Goal: Task Accomplishment & Management: Manage account settings

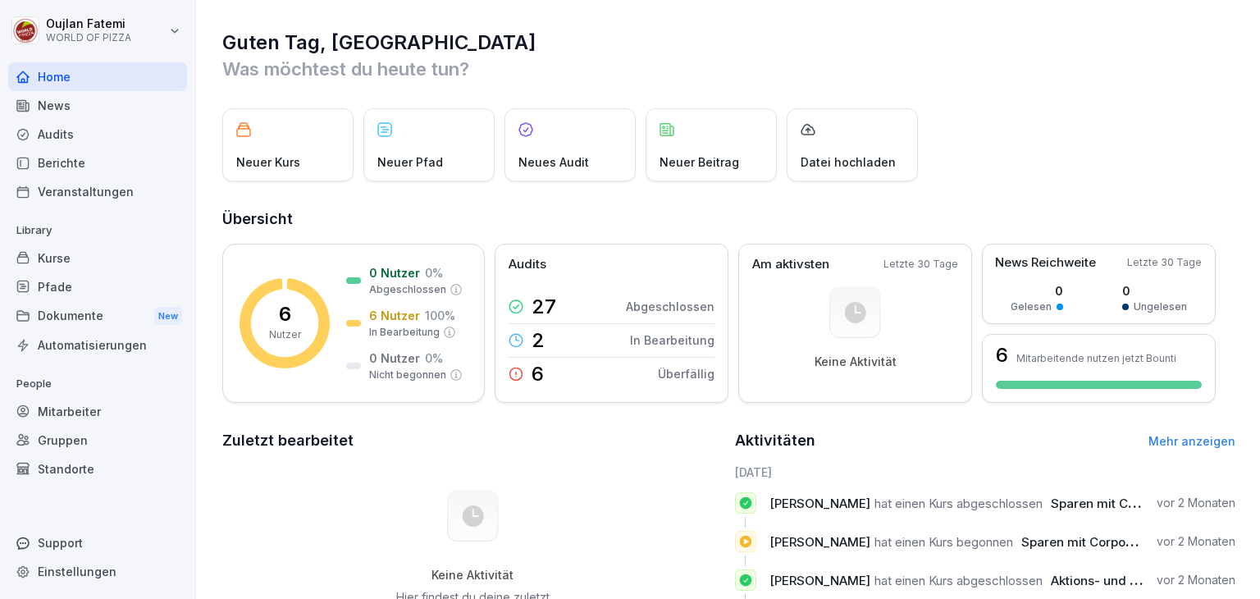
click at [285, 168] on p "Neuer Kurs" at bounding box center [268, 161] width 64 height 17
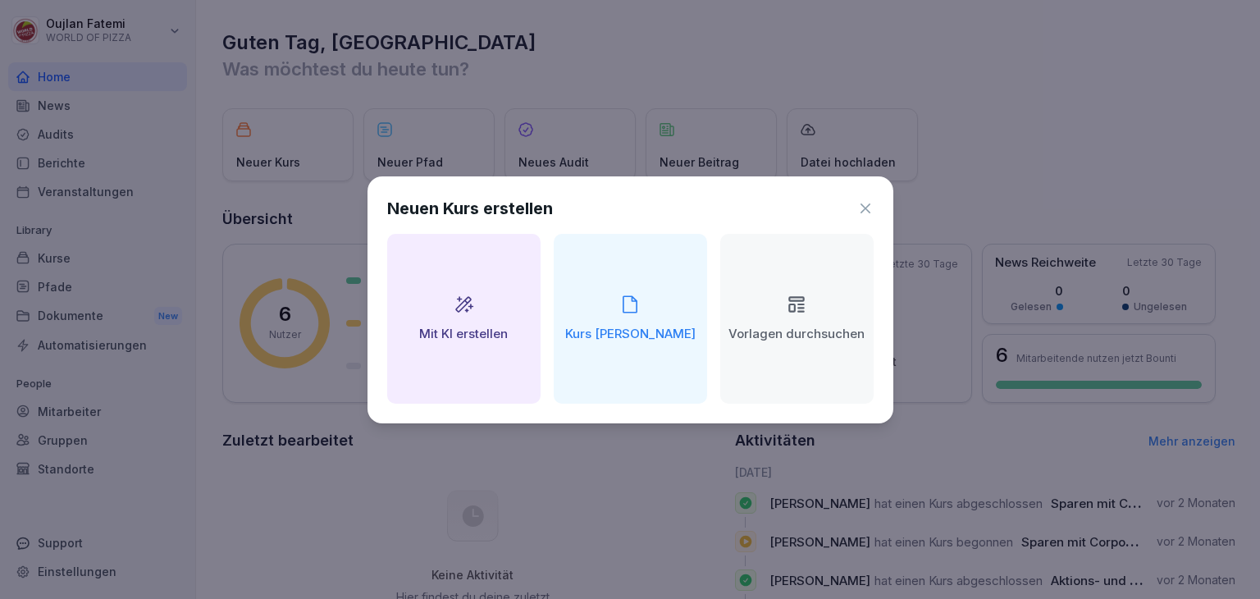
click at [869, 208] on icon at bounding box center [865, 208] width 16 height 16
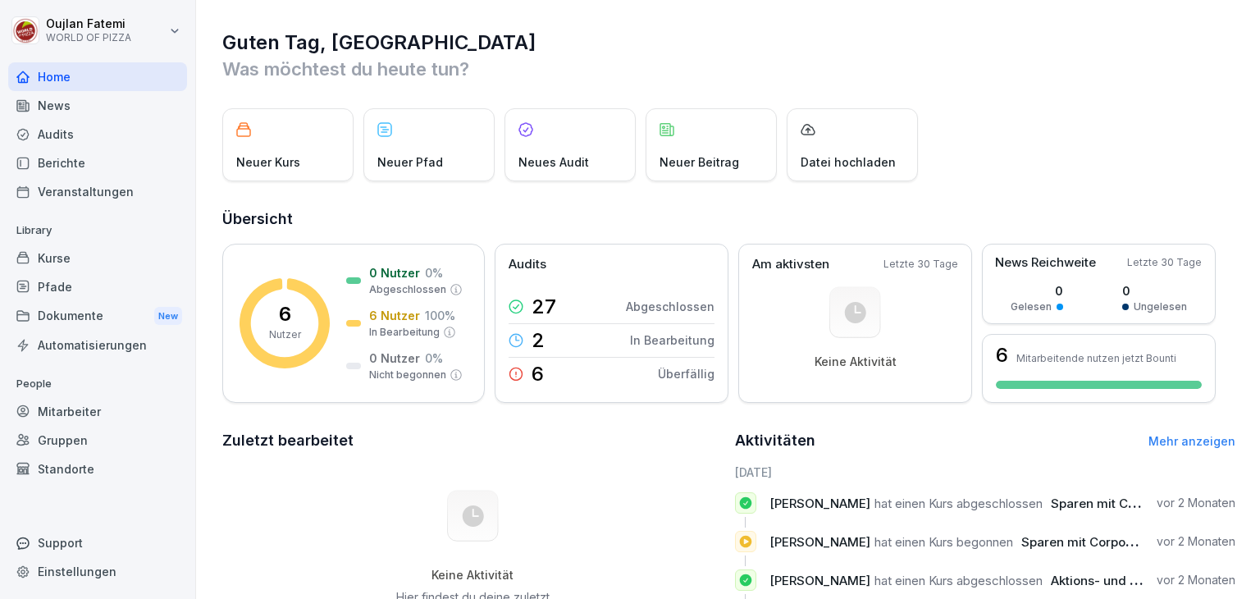
click at [99, 135] on div "Audits" at bounding box center [97, 134] width 179 height 29
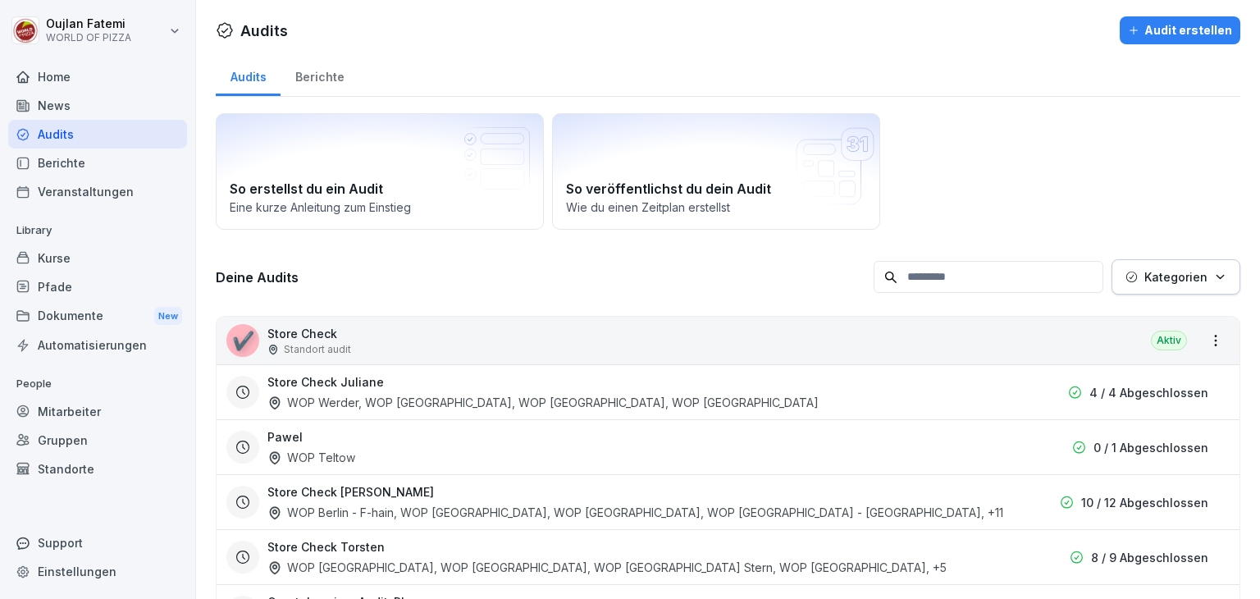
click at [113, 97] on div "News" at bounding box center [97, 105] width 179 height 29
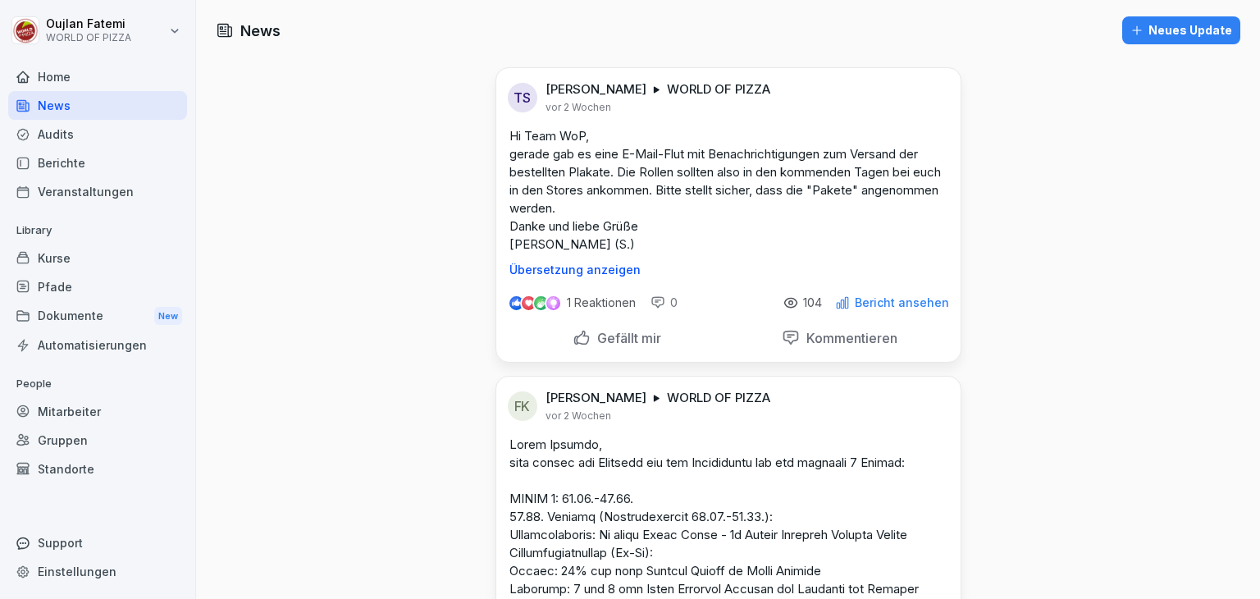
click at [118, 267] on div "Kurse" at bounding box center [97, 258] width 179 height 29
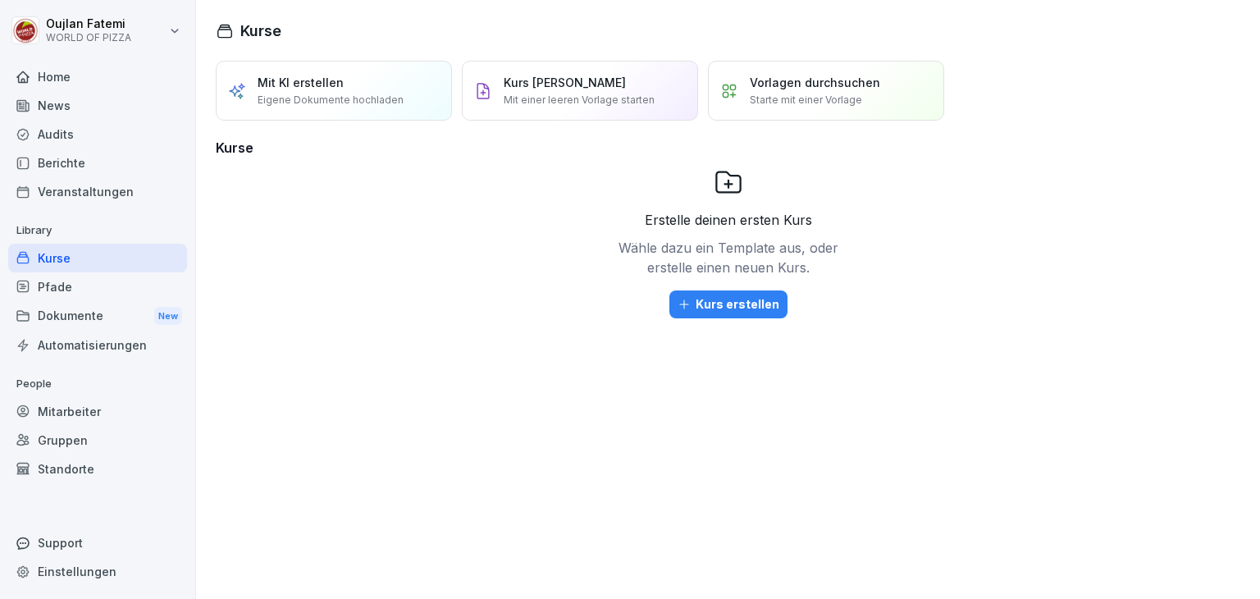
click at [117, 317] on div "Dokumente New" at bounding box center [97, 316] width 179 height 30
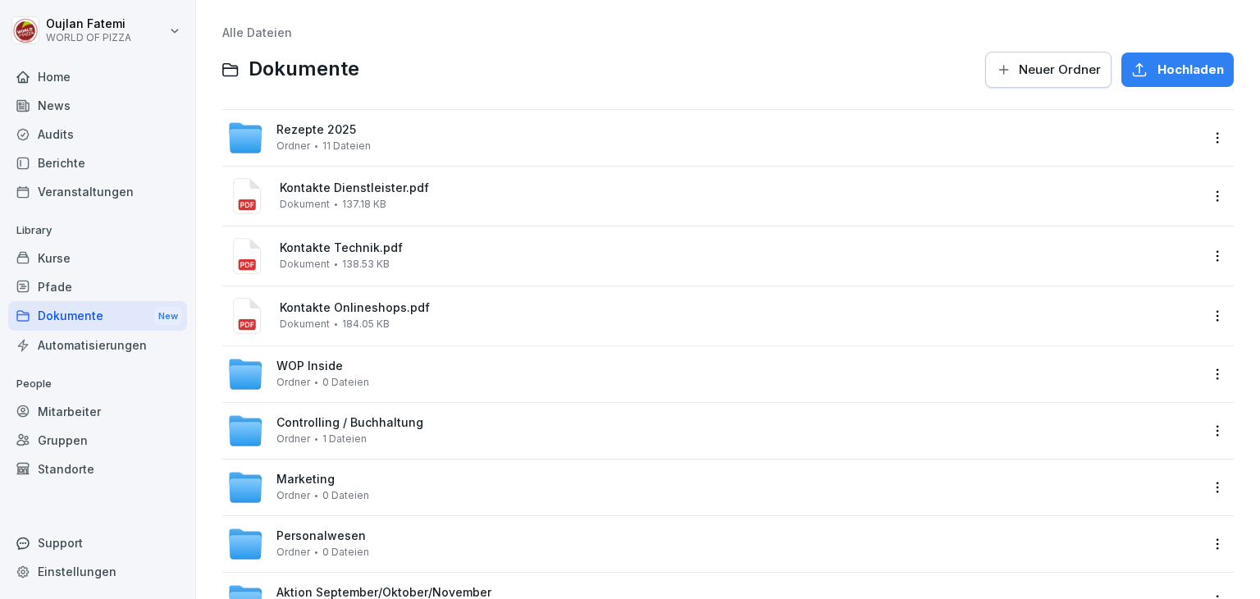
click at [387, 167] on div "Kontakte Dienstleister.pdf Dokument 137.18 KB" at bounding box center [727, 196] width 1011 height 59
click at [371, 141] on div "Rezepte 2025 Ordner 11 Dateien" at bounding box center [713, 138] width 972 height 36
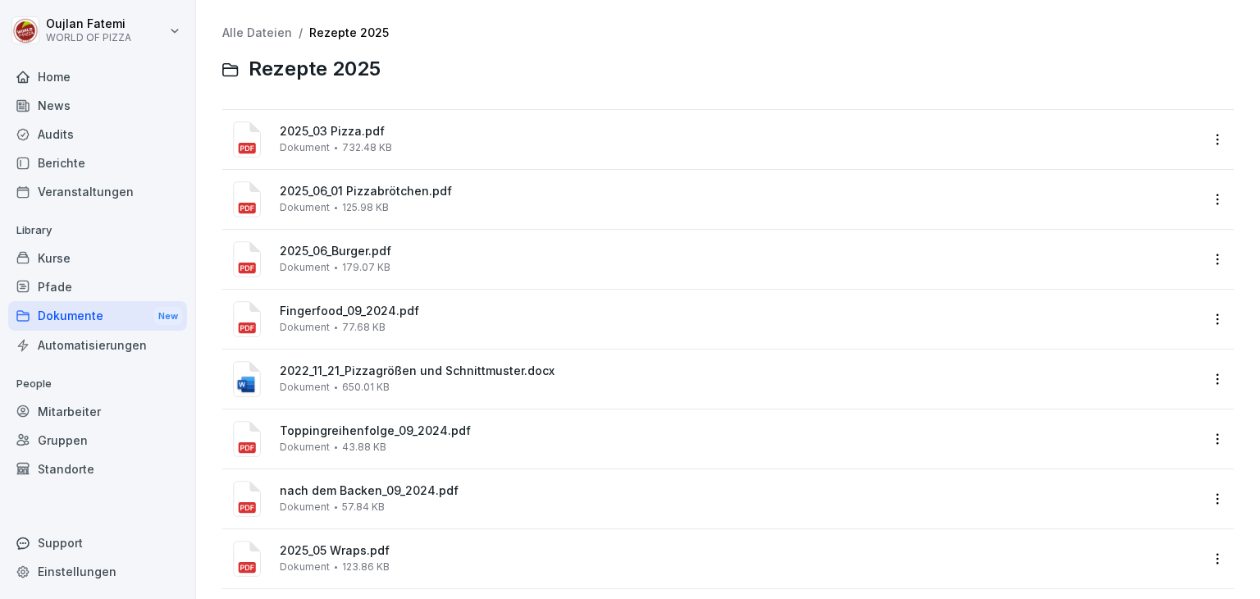
click at [69, 356] on div "Automatisierungen" at bounding box center [97, 345] width 179 height 29
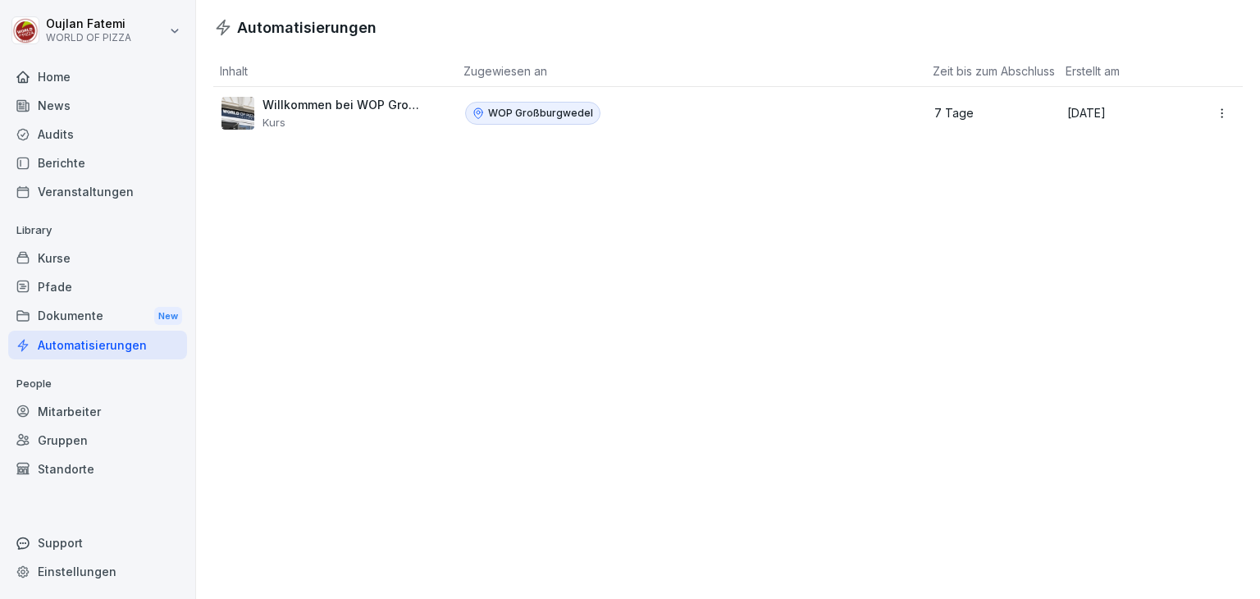
click at [75, 278] on div "Pfade" at bounding box center [97, 286] width 179 height 29
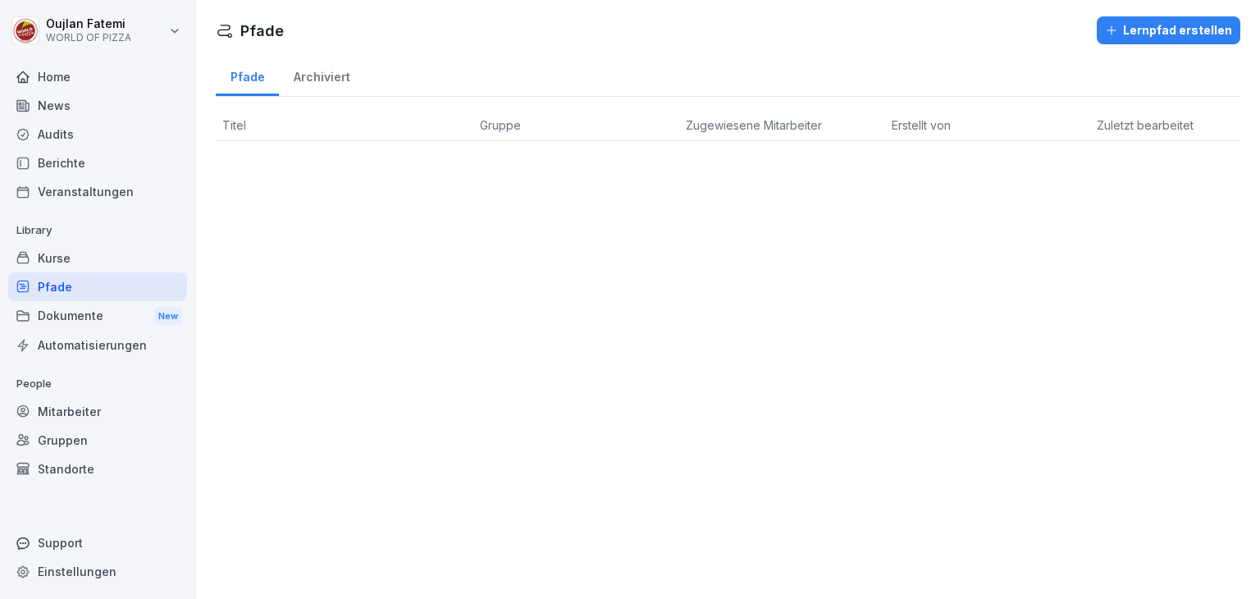
click at [126, 260] on div "Kurse" at bounding box center [97, 258] width 179 height 29
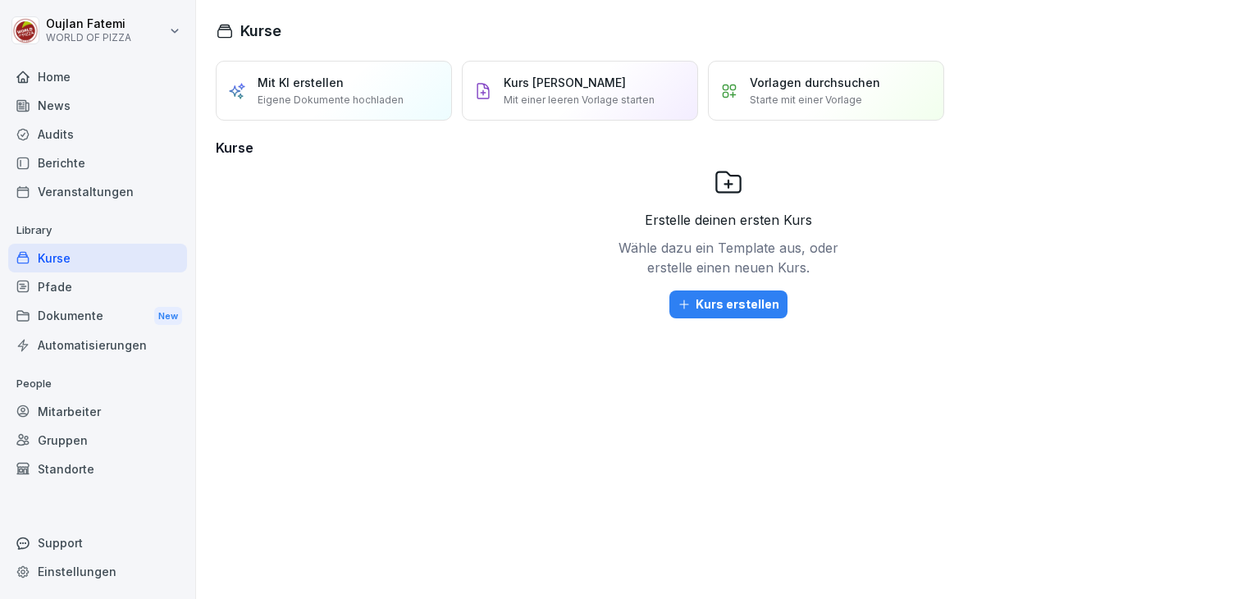
click at [97, 154] on div "Berichte" at bounding box center [97, 162] width 179 height 29
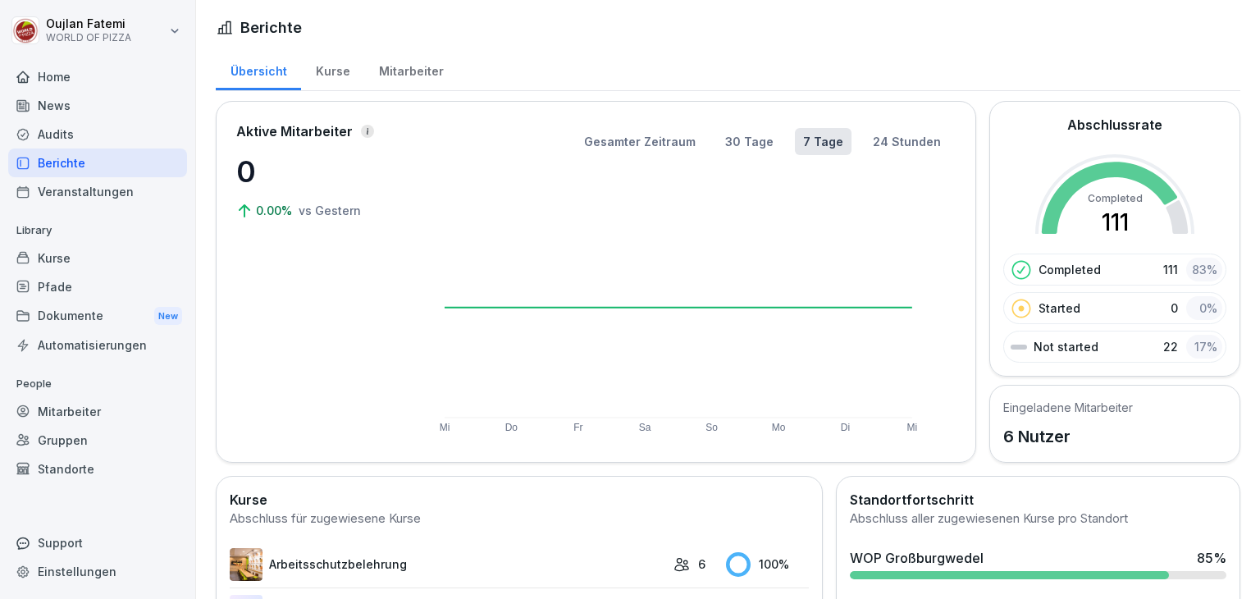
click at [108, 121] on div "Audits" at bounding box center [97, 134] width 179 height 29
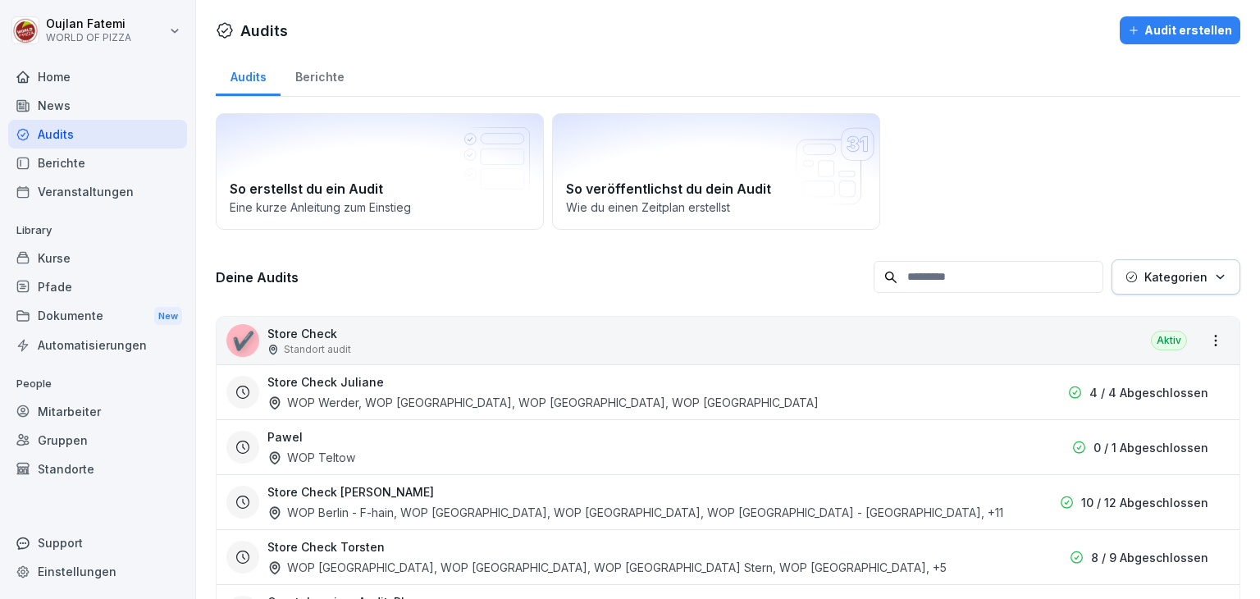
click at [604, 291] on div "Deine Audits Kategorien" at bounding box center [728, 276] width 1025 height 35
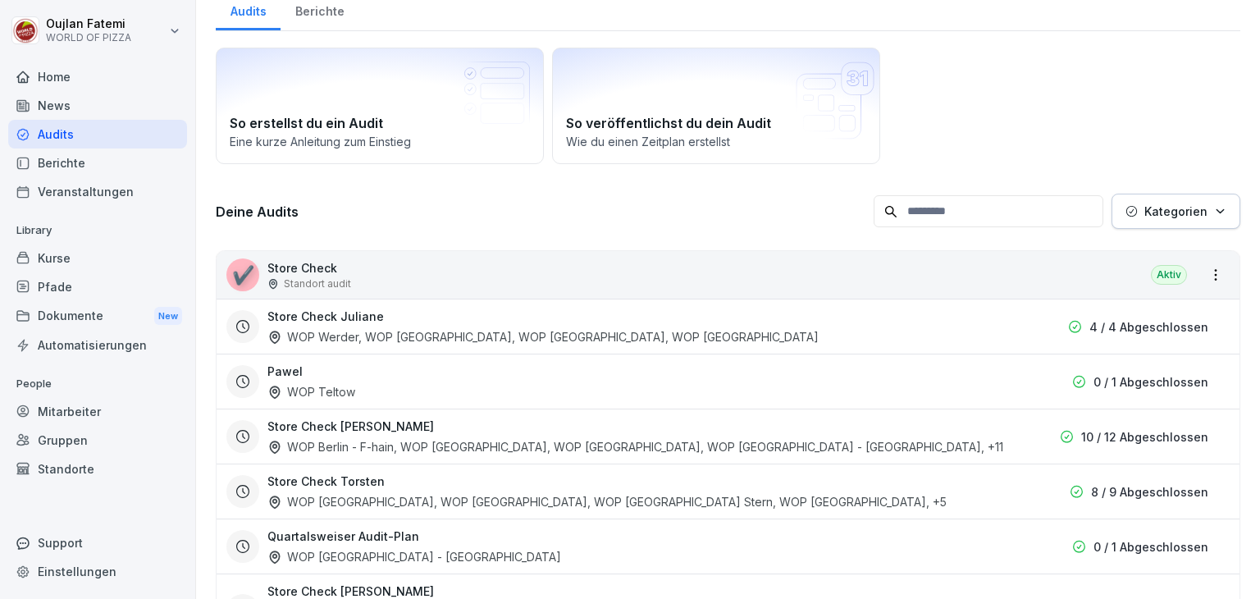
scroll to position [98, 0]
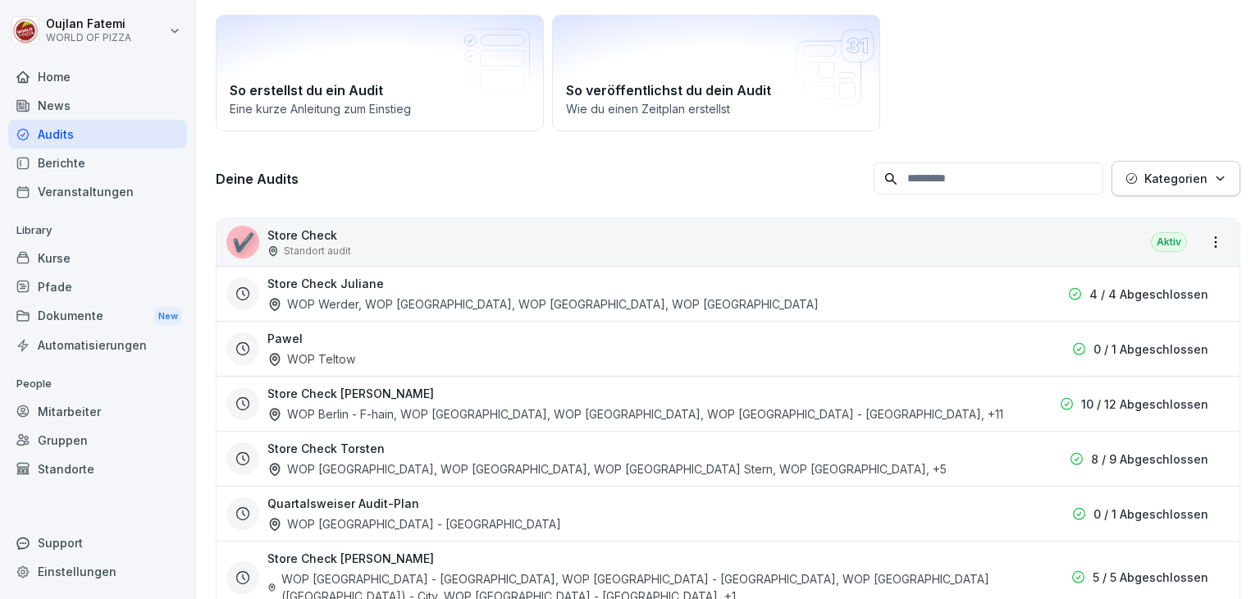
click at [639, 405] on div "WOP Berlin - F-hain, WOP [GEOGRAPHIC_DATA] - HSH, WOP [GEOGRAPHIC_DATA], WOP [G…" at bounding box center [635, 413] width 736 height 17
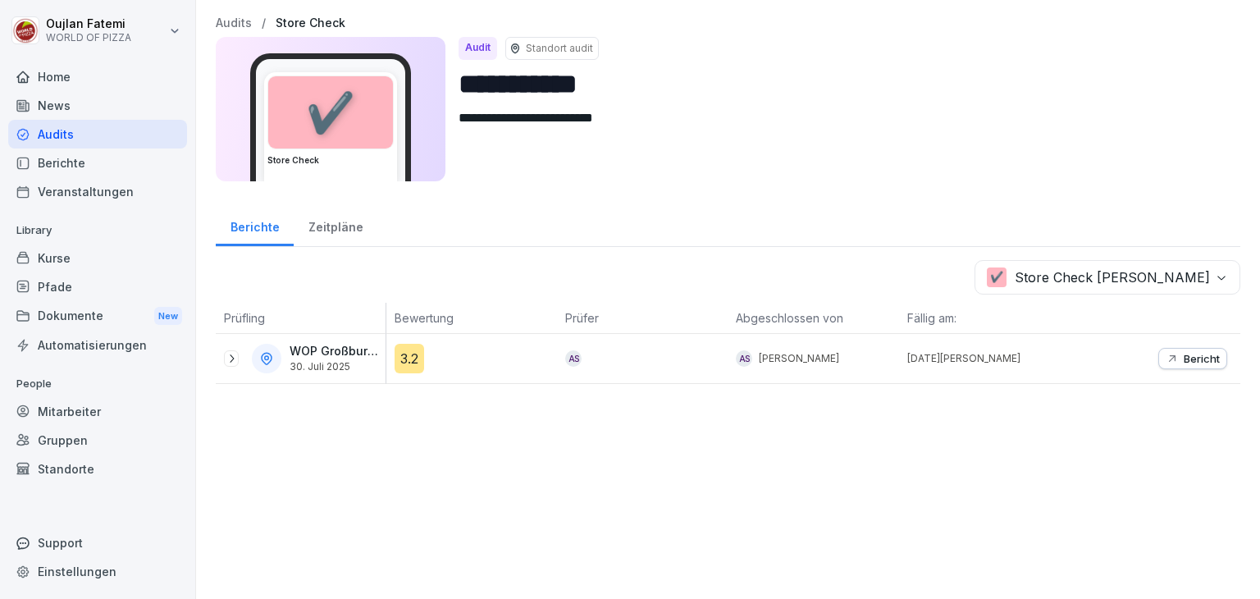
click at [1180, 344] on div "Bericht" at bounding box center [1155, 358] width 171 height 49
click at [1184, 362] on p "Bericht" at bounding box center [1202, 358] width 36 height 13
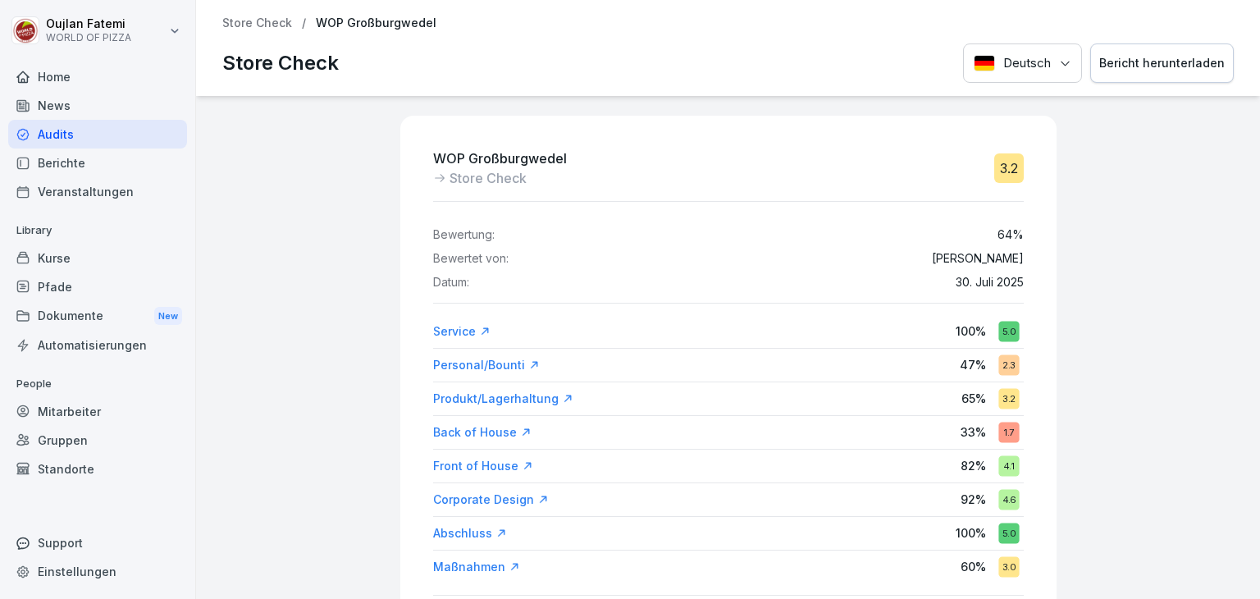
click at [1107, 119] on div "WOP Großburgwedel Store Check 3.2 Bewertung: 64 % Bewertet von: [PERSON_NAME] D…" at bounding box center [728, 347] width 1064 height 503
click at [1106, 55] on div "Bericht herunterladen" at bounding box center [1162, 63] width 126 height 18
click at [434, 175] on div "Store Check" at bounding box center [500, 178] width 134 height 20
click at [262, 22] on p "Store Check" at bounding box center [257, 23] width 70 height 14
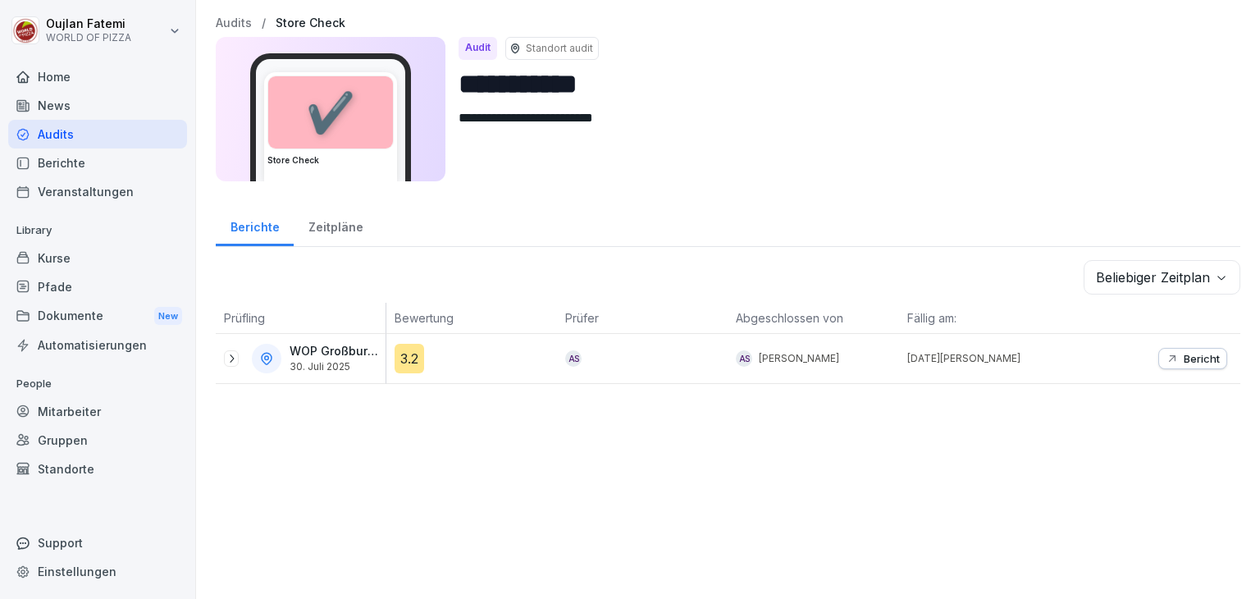
click at [226, 355] on icon at bounding box center [231, 358] width 13 height 13
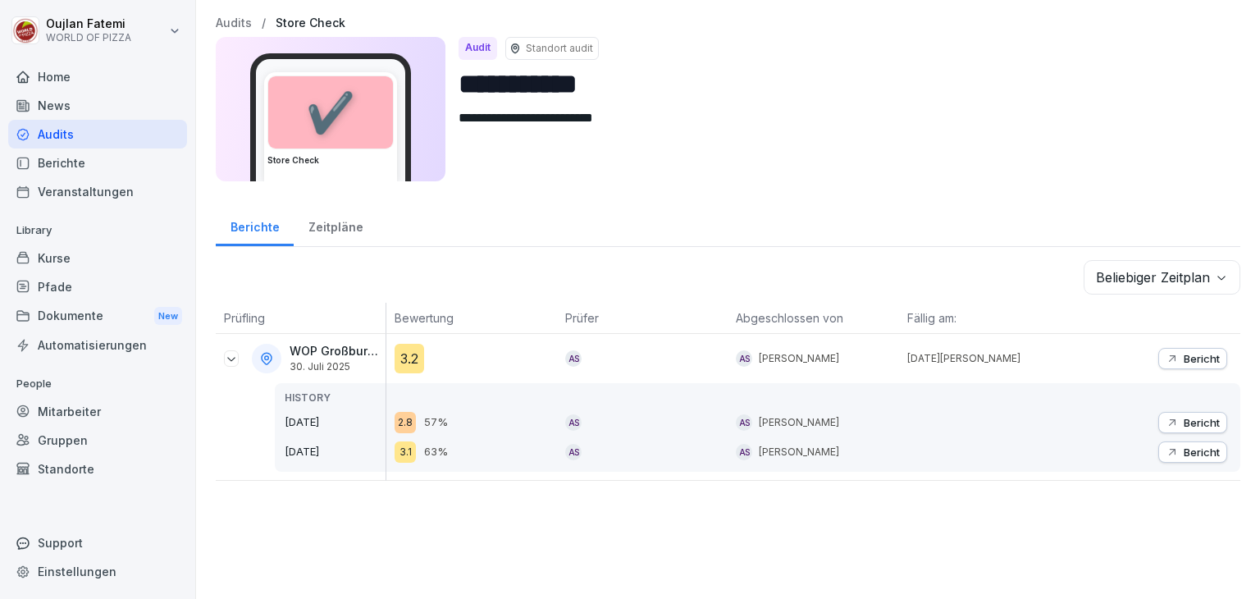
click at [1203, 449] on p "Bericht" at bounding box center [1202, 451] width 36 height 13
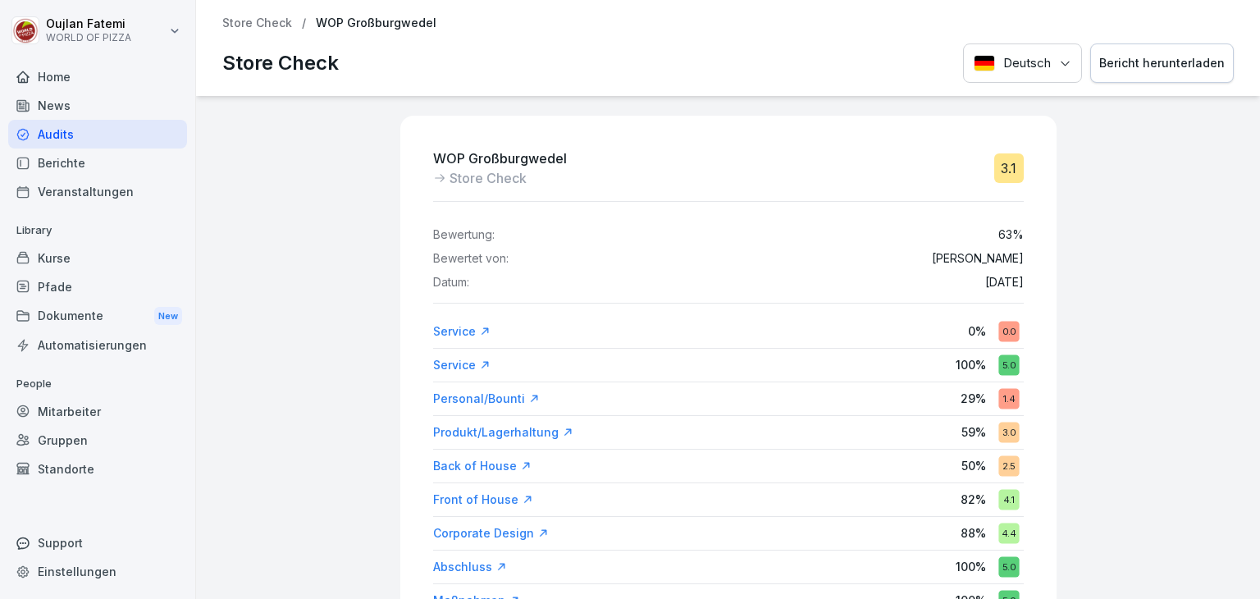
click at [245, 29] on p "Store Check" at bounding box center [257, 23] width 70 height 14
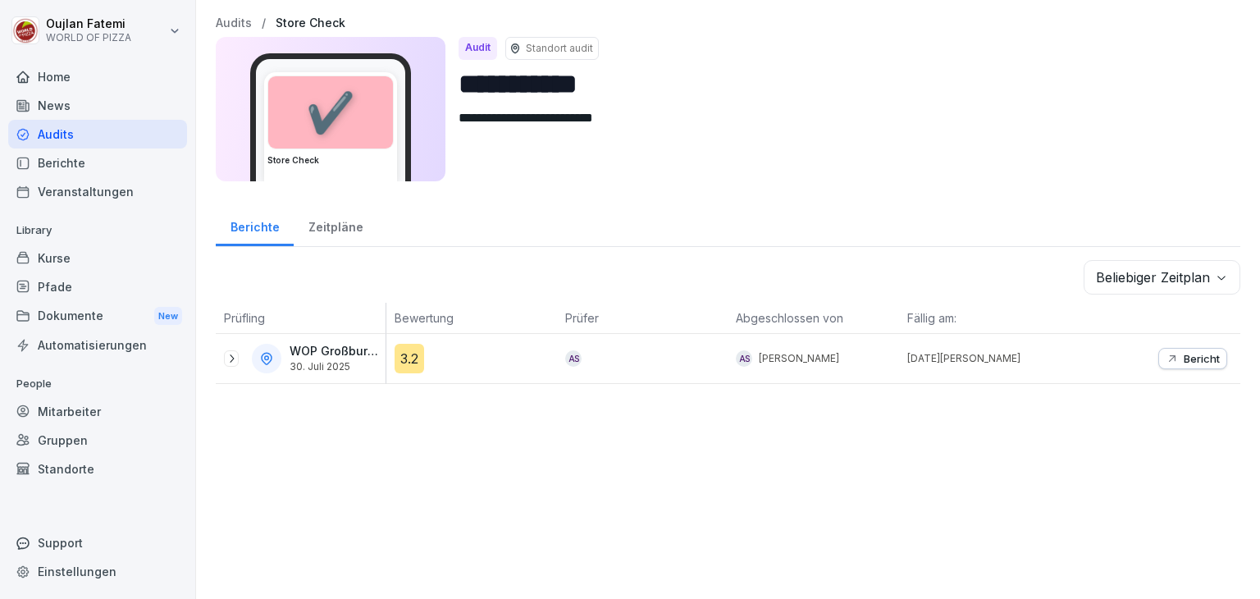
click at [230, 358] on icon at bounding box center [231, 358] width 13 height 13
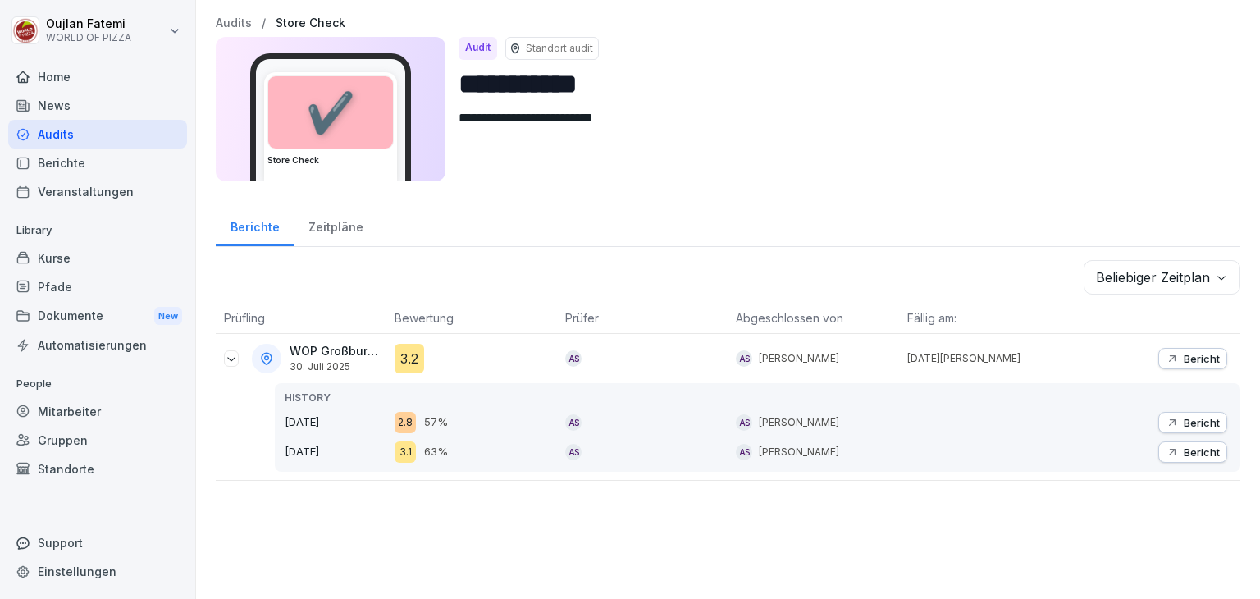
click at [1184, 423] on p "Bericht" at bounding box center [1202, 422] width 36 height 13
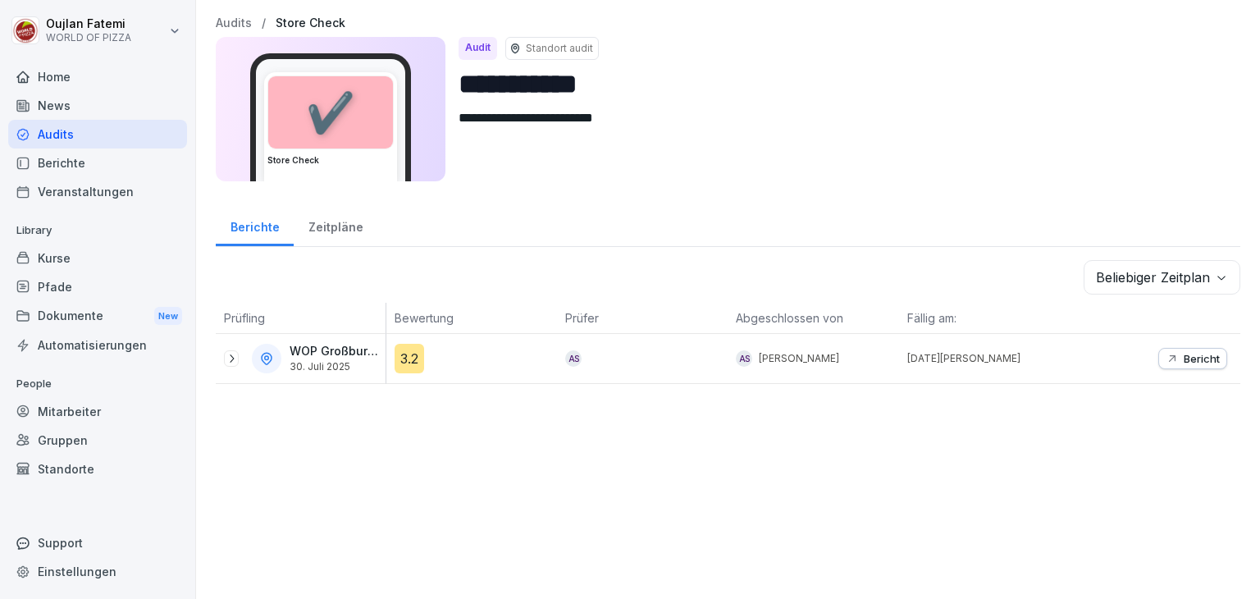
click at [231, 363] on div at bounding box center [231, 358] width 15 height 16
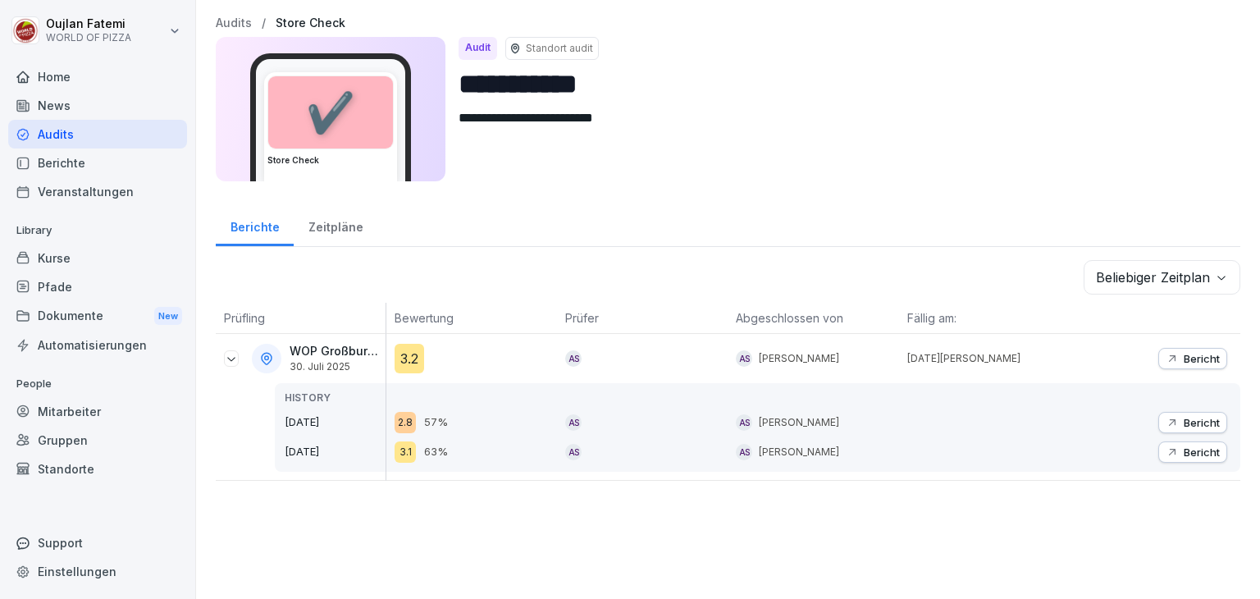
click at [350, 219] on div "Zeitpläne" at bounding box center [336, 225] width 84 height 42
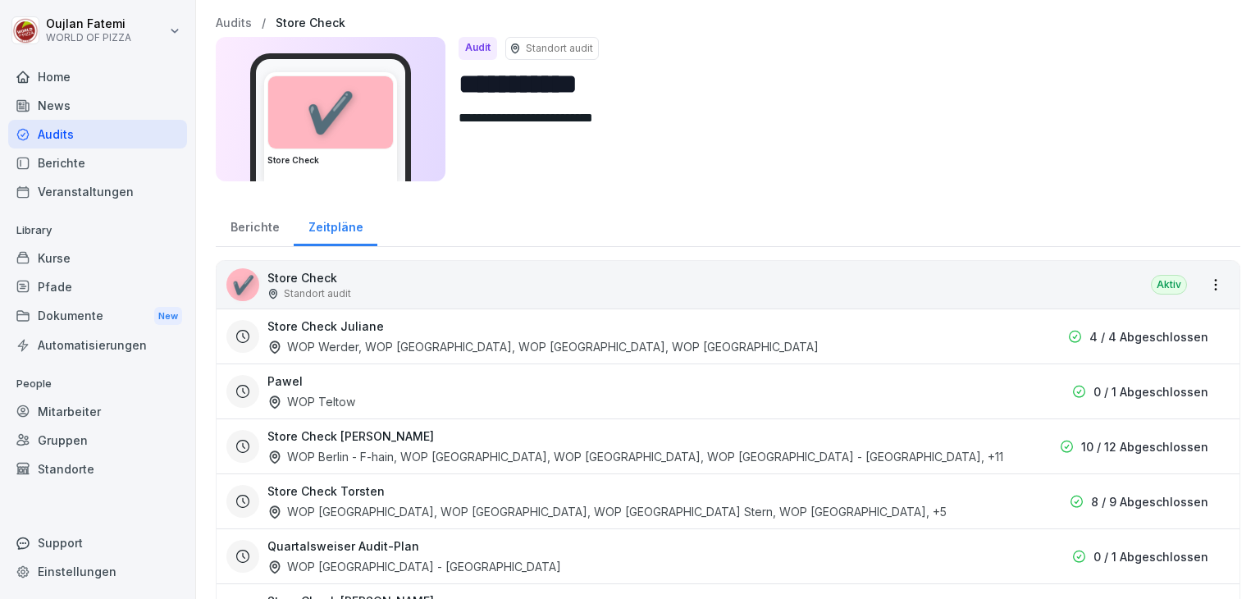
click at [852, 395] on div "Pawel WOP Teltow" at bounding box center [635, 391] width 736 height 38
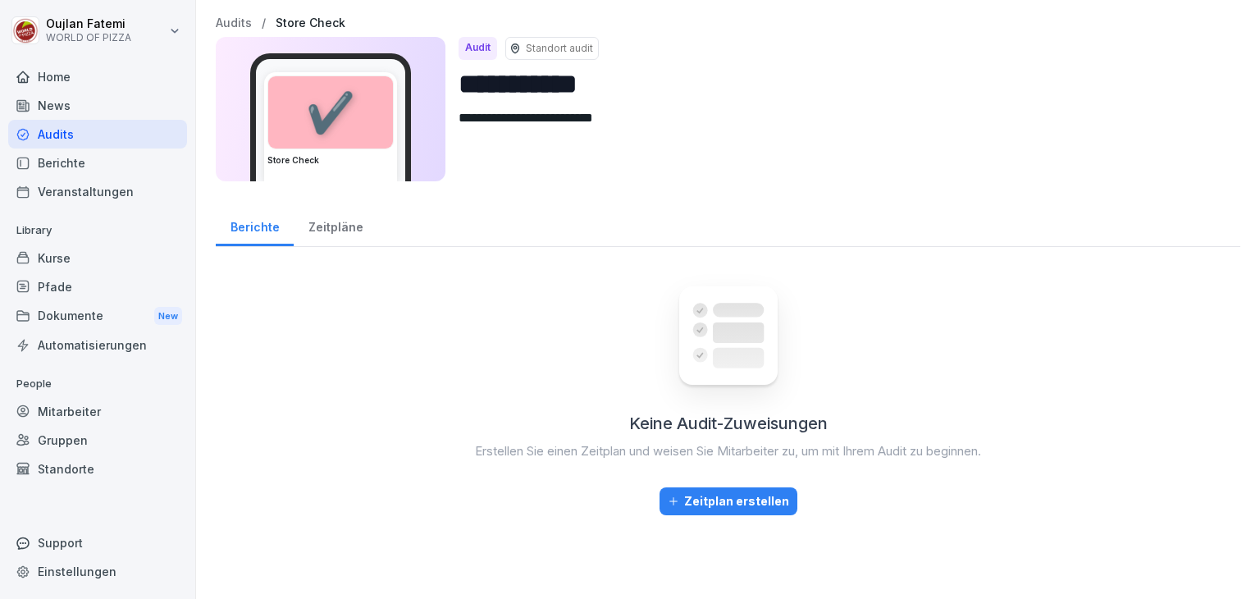
click at [272, 221] on div "Berichte" at bounding box center [255, 225] width 78 height 42
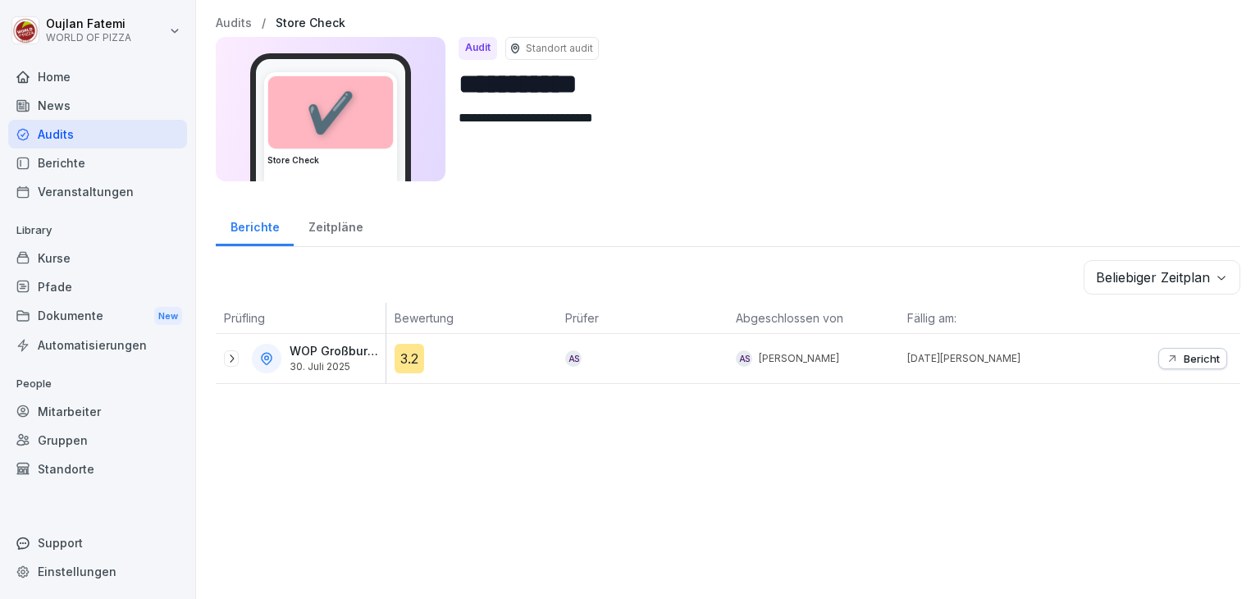
click at [334, 238] on div "Zeitpläne" at bounding box center [336, 225] width 84 height 42
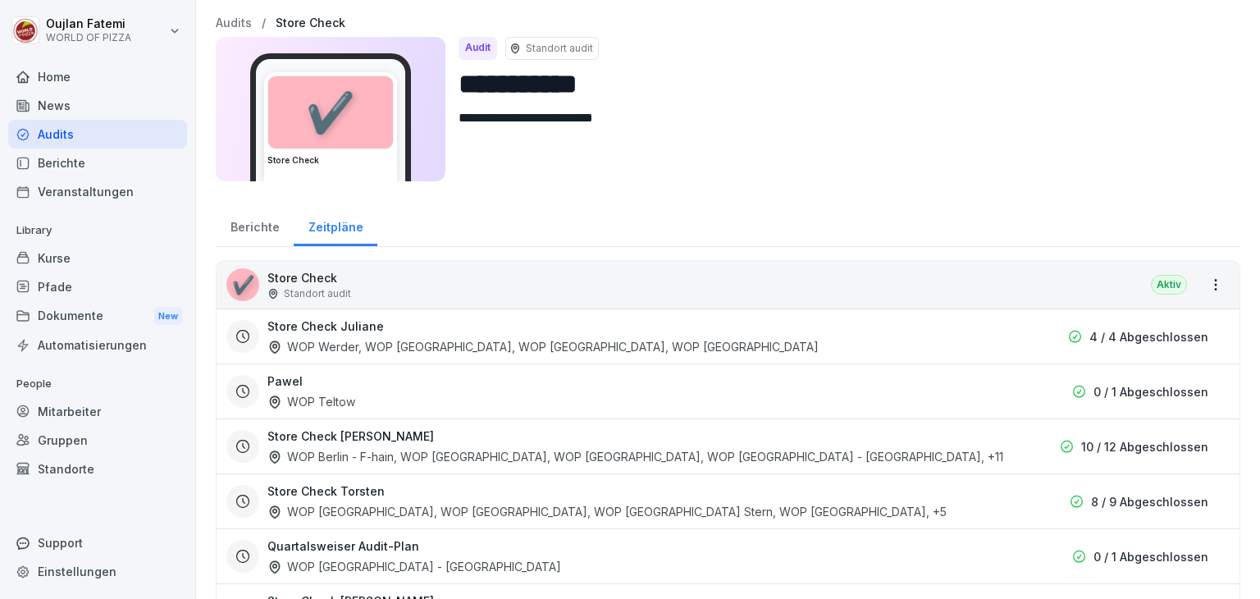
scroll to position [94, 0]
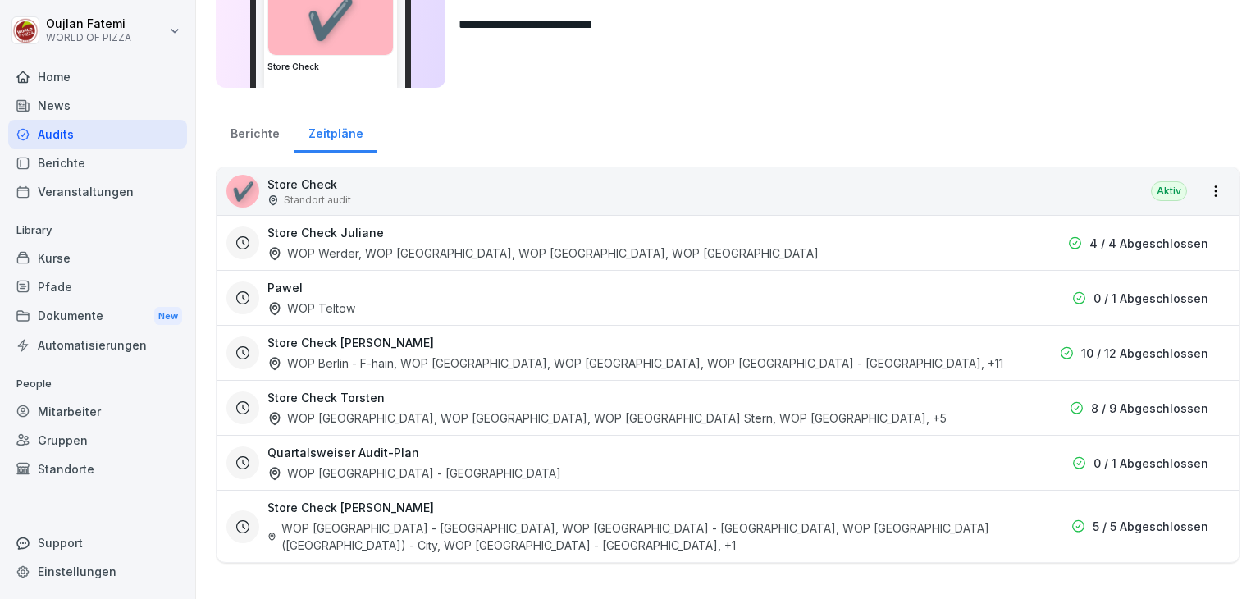
click at [910, 358] on div "Store Check Aaron WOP Berlin - F-hain, WOP [GEOGRAPHIC_DATA], WOP [GEOGRAPHIC_D…" at bounding box center [635, 353] width 736 height 38
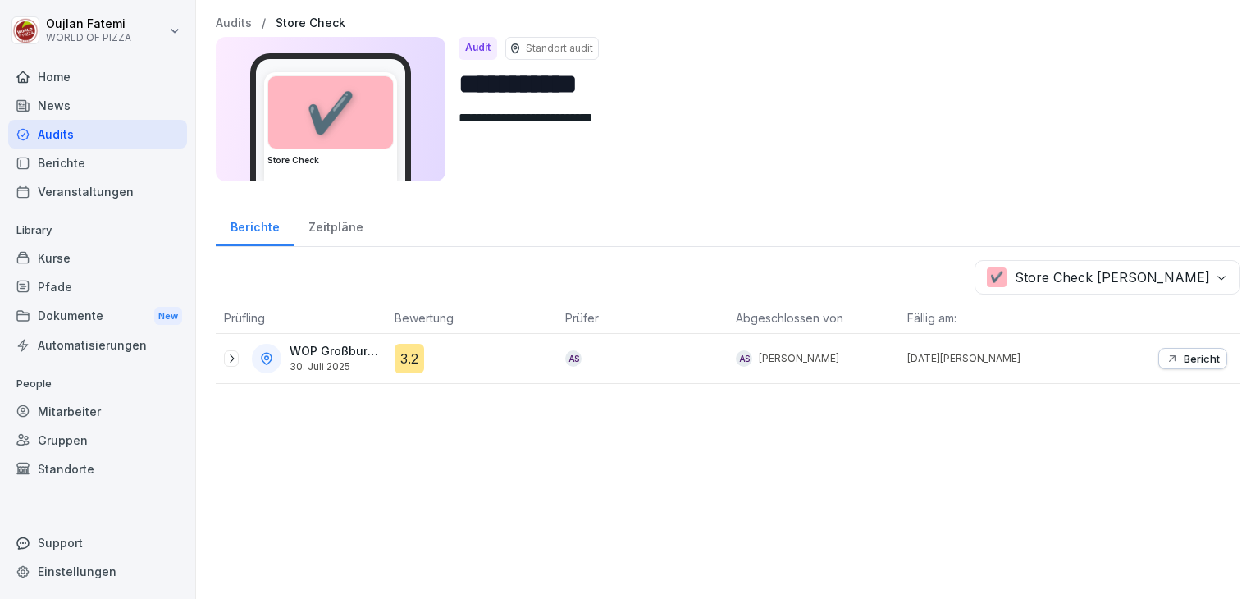
click at [550, 43] on p "Standort audit" at bounding box center [559, 48] width 67 height 15
click at [489, 52] on div "Audit" at bounding box center [478, 48] width 39 height 23
click at [532, 52] on p "Standort audit" at bounding box center [559, 48] width 67 height 15
click at [351, 118] on div "✔️" at bounding box center [330, 112] width 125 height 72
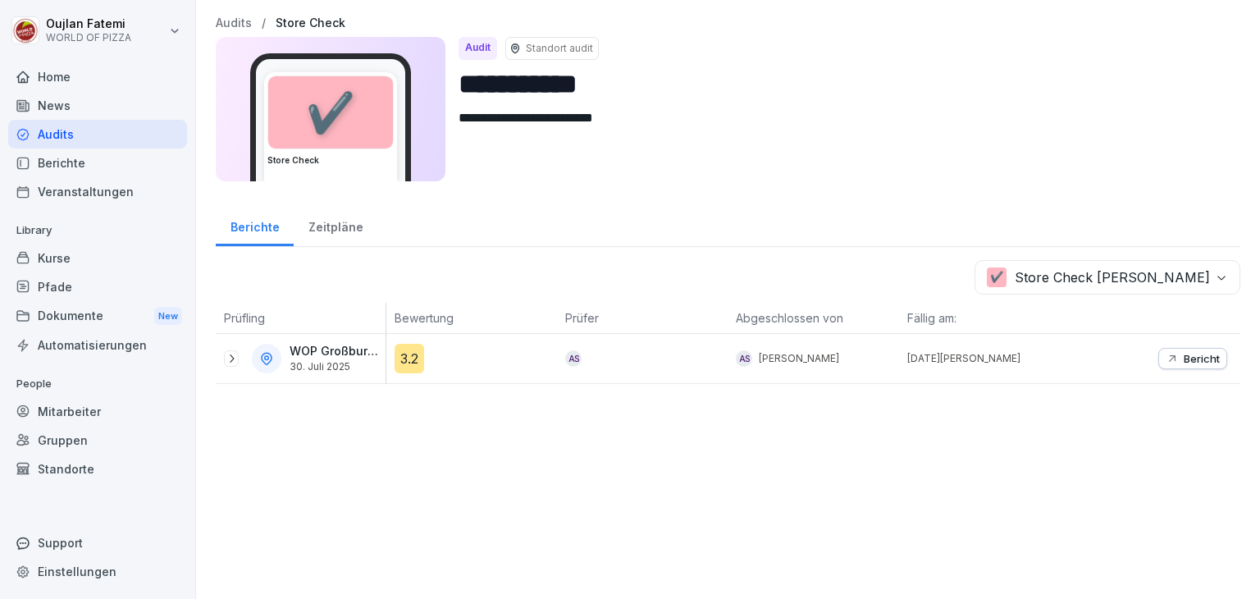
click at [231, 21] on p "Audits" at bounding box center [234, 23] width 36 height 14
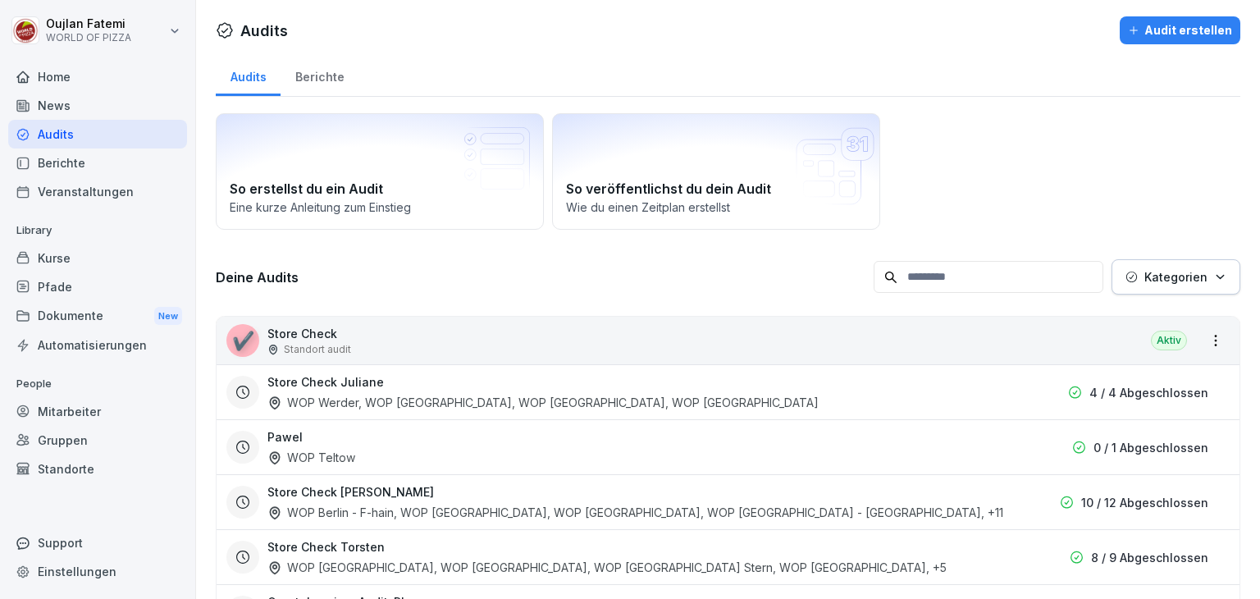
click at [404, 389] on div "Store Check [PERSON_NAME] WOP Werder, WOP [GEOGRAPHIC_DATA], WOP [GEOGRAPHIC_DA…" at bounding box center [635, 392] width 736 height 38
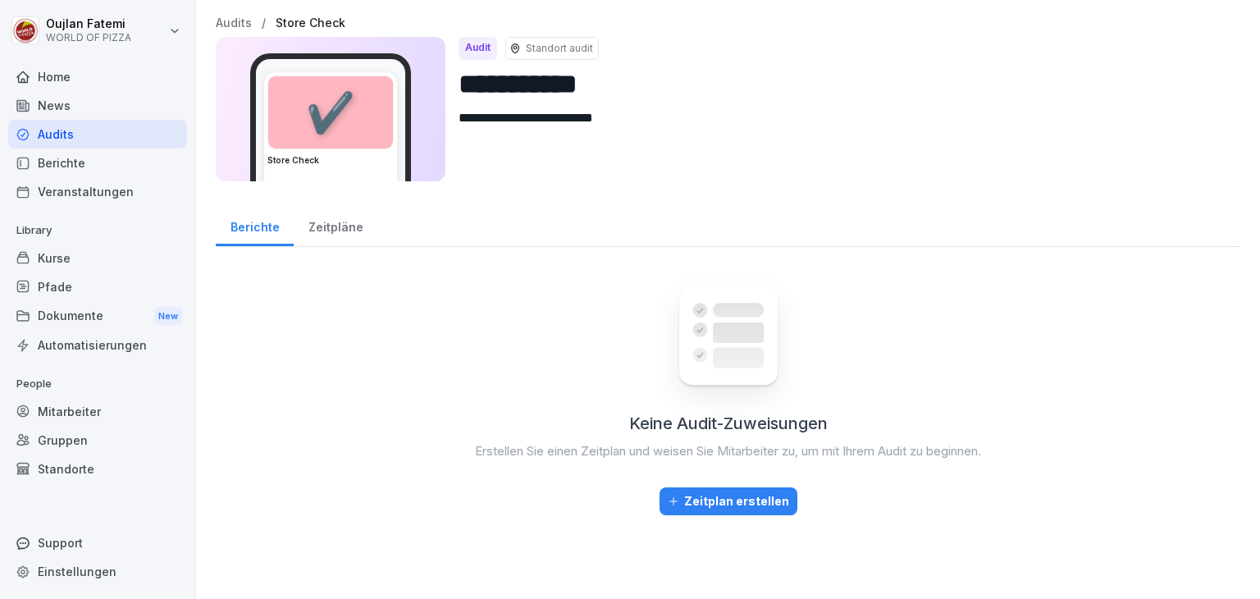
click at [336, 221] on div "Zeitpläne" at bounding box center [336, 225] width 84 height 42
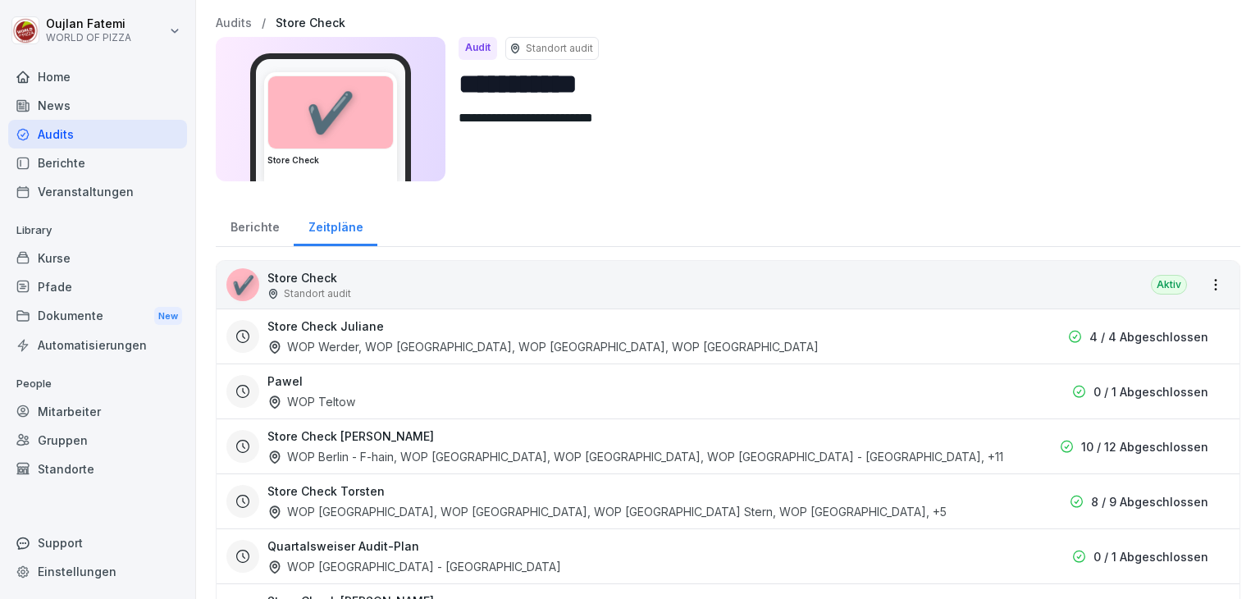
click at [886, 347] on div "Store Check [PERSON_NAME] WOP Werder, WOP [GEOGRAPHIC_DATA], WOP [GEOGRAPHIC_DA…" at bounding box center [635, 336] width 736 height 38
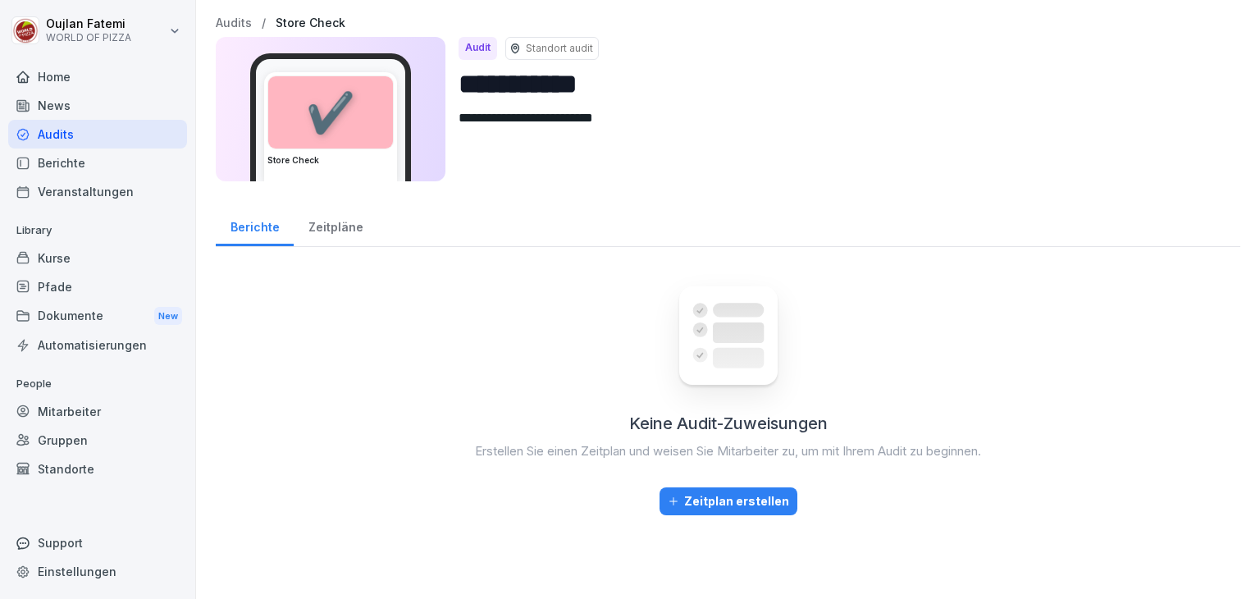
click at [239, 27] on p "Audits" at bounding box center [234, 23] width 36 height 14
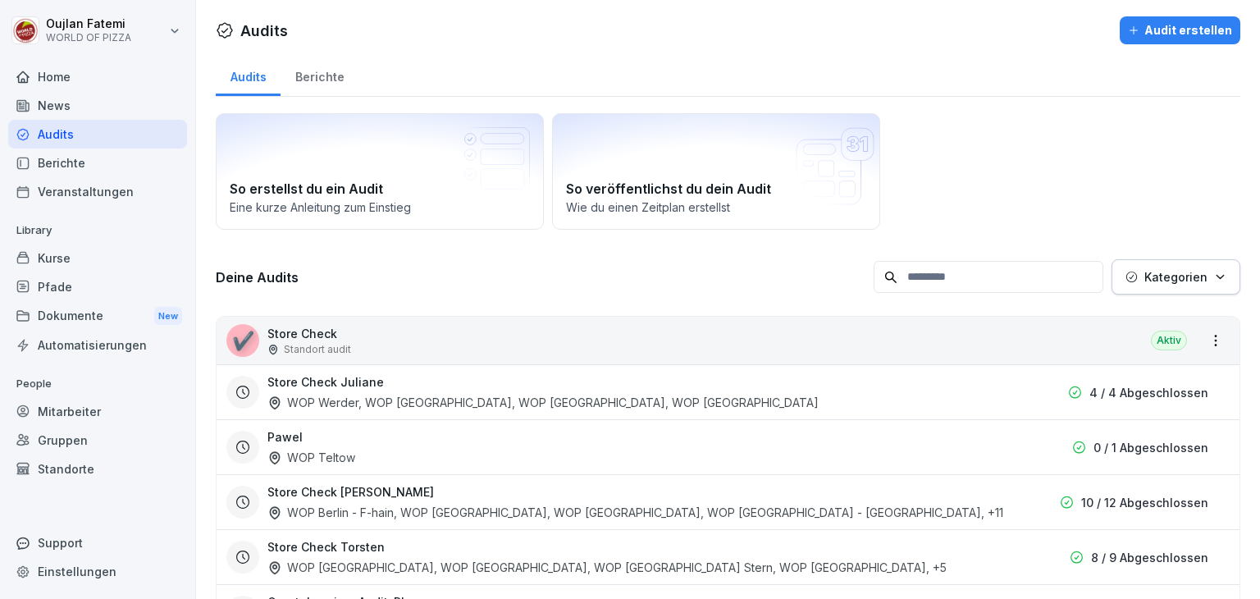
click at [87, 158] on div "Berichte" at bounding box center [97, 162] width 179 height 29
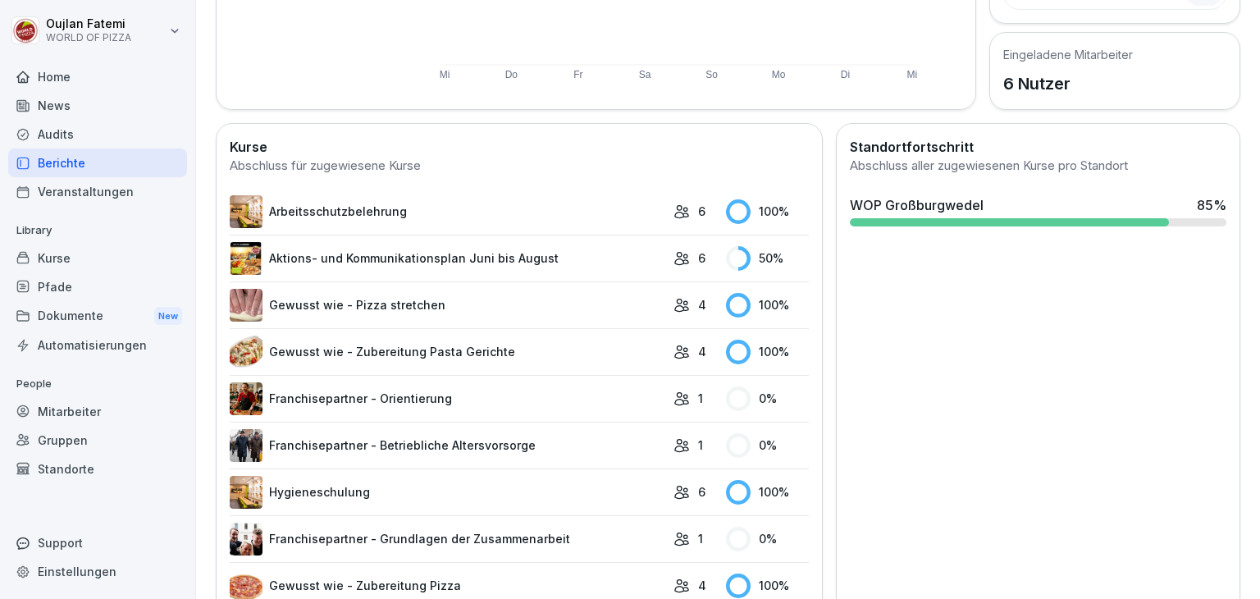
scroll to position [355, 0]
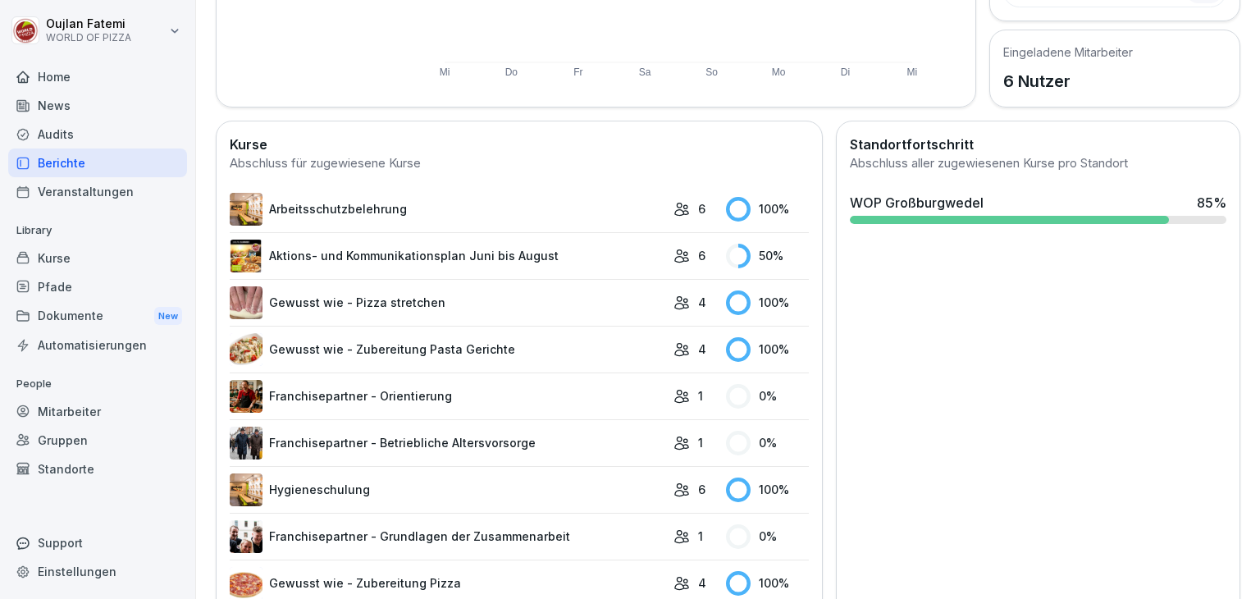
click at [698, 387] on p "1" at bounding box center [700, 395] width 5 height 17
click at [466, 388] on link "Franchisepartner - Orientierung" at bounding box center [448, 396] width 436 height 33
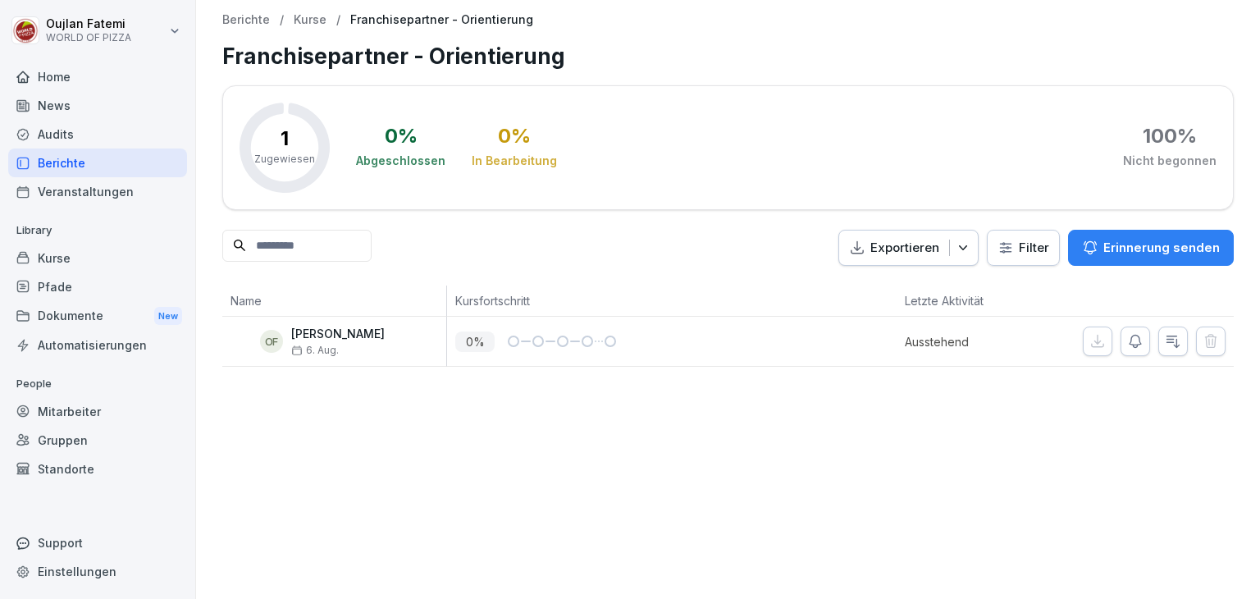
click at [1175, 230] on button "Erinnerung senden" at bounding box center [1151, 248] width 166 height 36
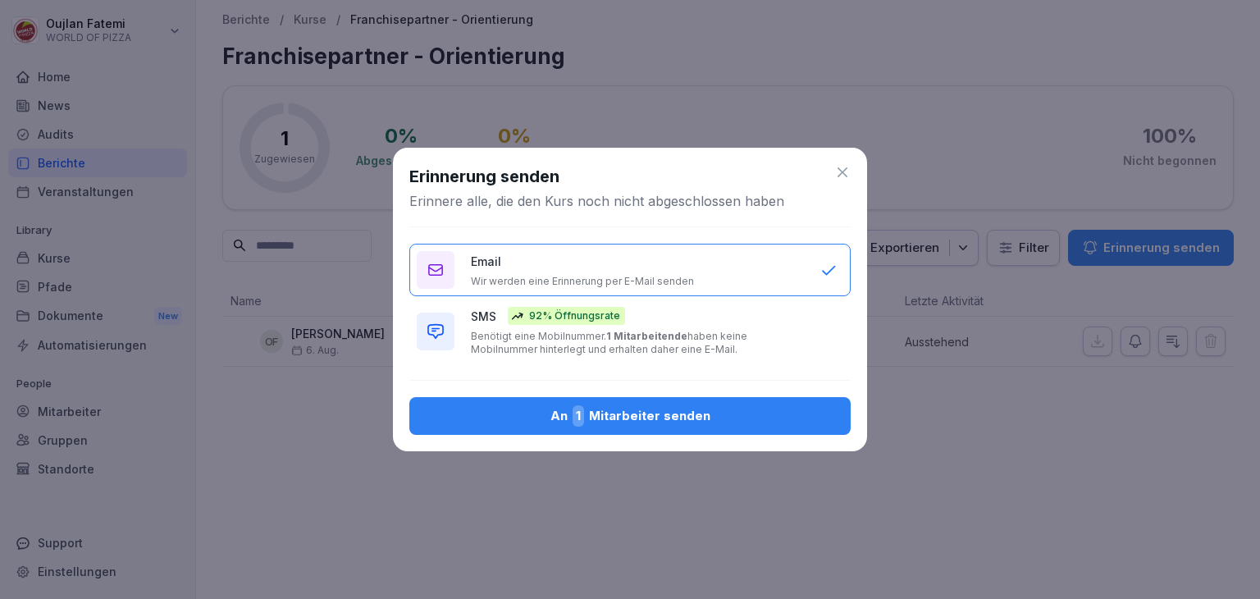
click at [688, 268] on div "Email Wir werden eine Erinnerung per E-Mail senden" at bounding box center [637, 270] width 333 height 35
click at [696, 412] on div "An 1 Mitarbeiter senden" at bounding box center [629, 415] width 415 height 21
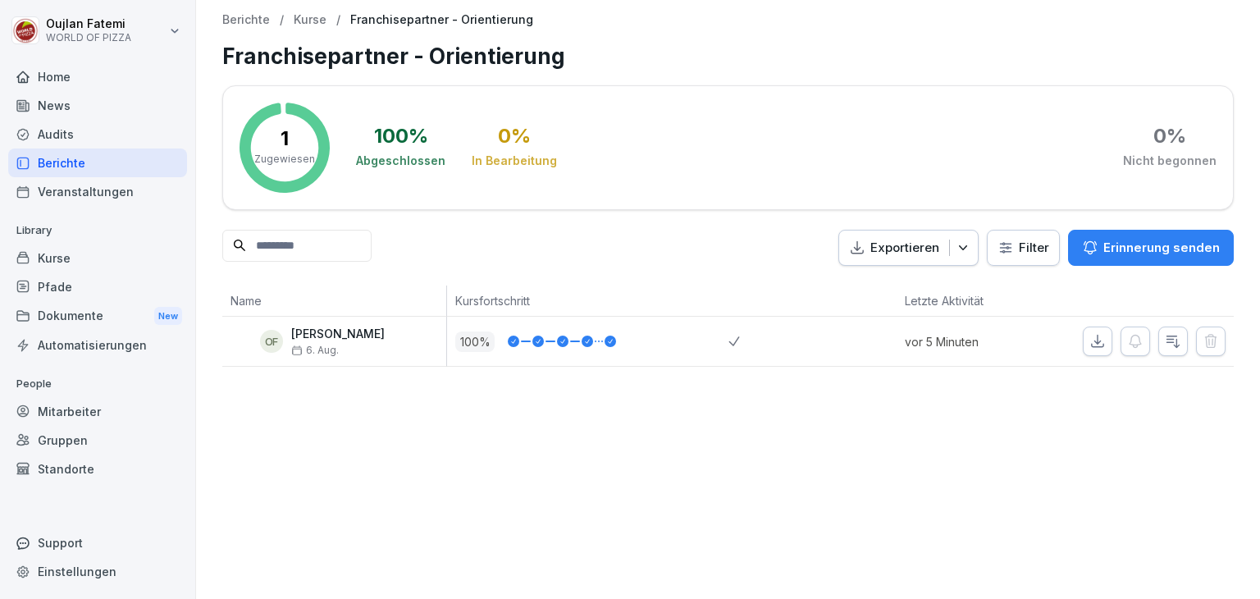
click at [961, 345] on p "vor 5 Minuten" at bounding box center [971, 341] width 132 height 17
click at [989, 367] on div "Name Kursfortschritt Letzte Aktivität OF Oujlan Fatemi 6. Aug. 100 % vor 5 Minu…" at bounding box center [727, 325] width 1011 height 81
click at [77, 244] on div "Kurse" at bounding box center [97, 258] width 179 height 29
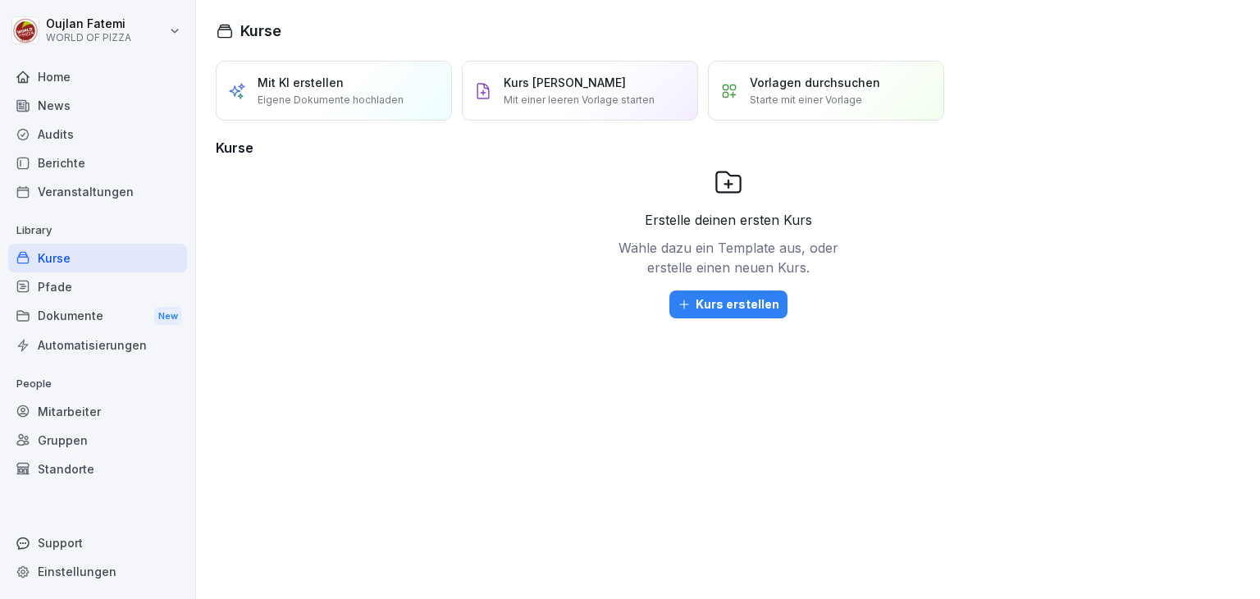
click at [79, 409] on div "Mitarbeiter" at bounding box center [97, 411] width 179 height 29
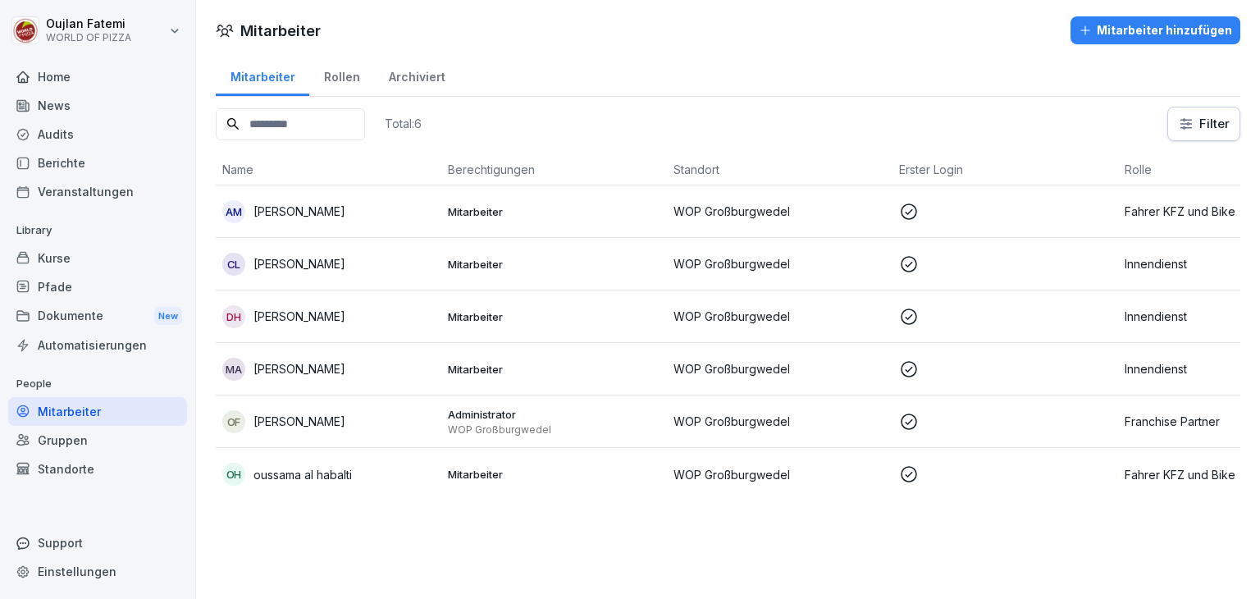
click at [832, 223] on td "WOP Großburgwedel" at bounding box center [780, 211] width 226 height 52
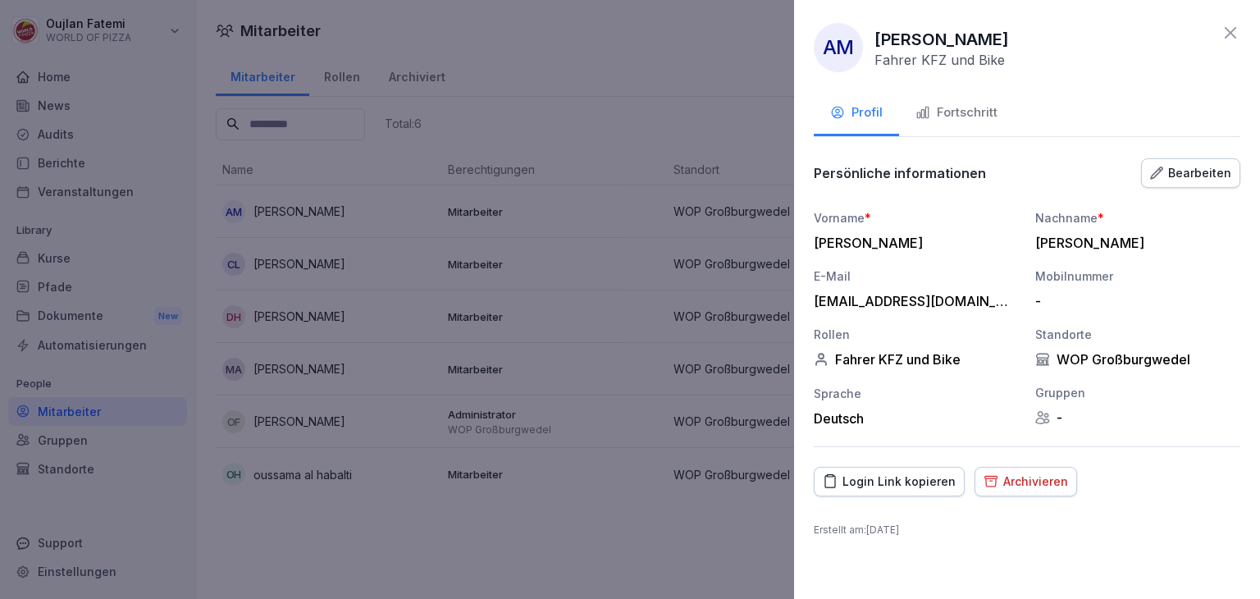
click at [935, 94] on button "Fortschritt" at bounding box center [956, 114] width 115 height 44
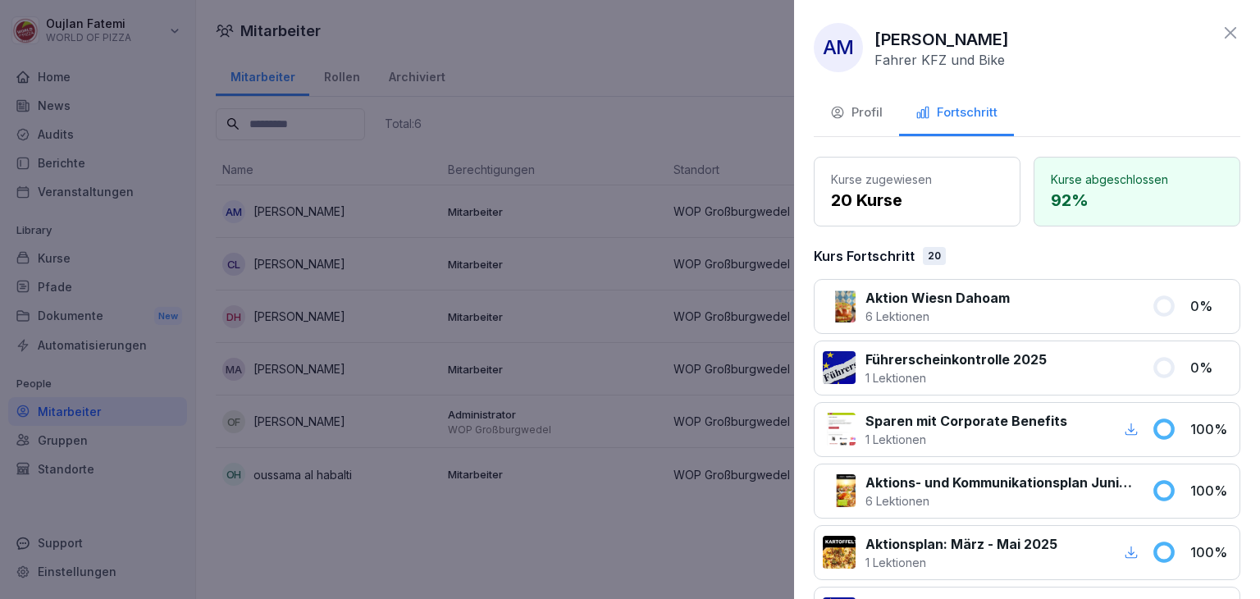
click at [1152, 309] on icon at bounding box center [1164, 306] width 25 height 25
click at [854, 105] on div "Profil" at bounding box center [856, 112] width 52 height 19
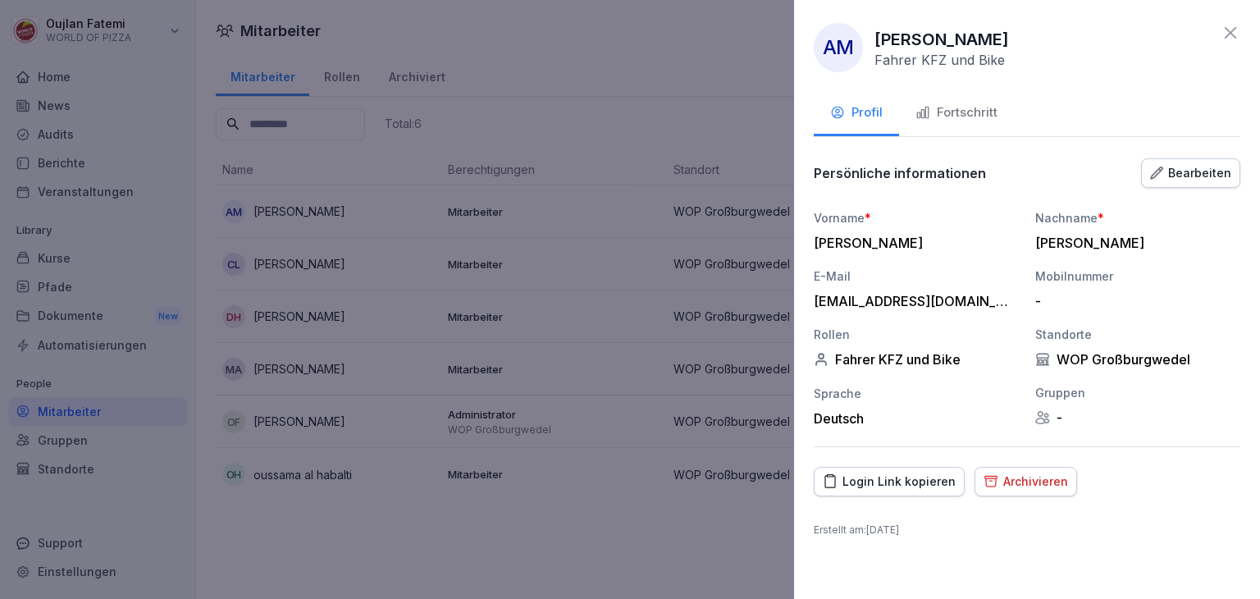
click at [924, 485] on div "Login Link kopieren" at bounding box center [889, 481] width 133 height 18
click at [961, 123] on button "Fortschritt" at bounding box center [956, 114] width 115 height 44
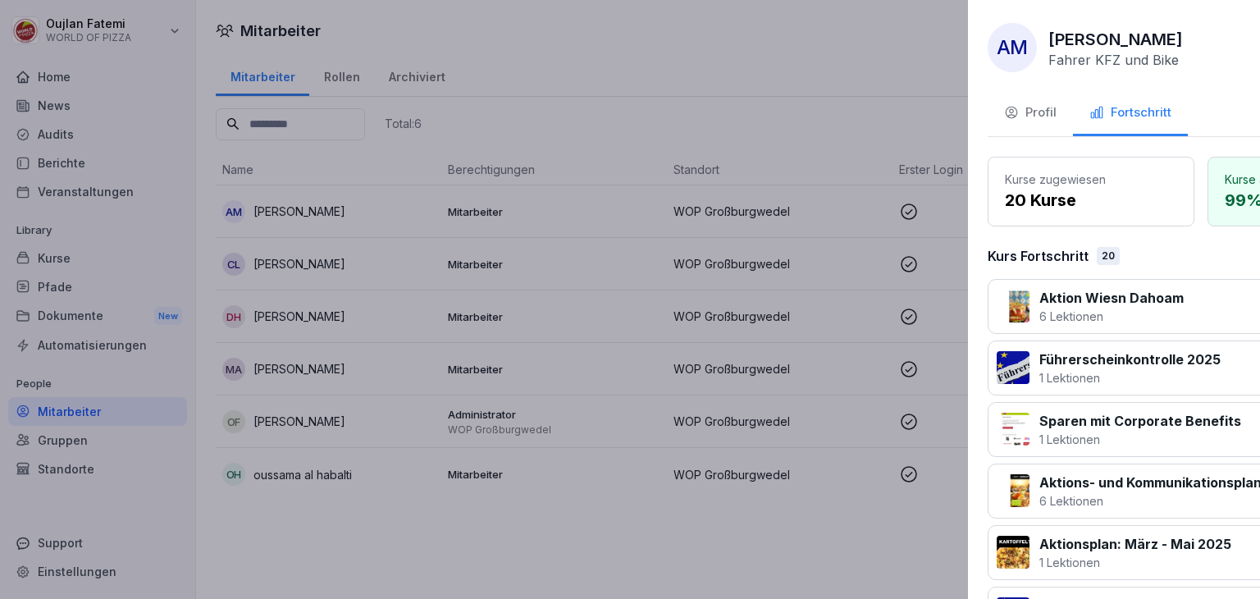
click at [604, 66] on div at bounding box center [630, 299] width 1260 height 599
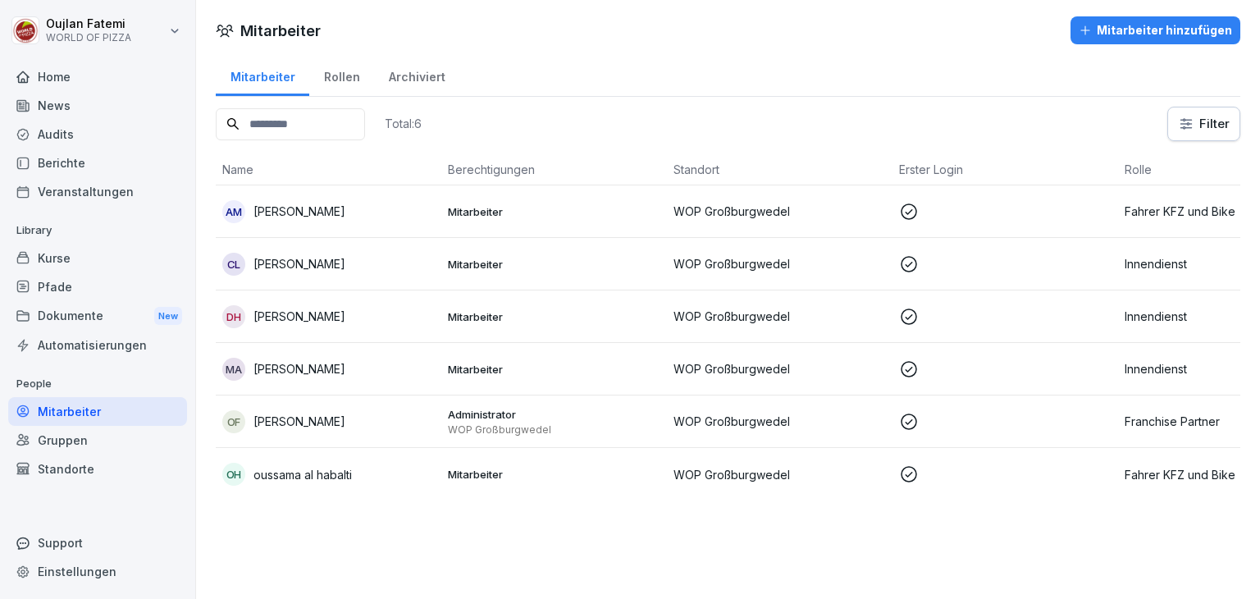
click at [967, 262] on p at bounding box center [1005, 264] width 212 height 20
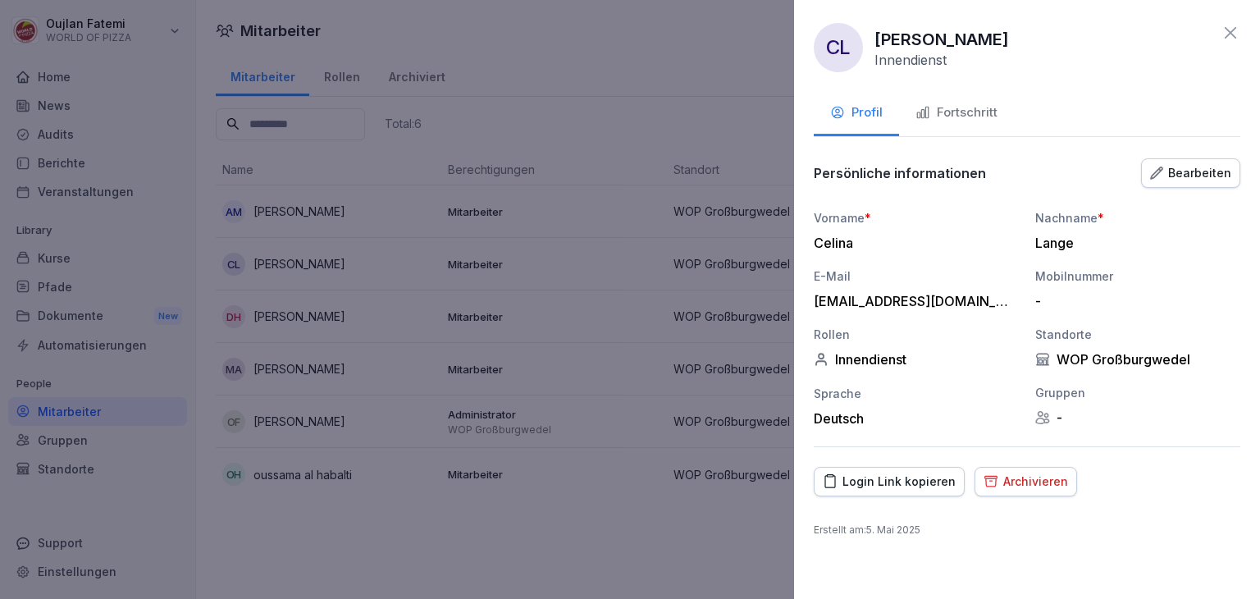
click at [1182, 176] on div "Bearbeiten" at bounding box center [1190, 173] width 81 height 18
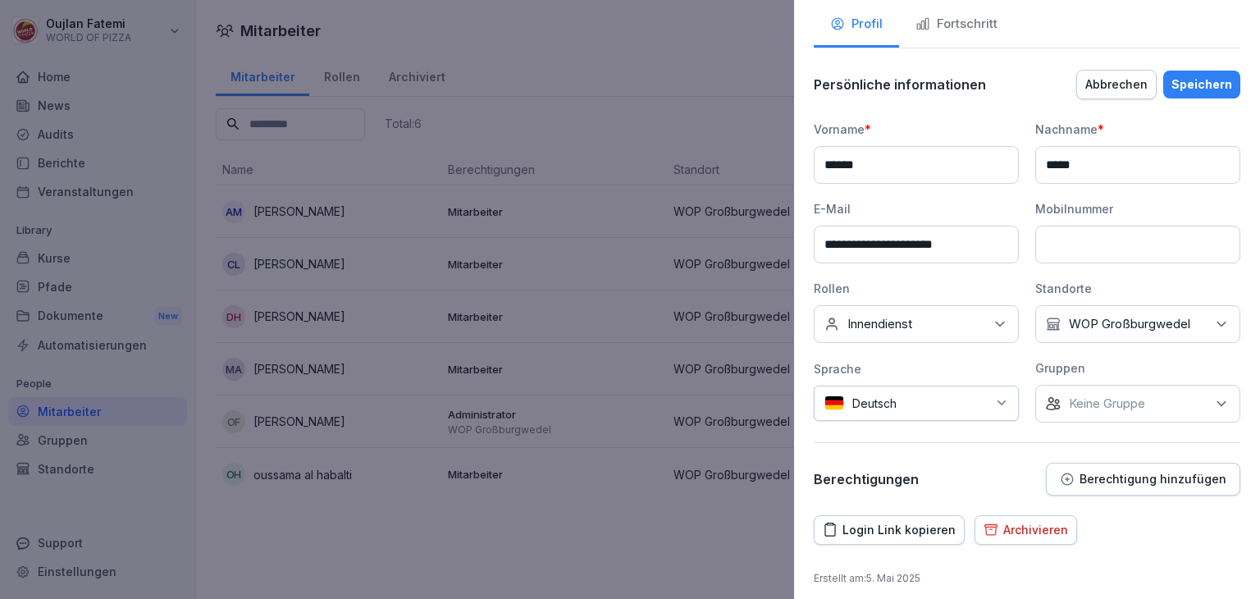
scroll to position [95, 0]
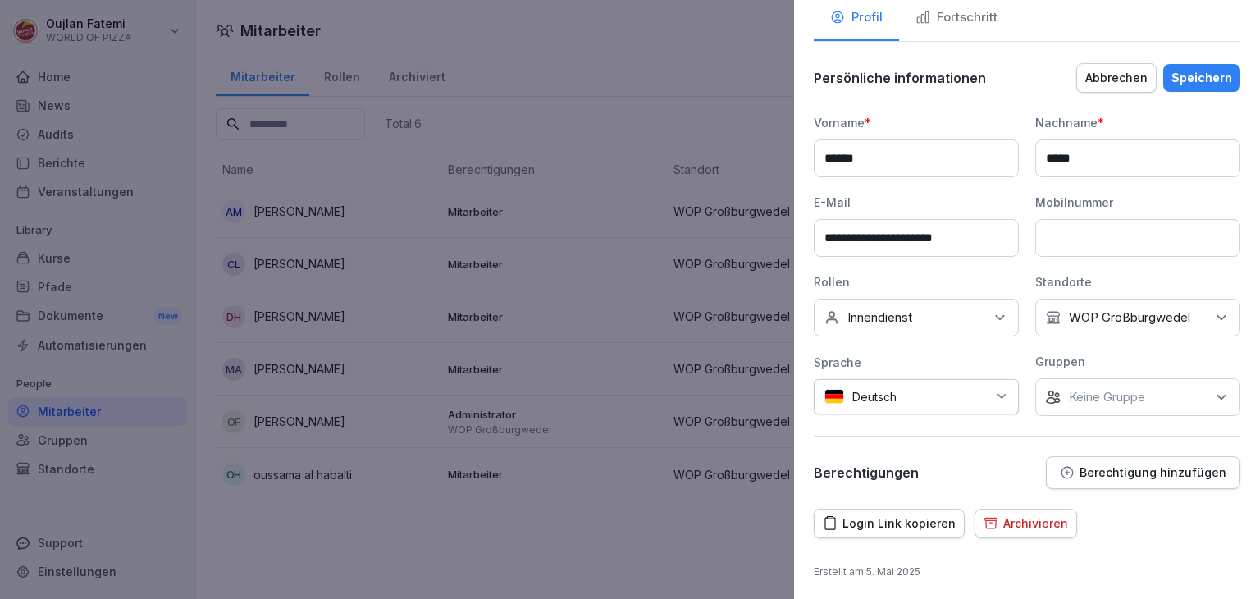
click at [954, 322] on div "Keine Rollen Innendienst" at bounding box center [916, 318] width 205 height 38
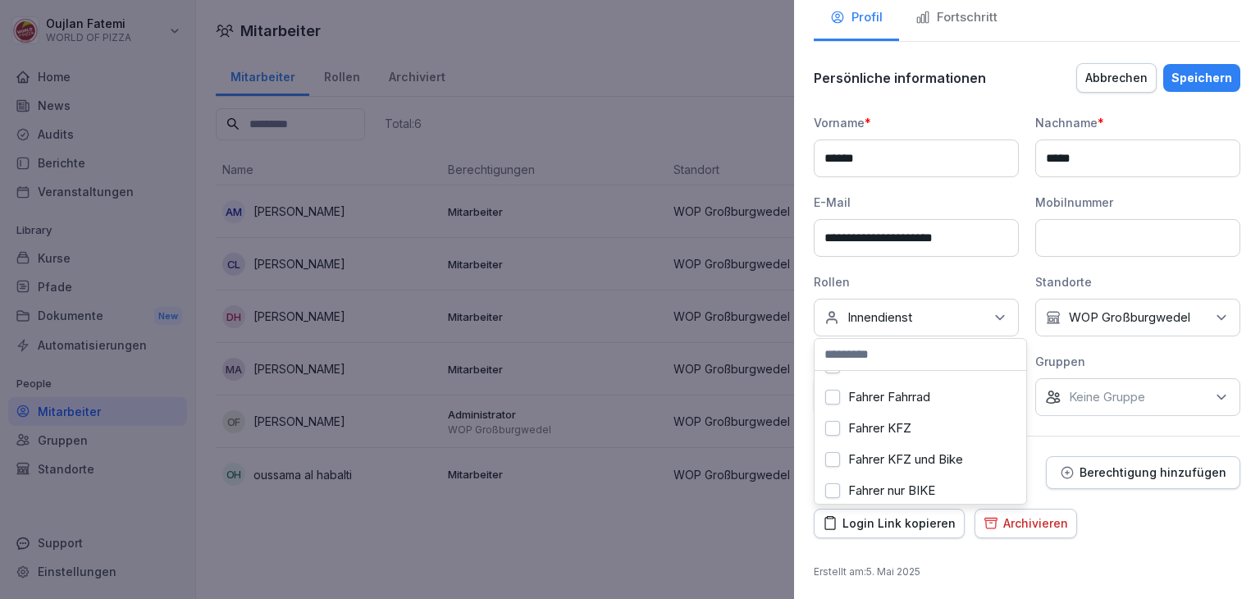
scroll to position [62, 0]
click at [961, 423] on div "Fahrer KFZ" at bounding box center [920, 421] width 203 height 31
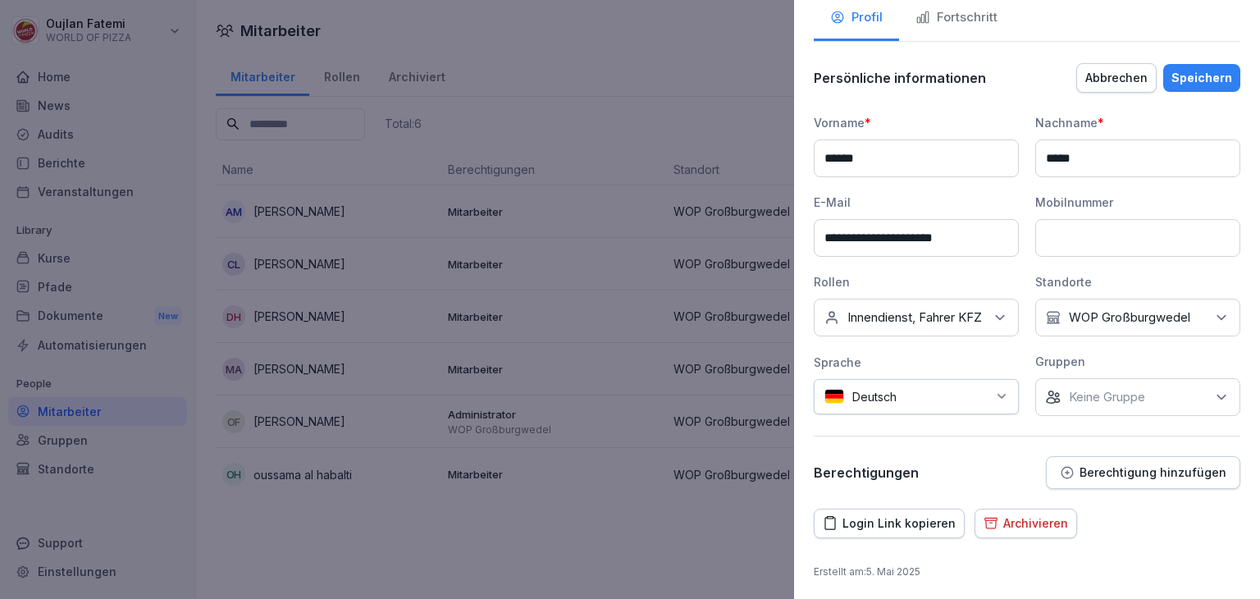
click at [1086, 336] on div "Standorte Kein Standort WOP Großburgwedel" at bounding box center [1137, 304] width 205 height 63
click at [992, 317] on icon at bounding box center [1000, 317] width 16 height 16
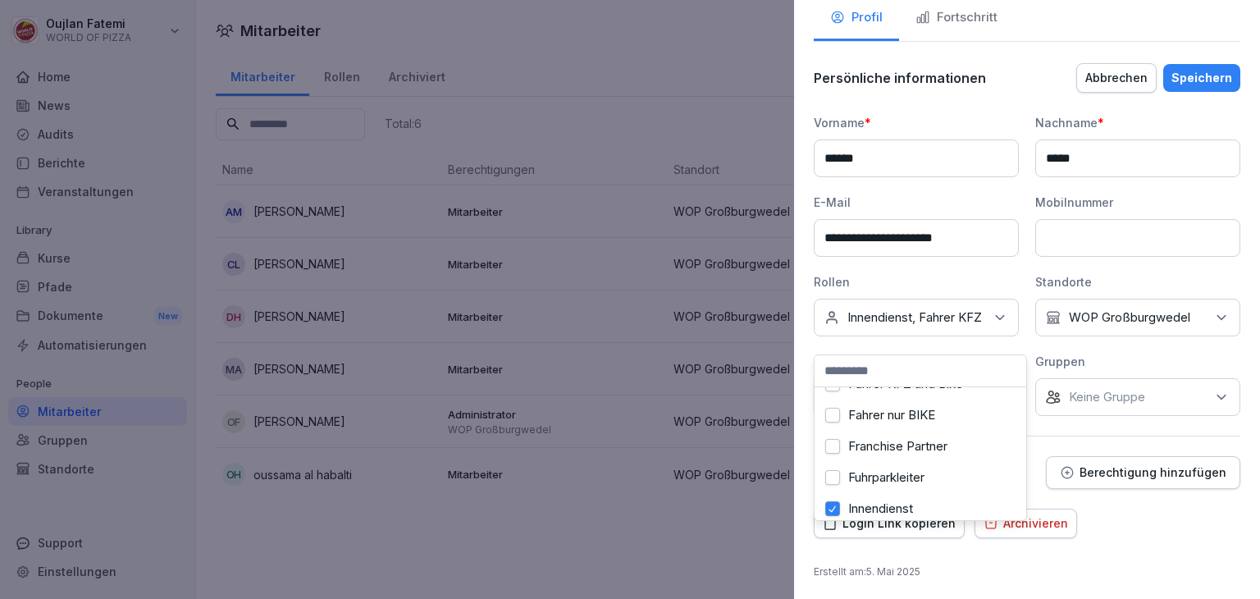
click at [919, 503] on div "Innendienst" at bounding box center [920, 508] width 203 height 31
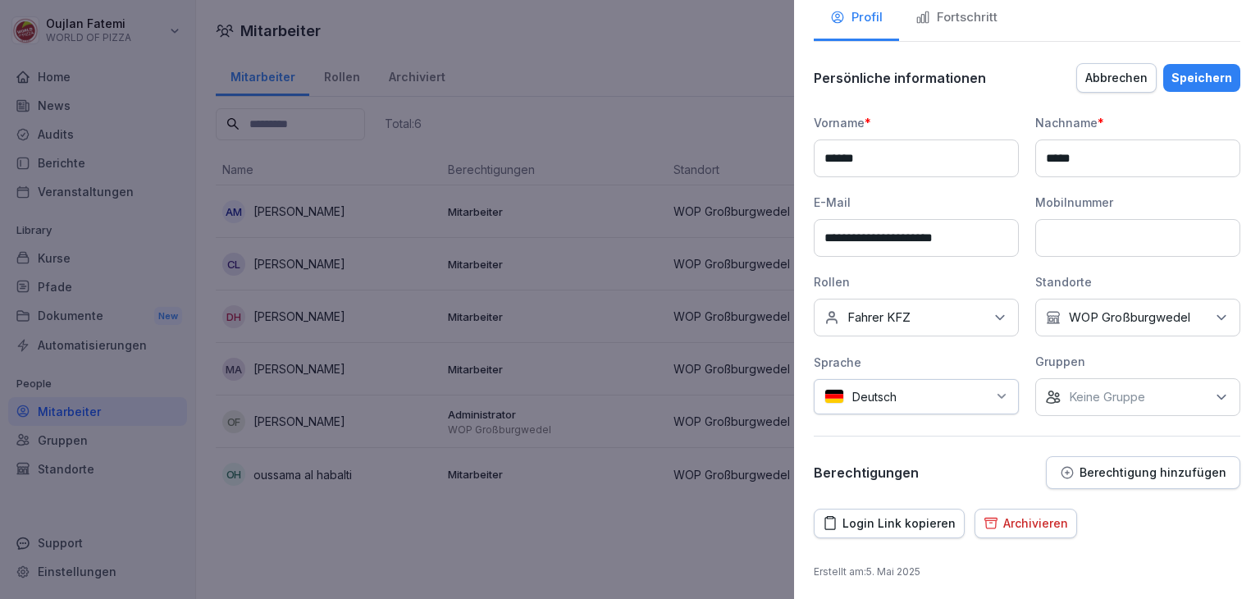
click at [1106, 342] on div "**********" at bounding box center [1027, 265] width 427 height 302
click at [1204, 81] on div "Speichern" at bounding box center [1201, 78] width 61 height 18
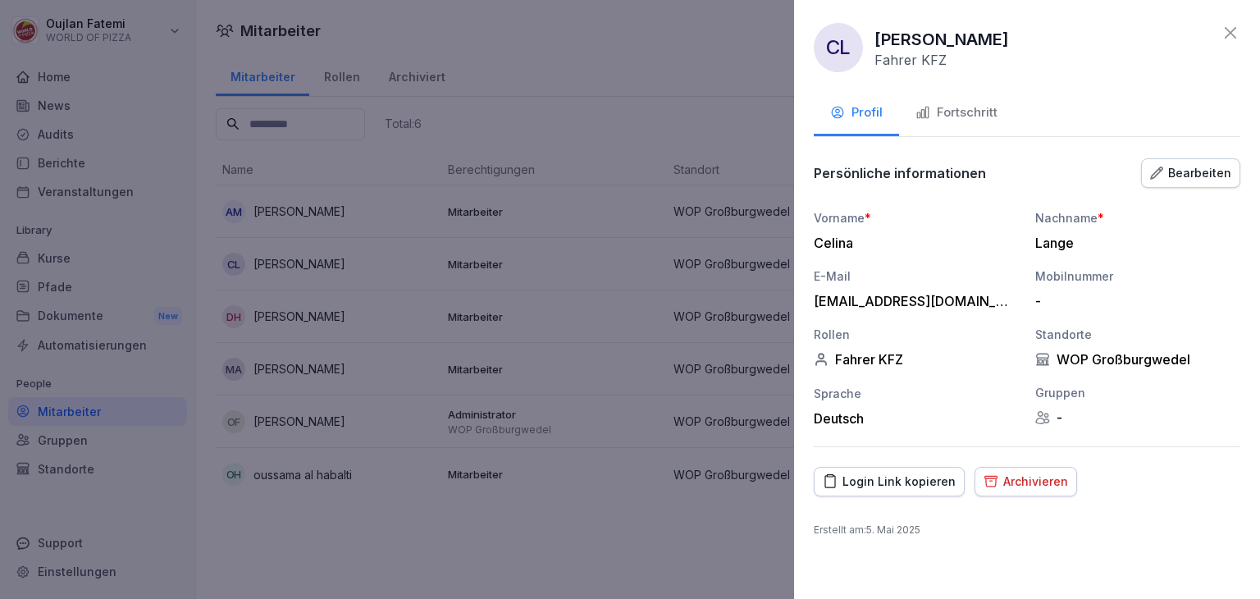
click at [880, 365] on div "Fahrer KFZ" at bounding box center [916, 359] width 205 height 16
click at [978, 123] on button "Fortschritt" at bounding box center [956, 114] width 115 height 44
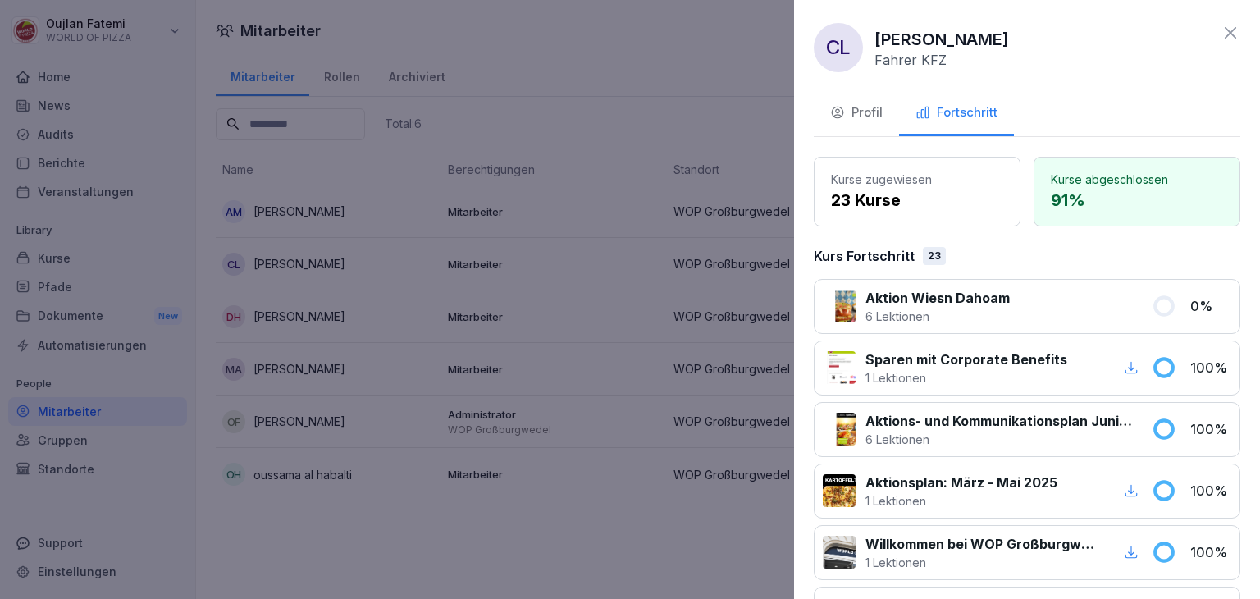
click at [866, 120] on div "Profil" at bounding box center [856, 112] width 52 height 19
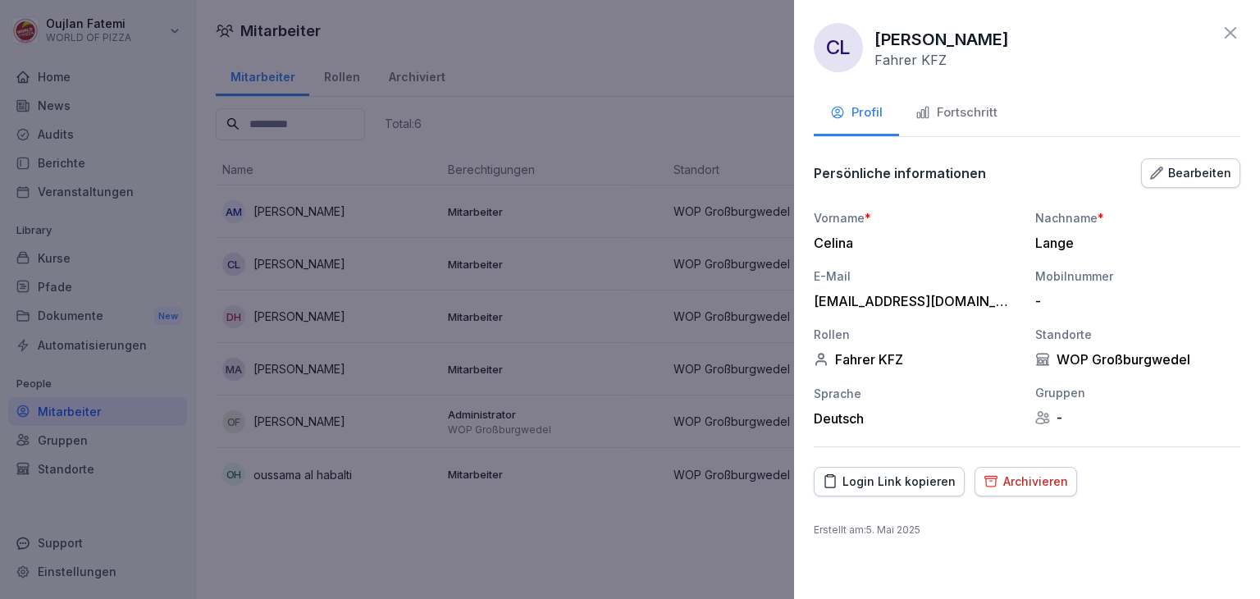
click at [981, 108] on div "Fortschritt" at bounding box center [956, 112] width 82 height 19
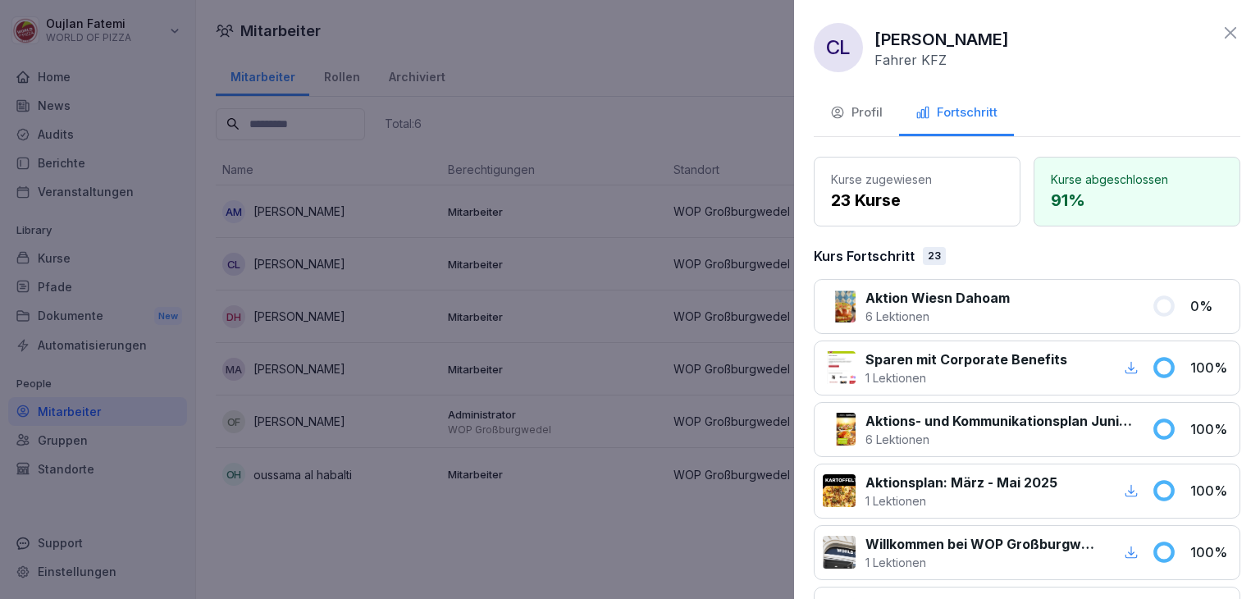
click at [1221, 40] on icon at bounding box center [1231, 33] width 20 height 20
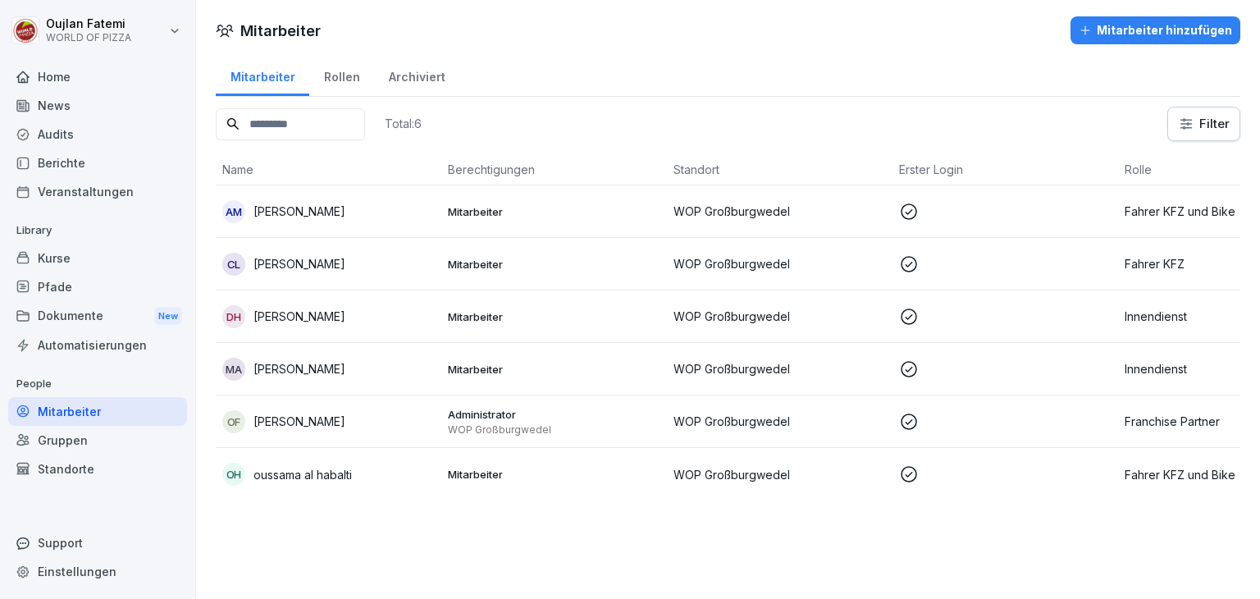
click at [988, 314] on p at bounding box center [1005, 317] width 212 height 20
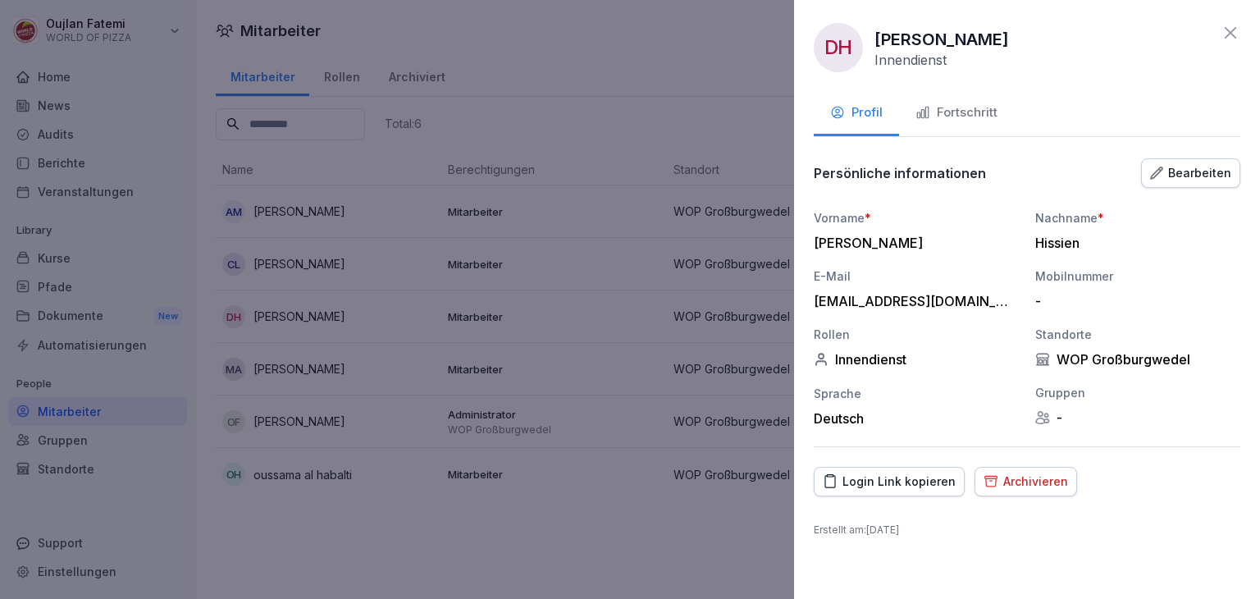
click at [971, 122] on button "Fortschritt" at bounding box center [956, 114] width 115 height 44
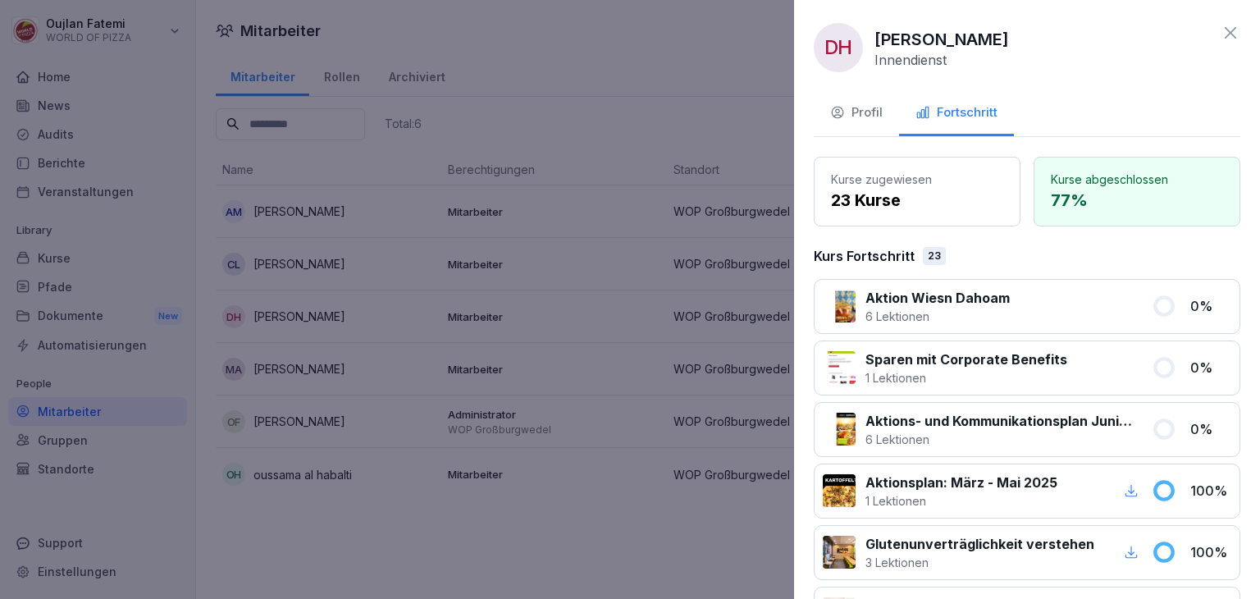
click at [1221, 33] on icon at bounding box center [1231, 33] width 20 height 20
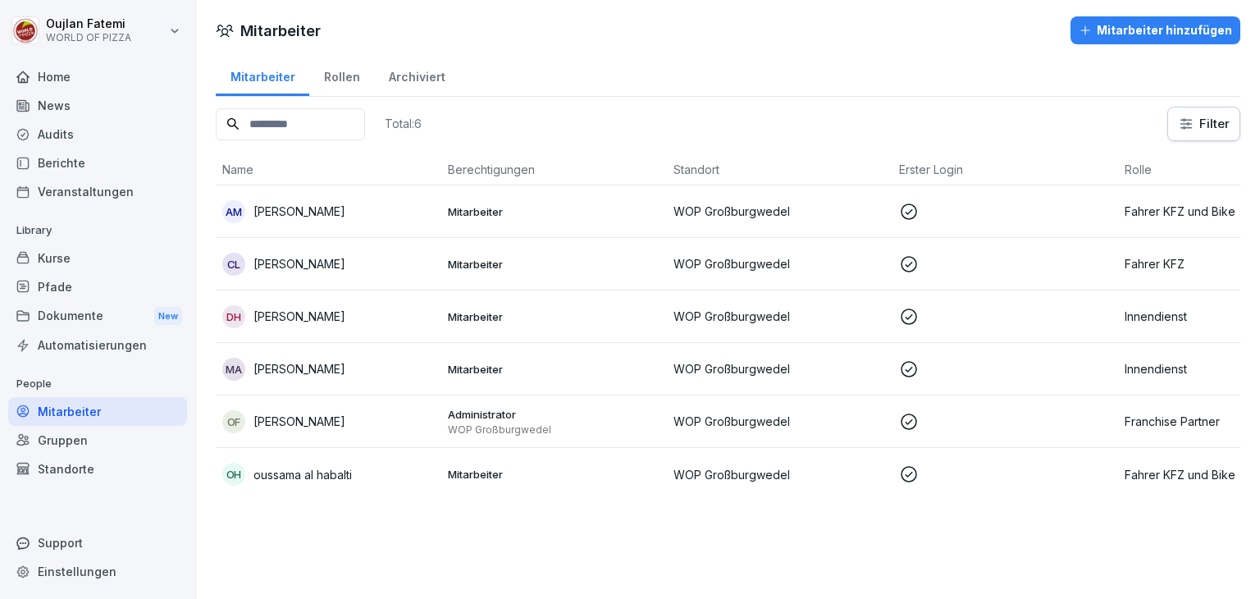
click at [851, 320] on p "WOP Großburgwedel" at bounding box center [779, 316] width 212 height 17
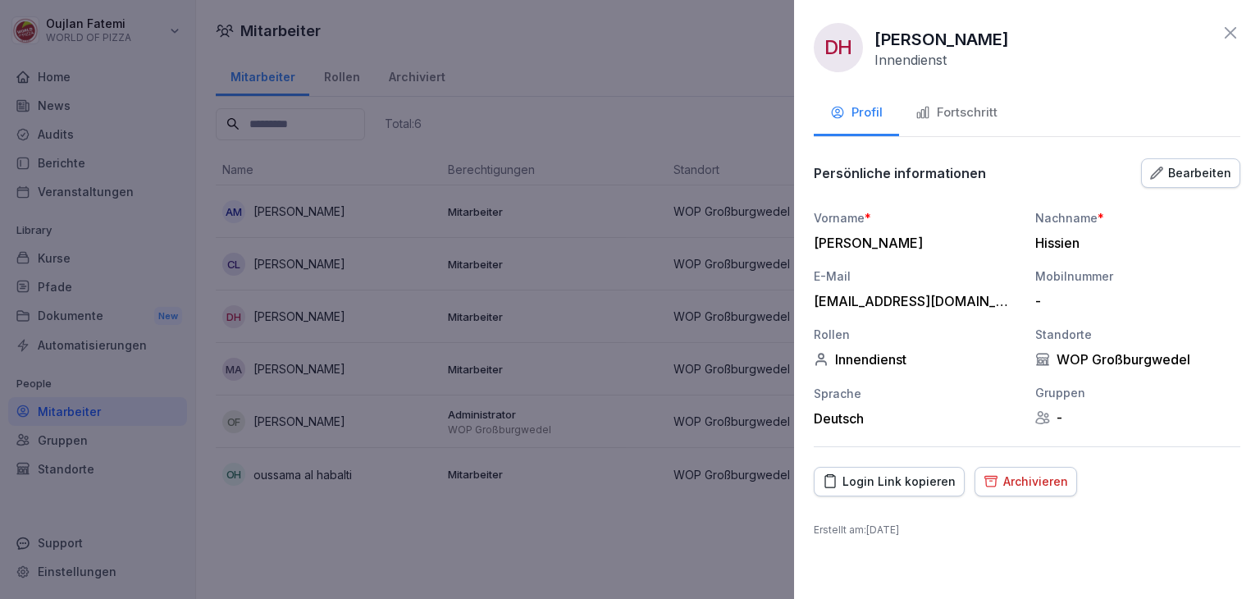
click at [983, 112] on div "Fortschritt" at bounding box center [956, 112] width 82 height 19
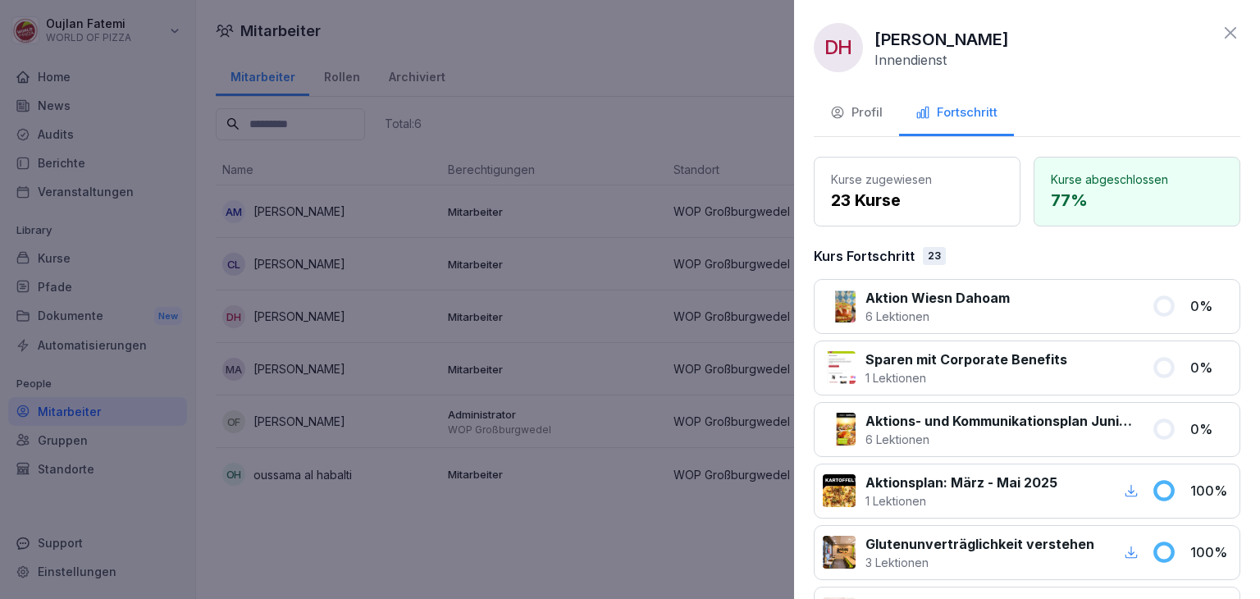
click at [863, 113] on div "Profil" at bounding box center [856, 112] width 52 height 19
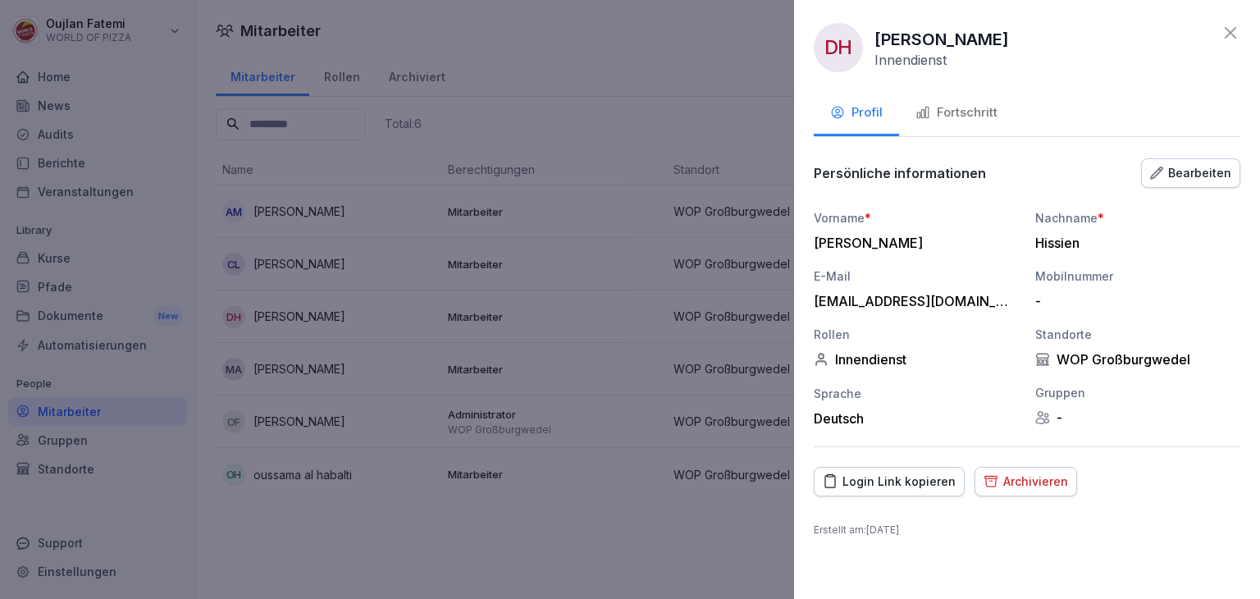
click at [1203, 176] on div "Bearbeiten" at bounding box center [1190, 173] width 81 height 18
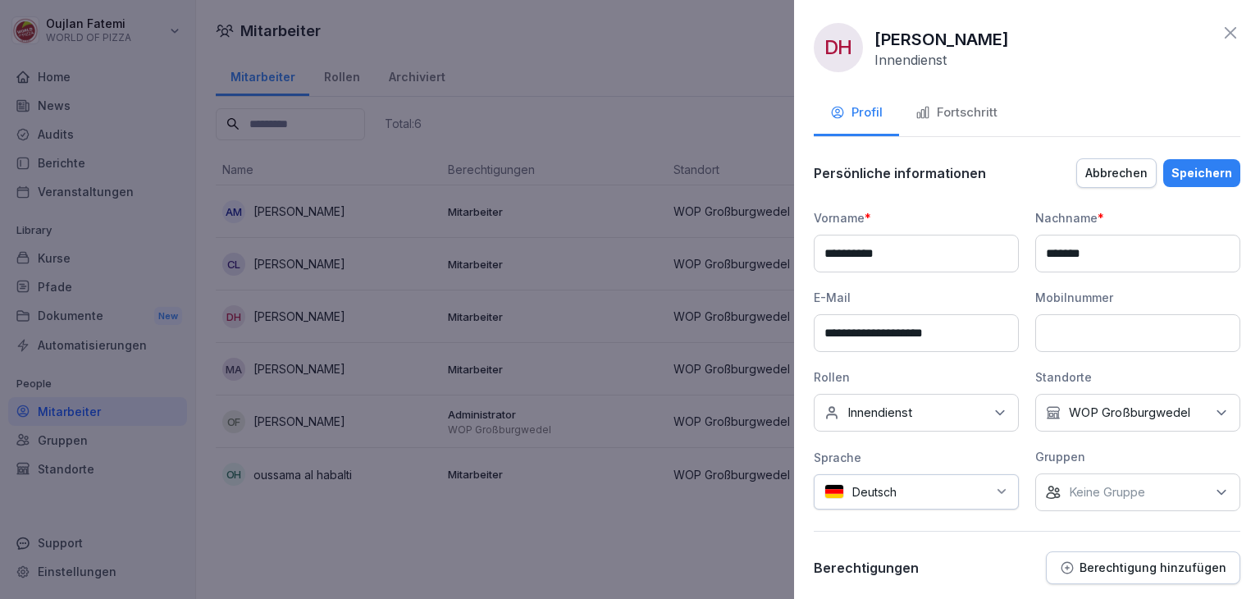
click at [943, 118] on div "Fortschritt" at bounding box center [956, 112] width 82 height 19
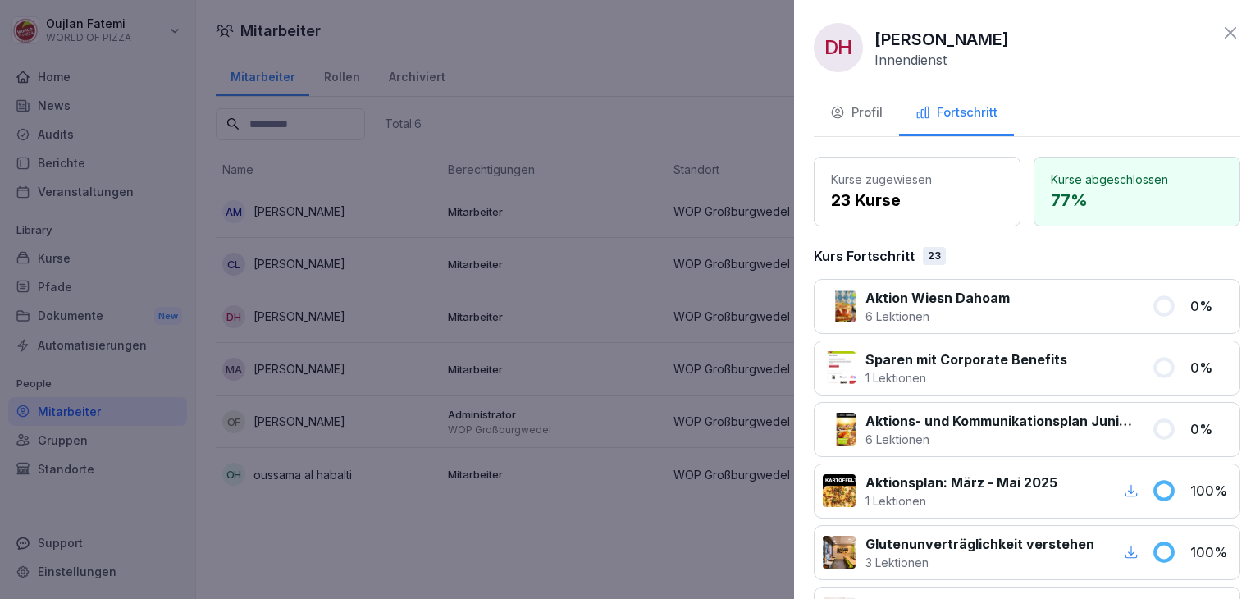
click at [1221, 29] on icon at bounding box center [1231, 33] width 20 height 20
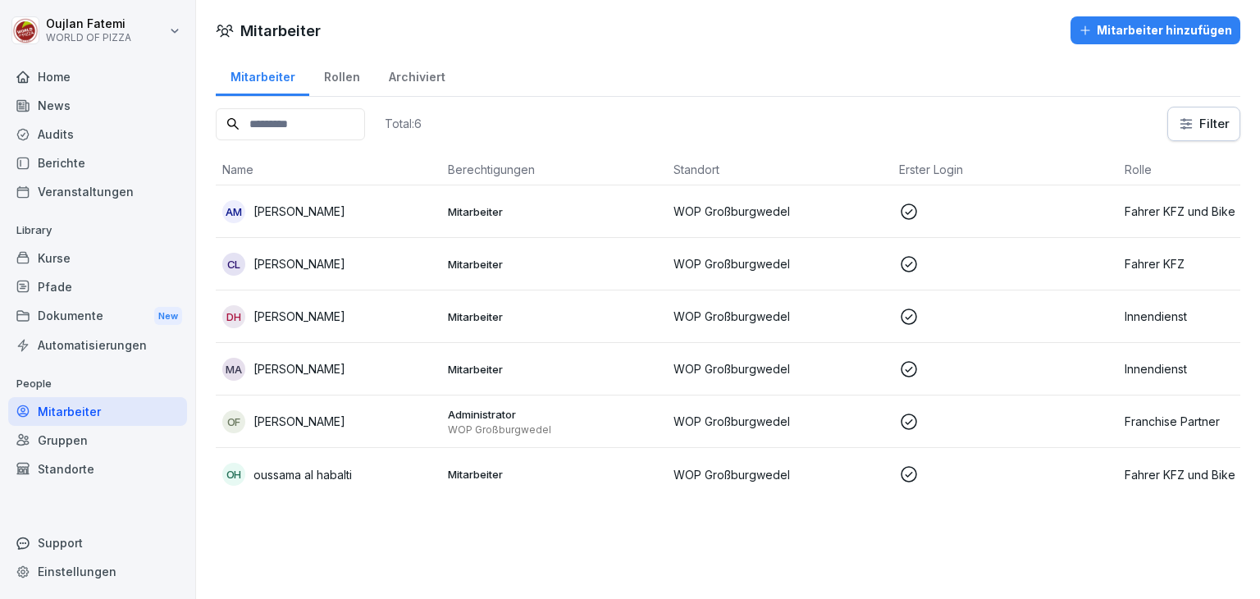
drag, startPoint x: 332, startPoint y: 315, endPoint x: 551, endPoint y: 342, distance: 220.7
click at [551, 343] on td "Mitarbeiter" at bounding box center [554, 369] width 226 height 52
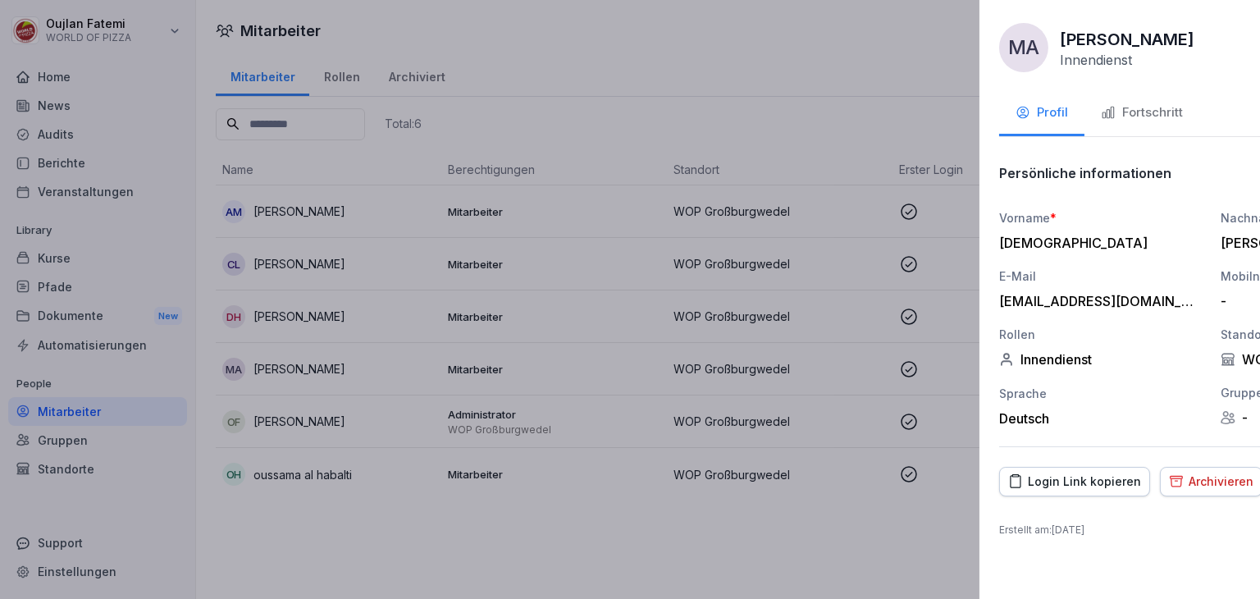
click at [533, 314] on div at bounding box center [630, 299] width 1260 height 599
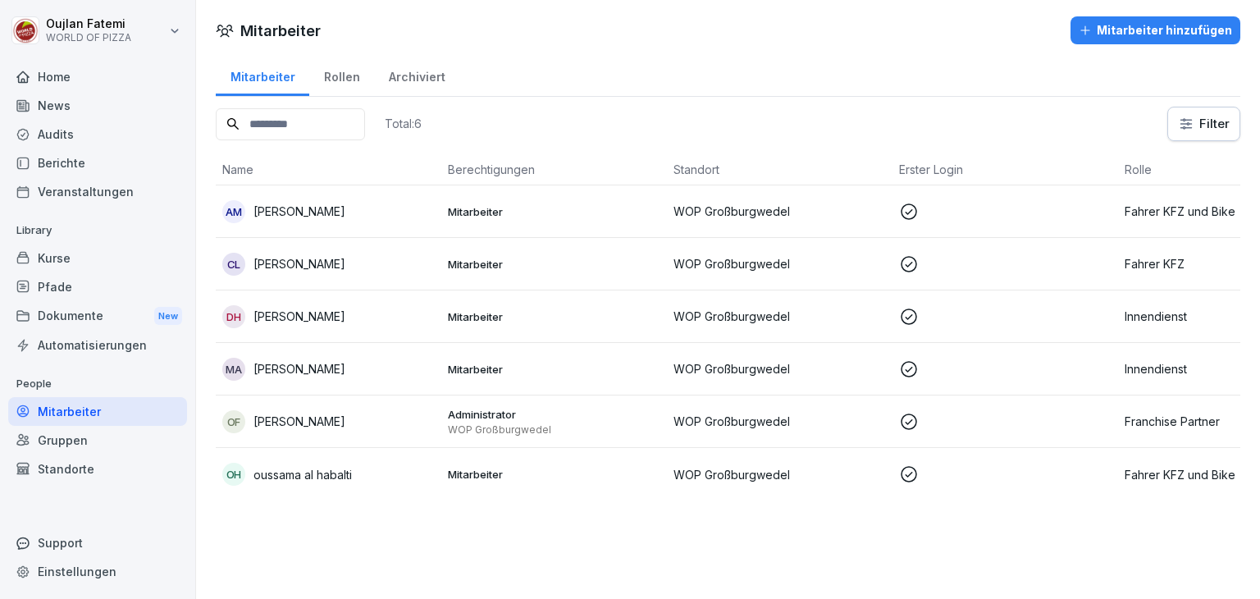
click at [290, 313] on p "Diaa aldin Hissien" at bounding box center [299, 316] width 92 height 17
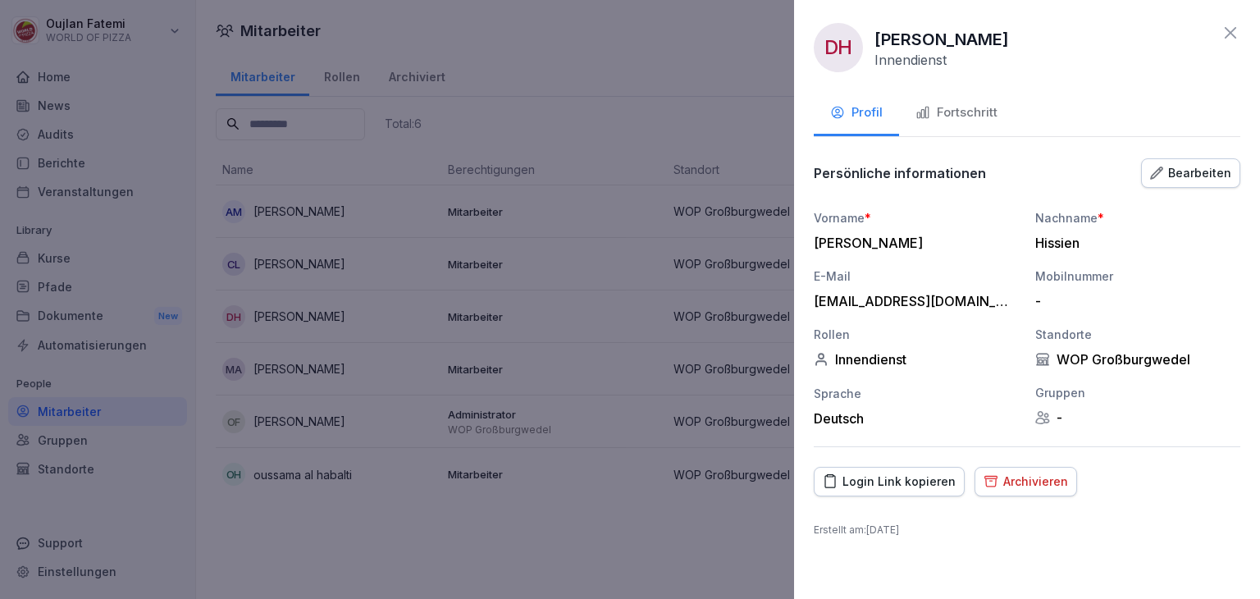
click at [1004, 541] on div "DH Diaa aldin Hissien Innendienst Profil Fortschritt Persönliche informationen …" at bounding box center [1027, 299] width 466 height 599
click at [1212, 169] on div "Bearbeiten" at bounding box center [1190, 173] width 81 height 18
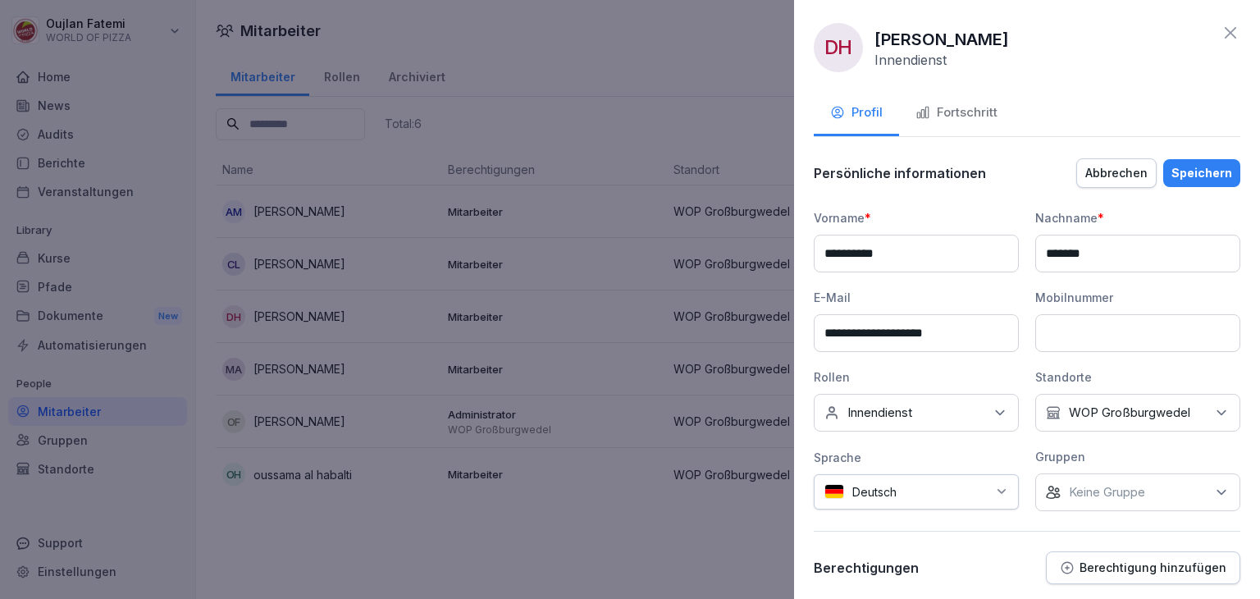
click at [977, 105] on div "Fortschritt" at bounding box center [956, 112] width 82 height 19
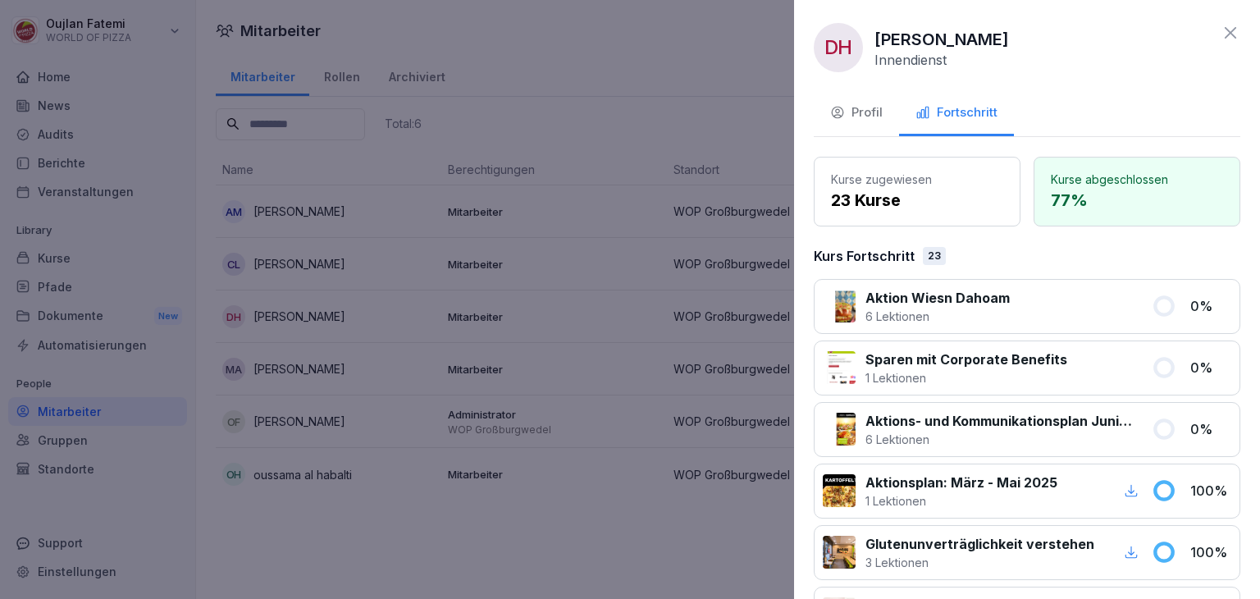
click at [1216, 16] on div "DH Diaa aldin Hissien Innendienst Profil Fortschritt Kurse zugewiesen 23 Kurse …" at bounding box center [1027, 299] width 466 height 599
click at [1221, 26] on icon at bounding box center [1231, 33] width 20 height 20
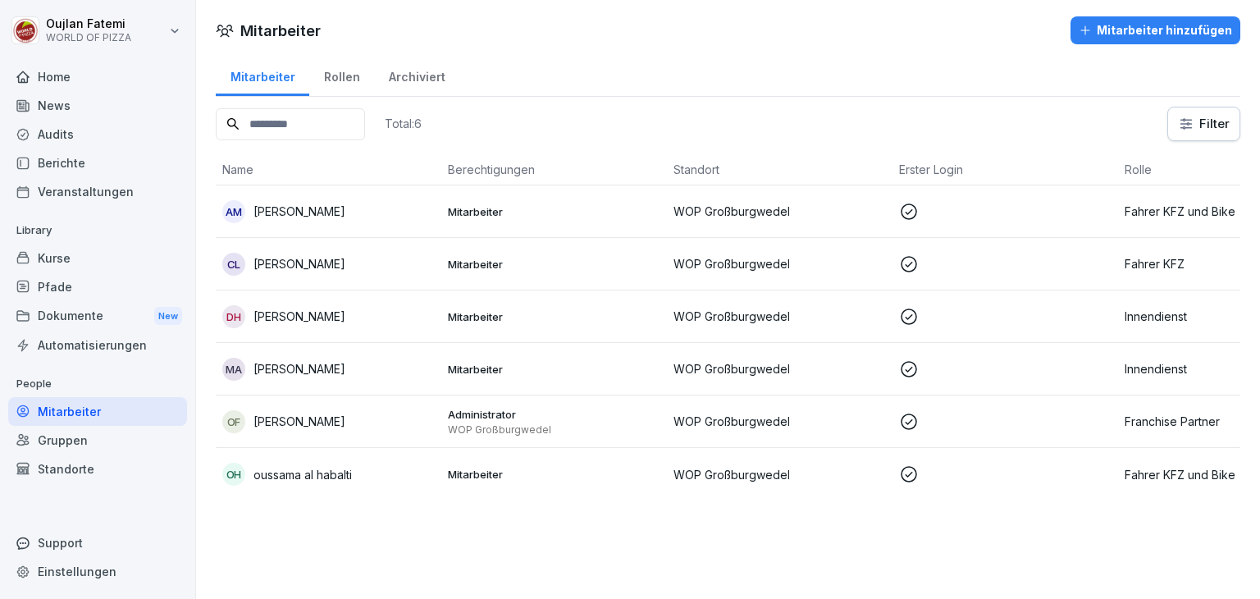
click at [589, 431] on p "WOP Großburgwedel" at bounding box center [554, 429] width 212 height 13
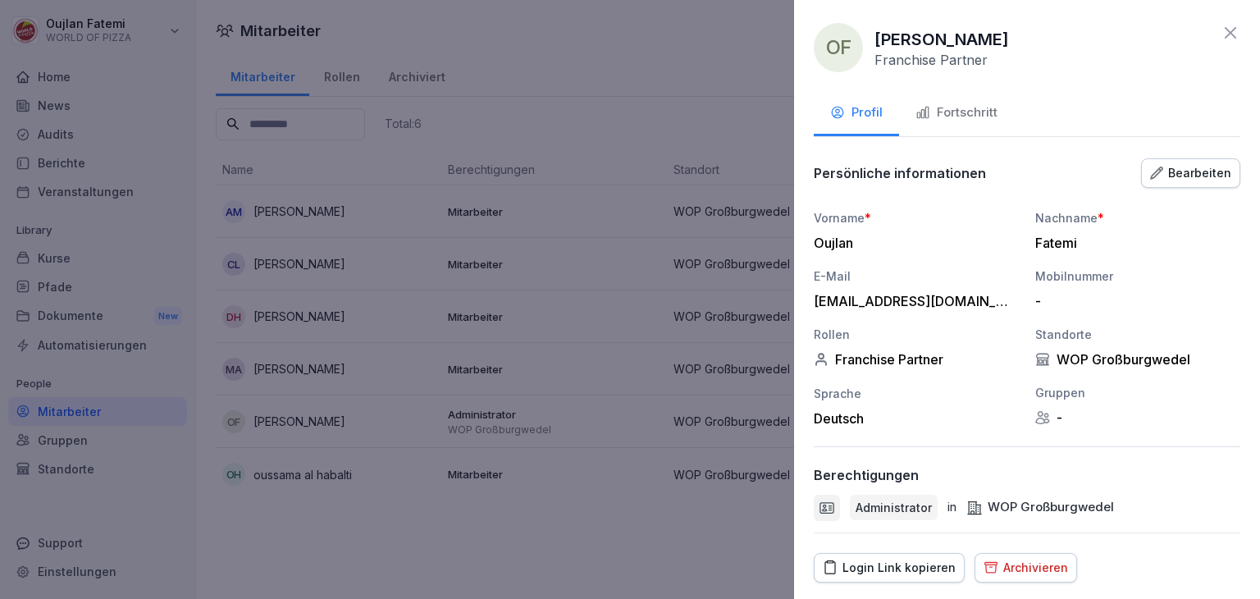
click at [980, 106] on div "Fortschritt" at bounding box center [956, 112] width 82 height 19
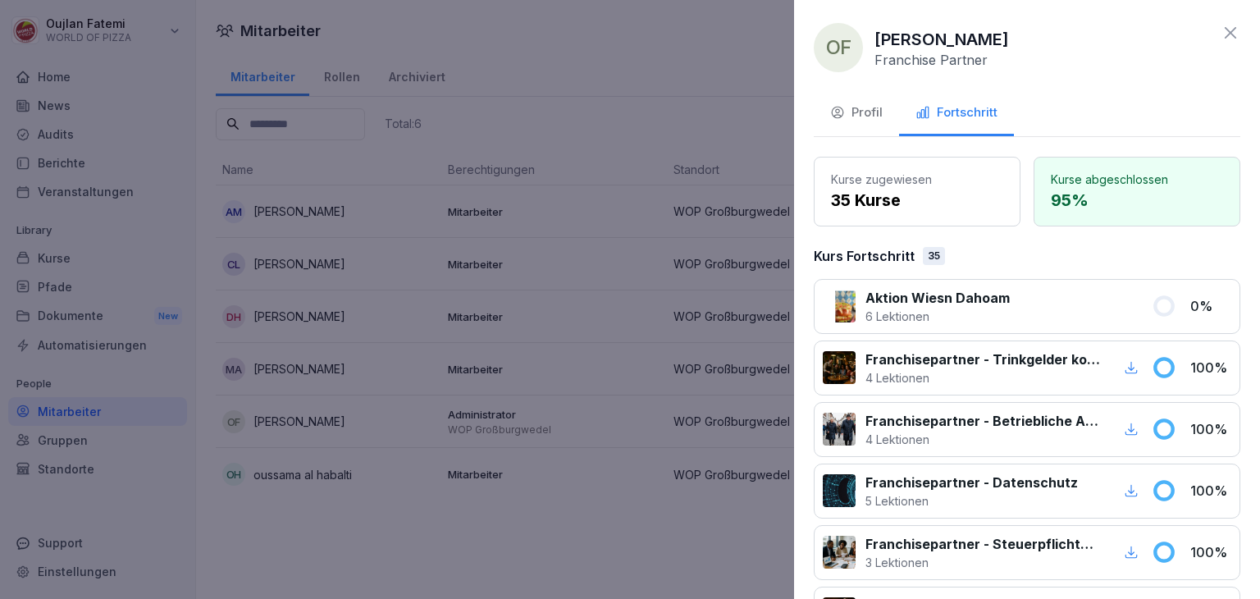
click at [837, 111] on icon "button" at bounding box center [837, 112] width 15 height 15
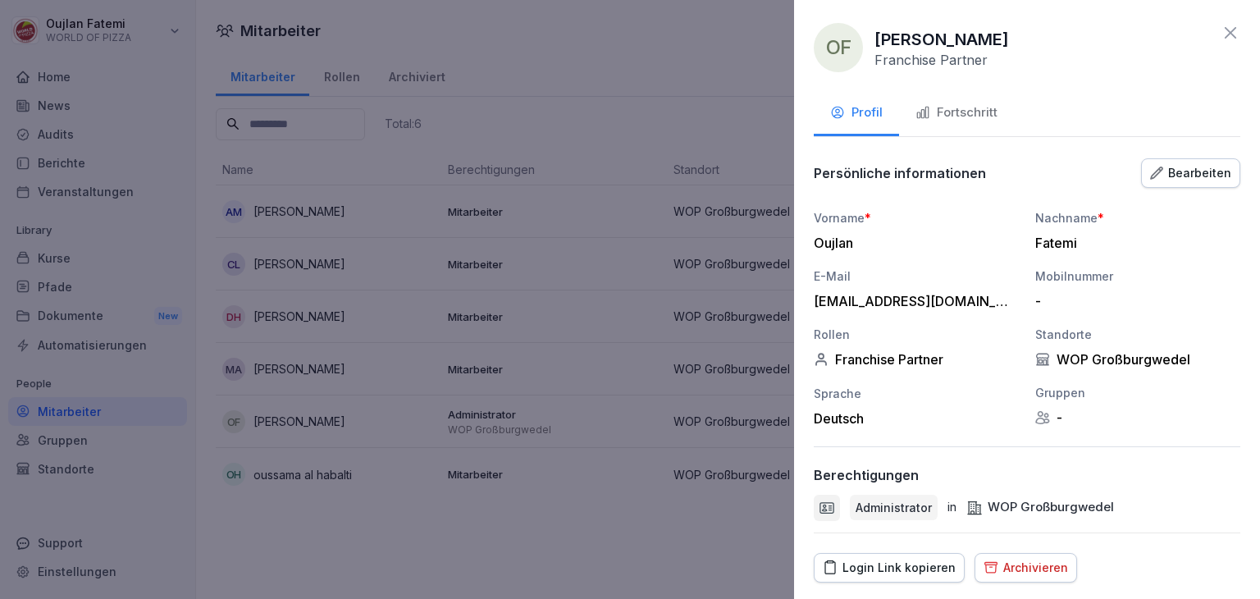
click at [940, 116] on div "Fortschritt" at bounding box center [956, 112] width 82 height 19
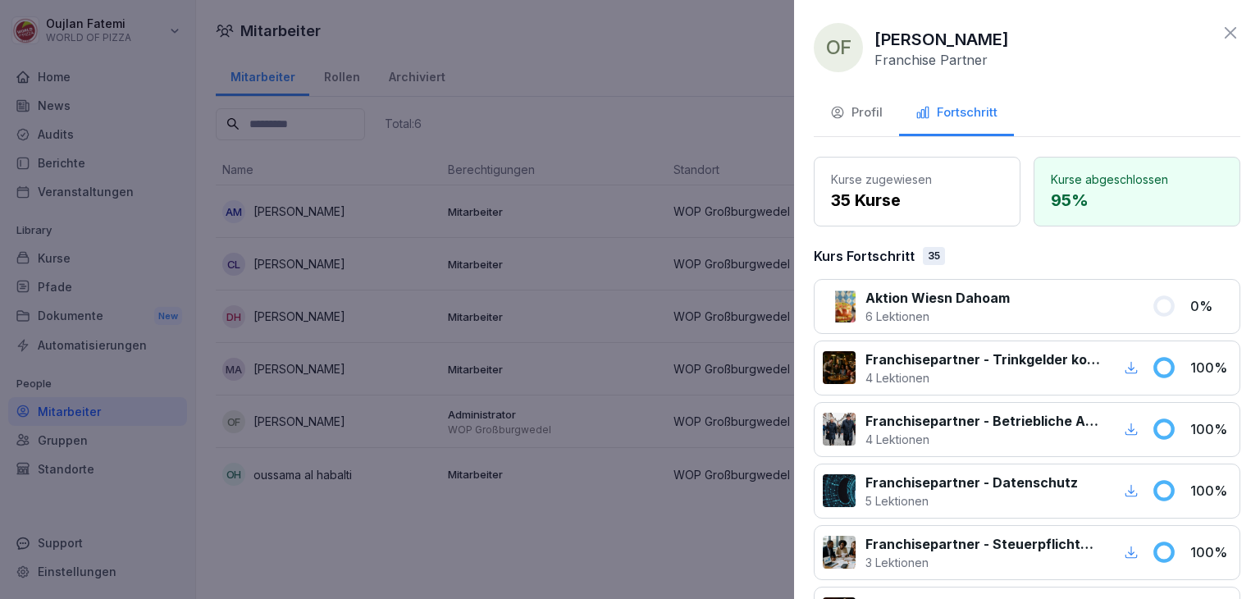
click at [1075, 307] on div at bounding box center [1081, 306] width 122 height 37
click at [1172, 314] on div "Aktion Wiesn Dahoam 6 Lektionen 0 %" at bounding box center [1027, 306] width 427 height 55
click at [1089, 304] on div at bounding box center [1081, 306] width 122 height 37
drag, startPoint x: 1089, startPoint y: 304, endPoint x: 1077, endPoint y: 298, distance: 13.9
click at [1077, 298] on div at bounding box center [1081, 306] width 122 height 37
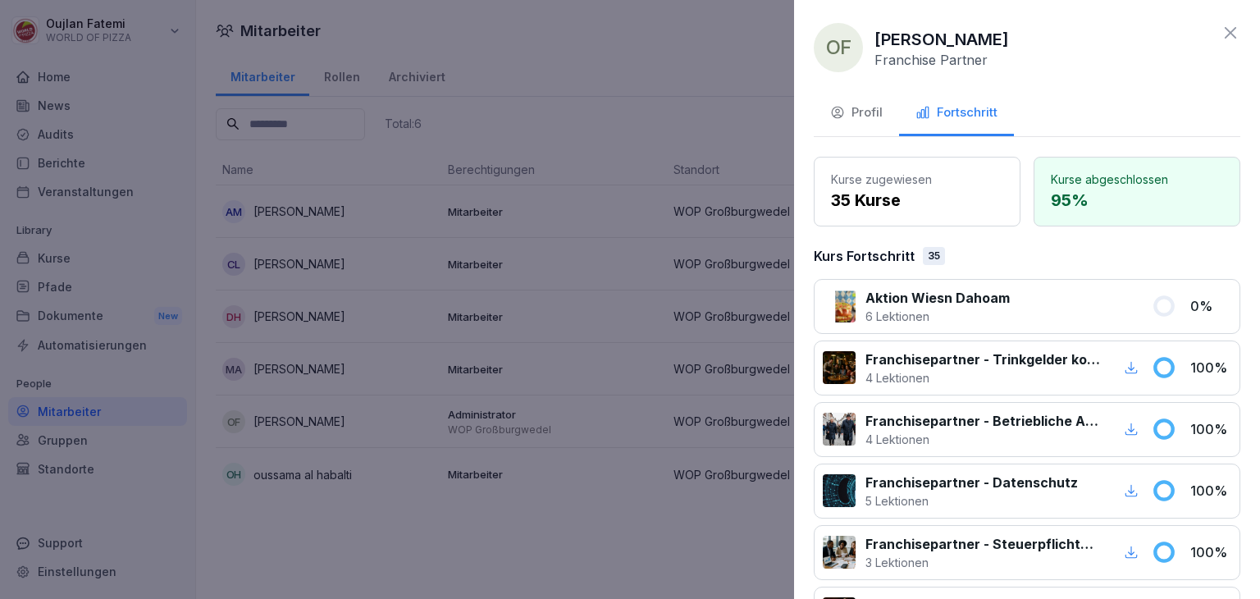
click at [876, 119] on div "Profil" at bounding box center [856, 112] width 52 height 19
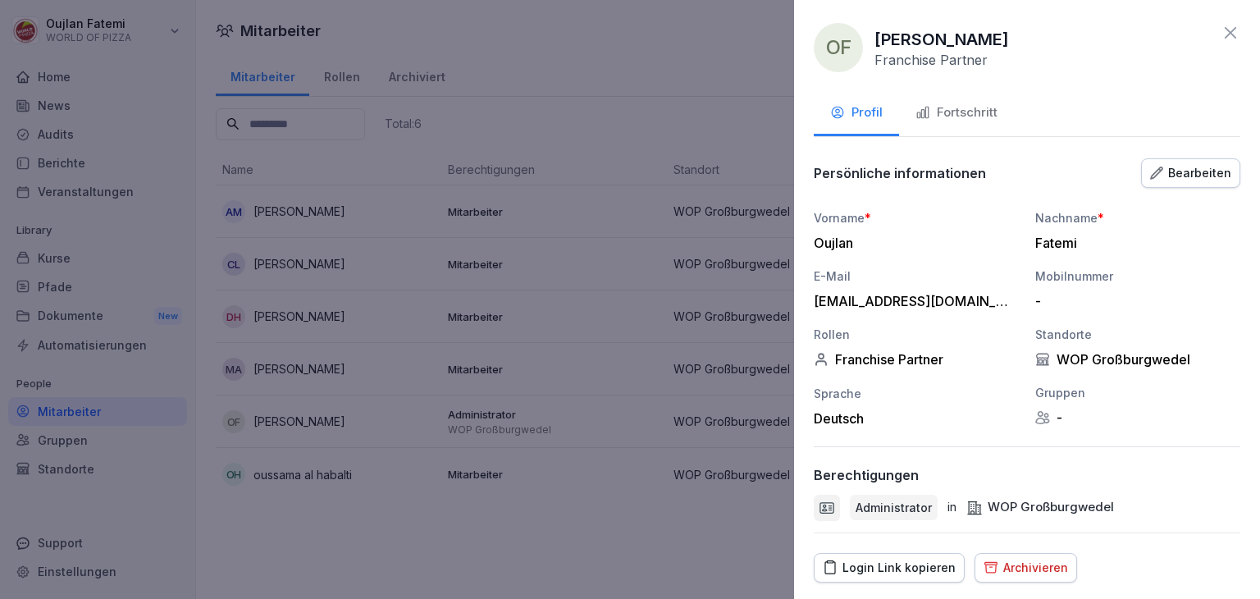
scroll to position [46, 0]
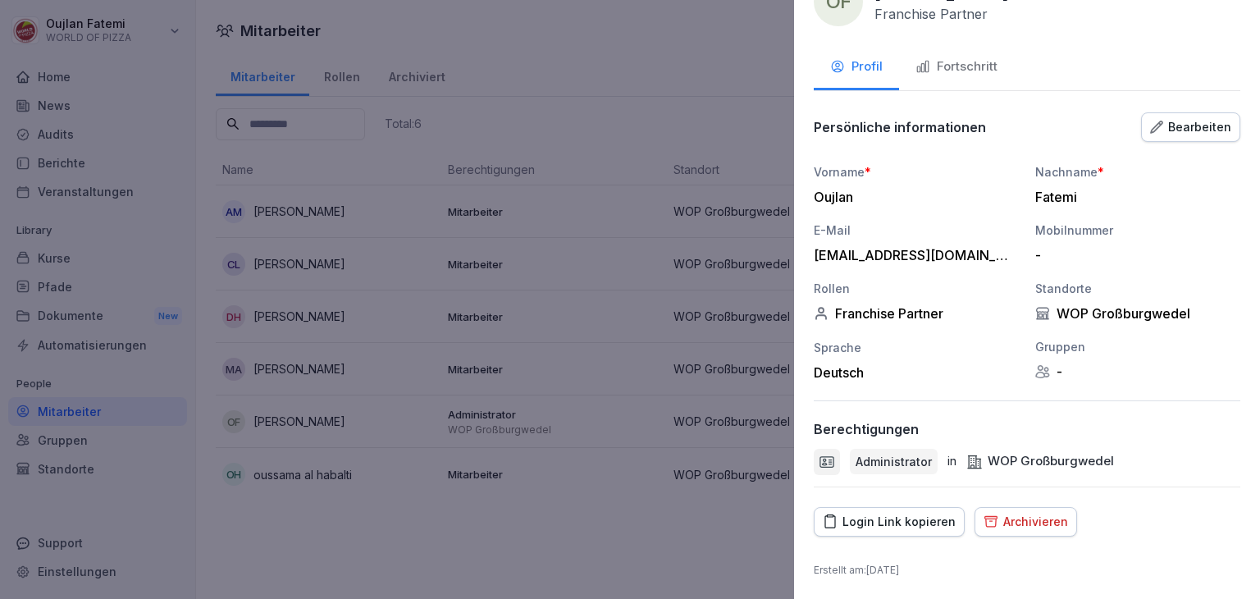
click at [555, 309] on div at bounding box center [630, 299] width 1260 height 599
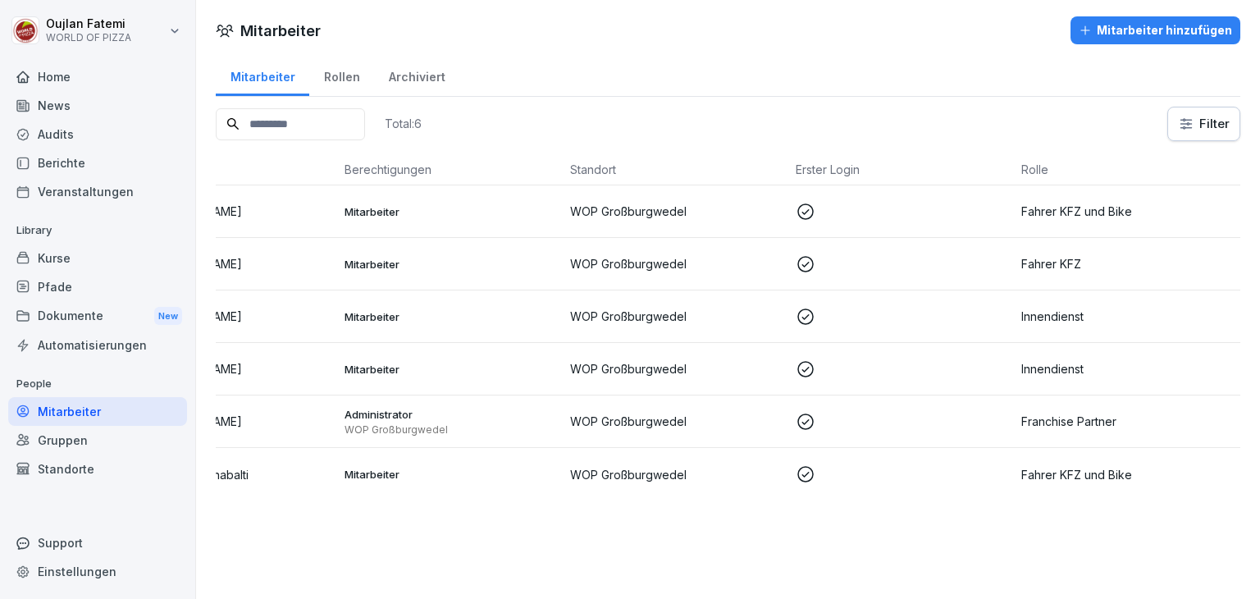
scroll to position [0, 0]
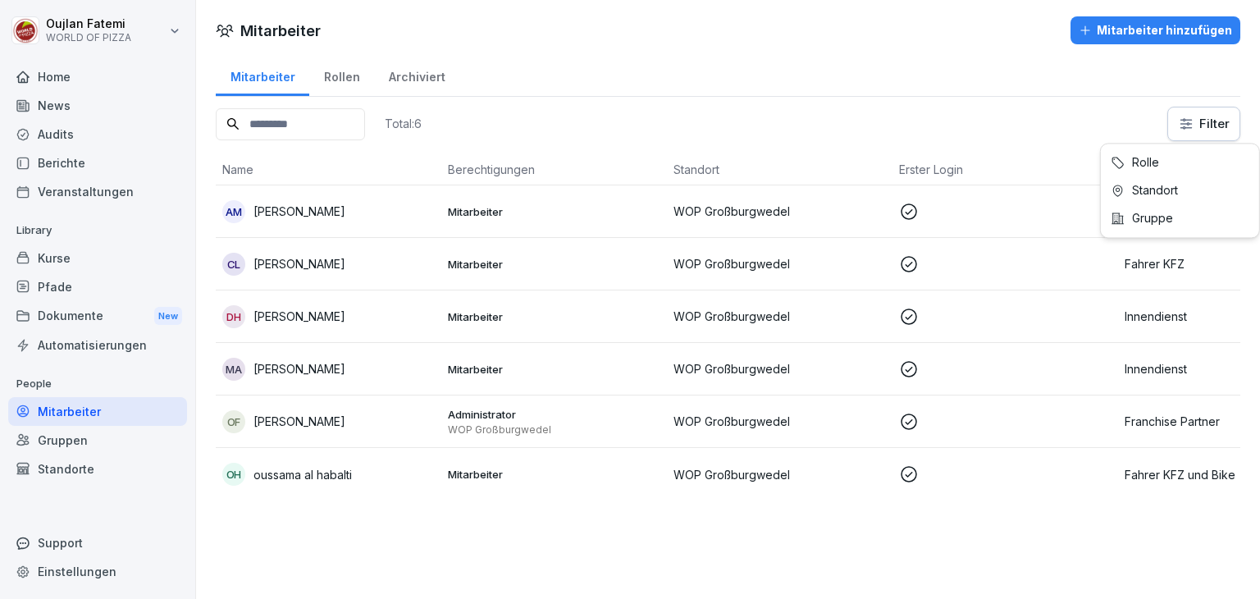
click at [1200, 122] on html "Oujlan Fatemi WORLD OF PIZZA Home News Audits Berichte Veranstaltungen Library …" at bounding box center [630, 299] width 1260 height 599
click at [343, 75] on html "Oujlan Fatemi WORLD OF PIZZA Home News Audits Berichte Veranstaltungen Library …" at bounding box center [630, 299] width 1260 height 599
click at [523, 468] on p "Mitarbeiter" at bounding box center [554, 474] width 212 height 15
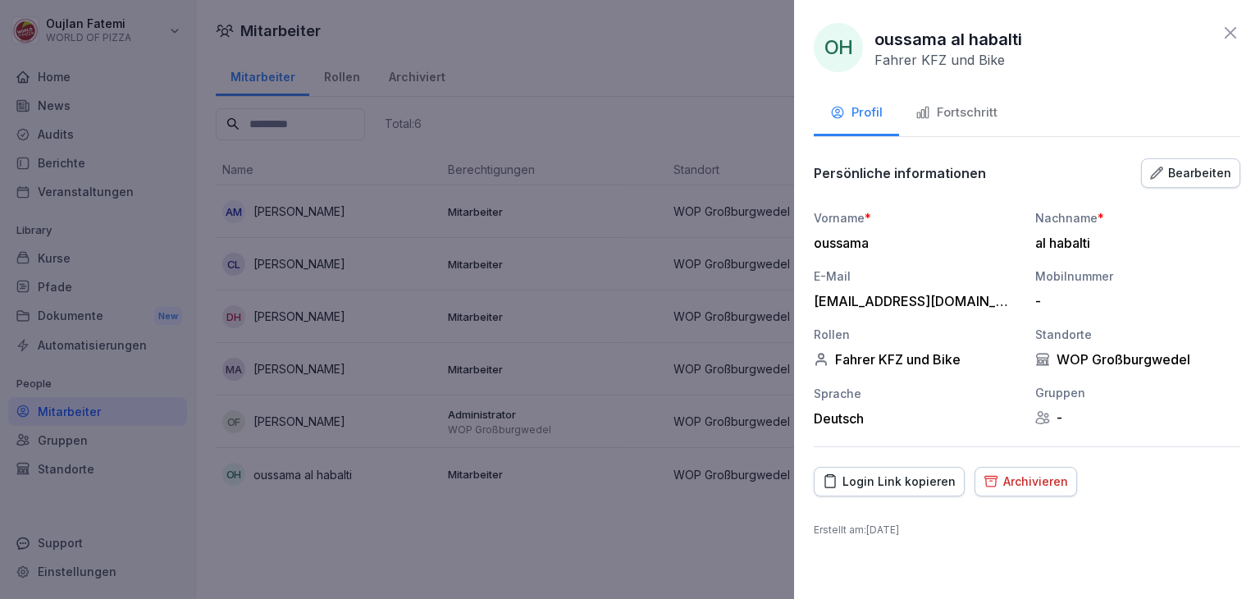
click at [1171, 198] on div "Persönliche informationen Bearbeiten Vorname * oussama Nachname * al habalti E-…" at bounding box center [1027, 302] width 427 height 290
click at [1201, 185] on button "Bearbeiten" at bounding box center [1190, 173] width 99 height 30
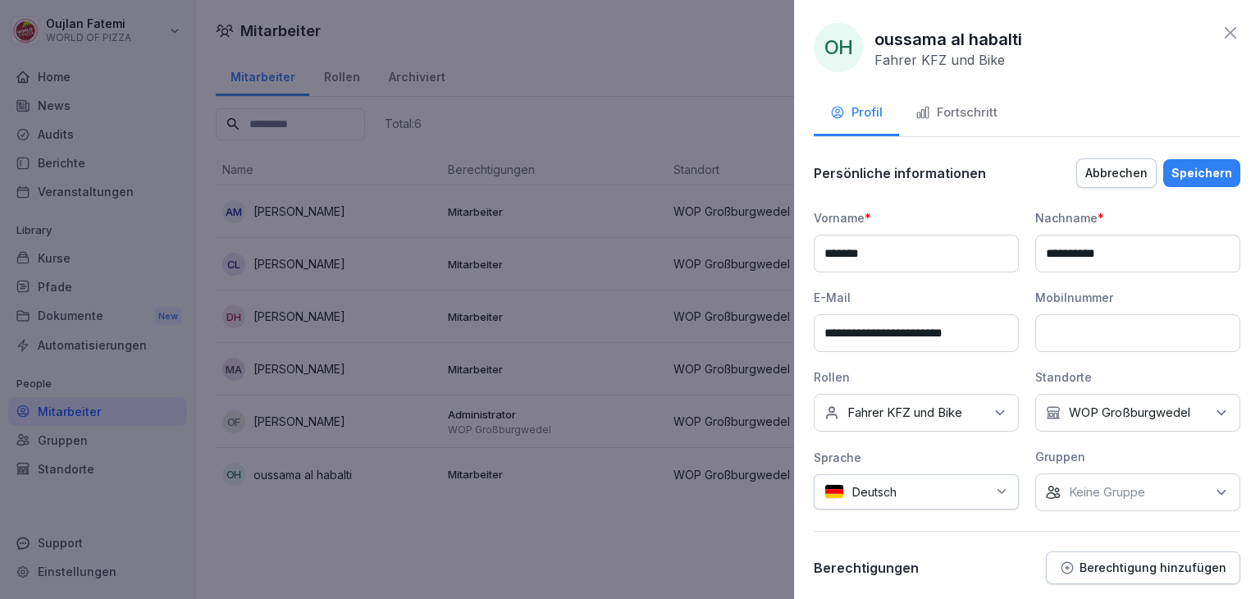
scroll to position [95, 0]
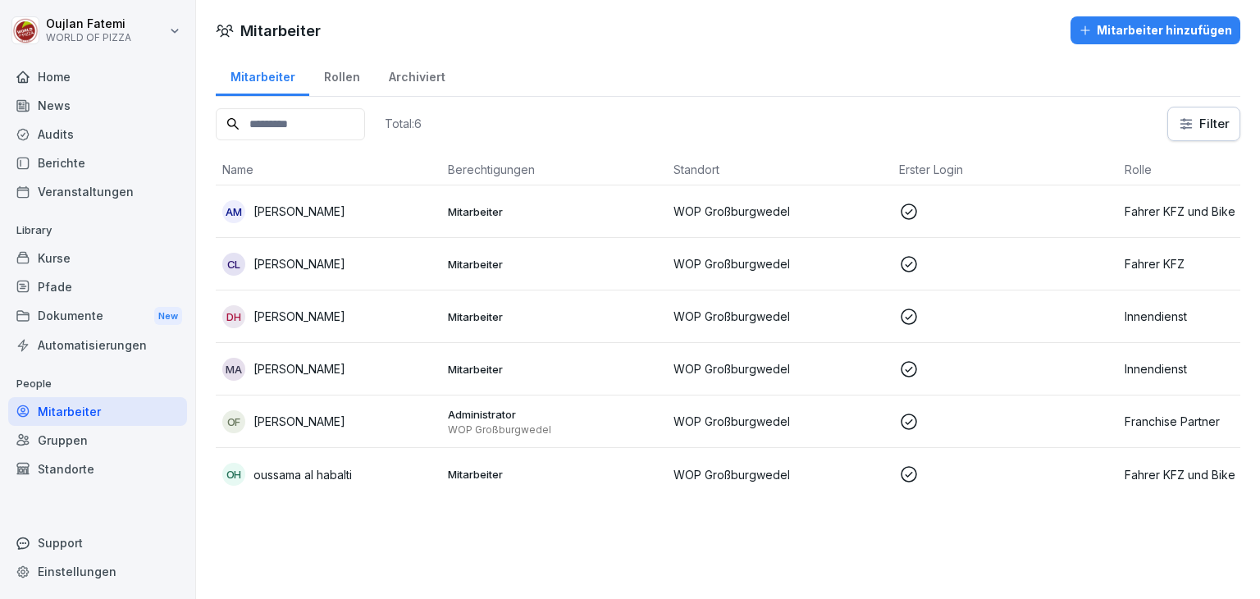
click at [371, 310] on div "DH Diaa aldin Hissien" at bounding box center [328, 316] width 212 height 23
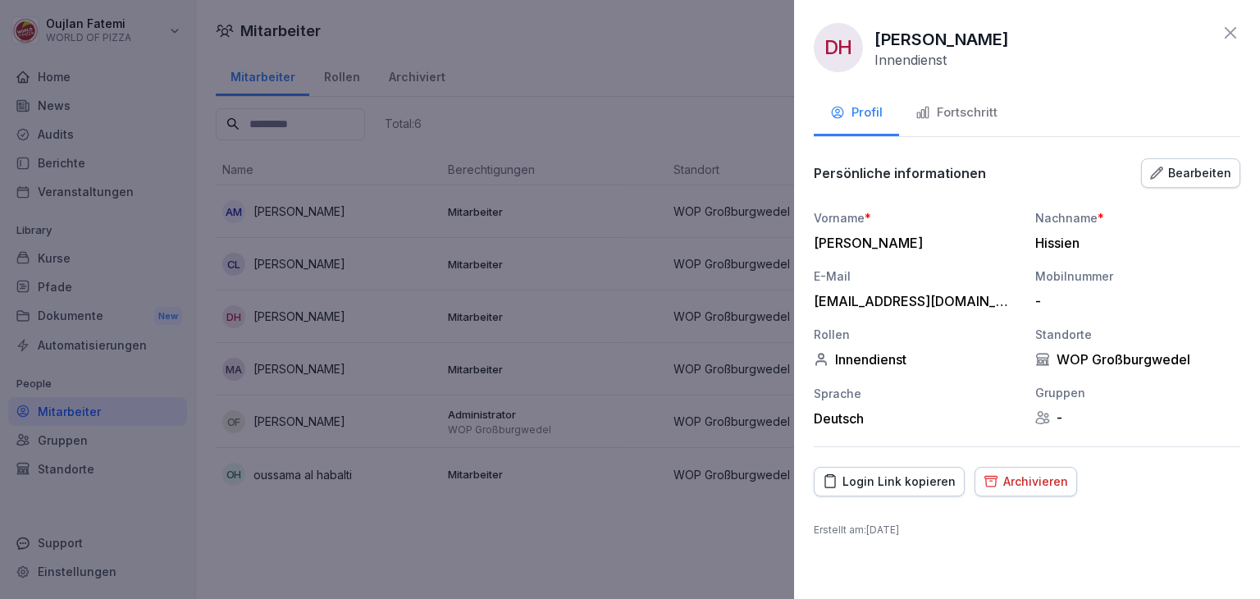
click at [1207, 185] on button "Bearbeiten" at bounding box center [1190, 173] width 99 height 30
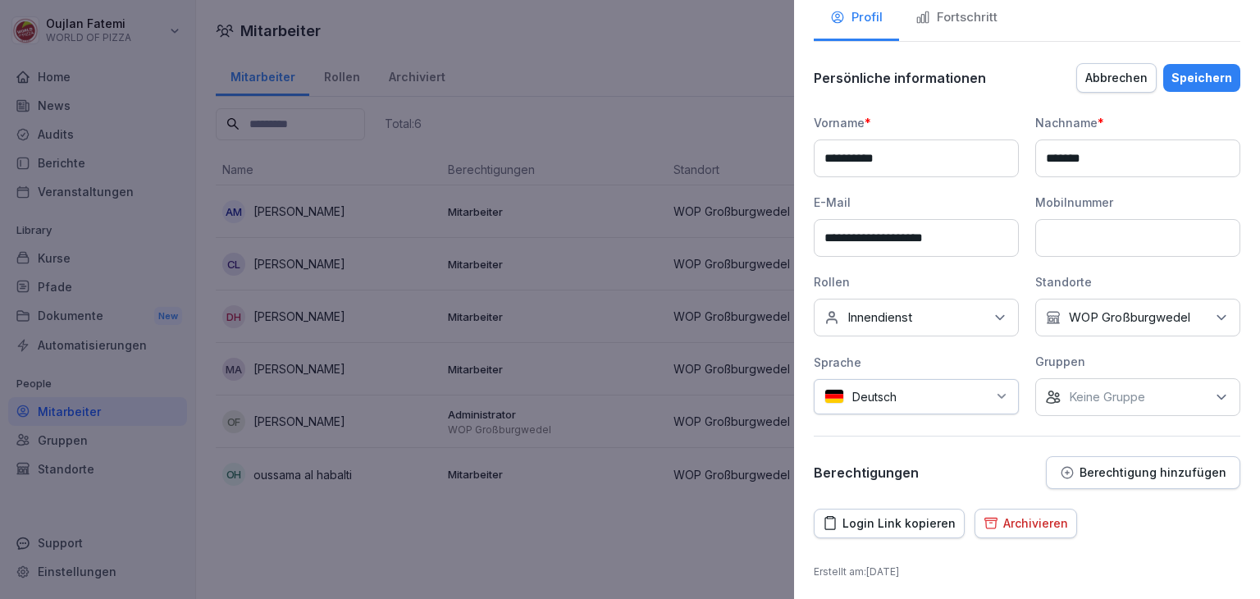
scroll to position [0, 0]
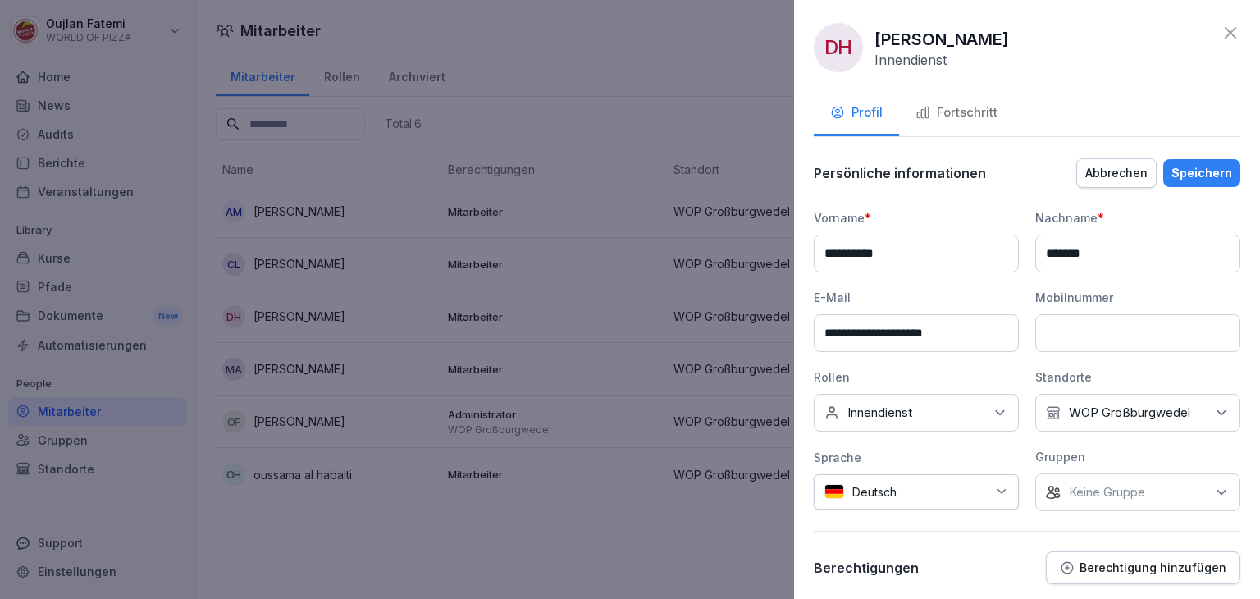
click at [1224, 32] on icon at bounding box center [1231, 33] width 20 height 20
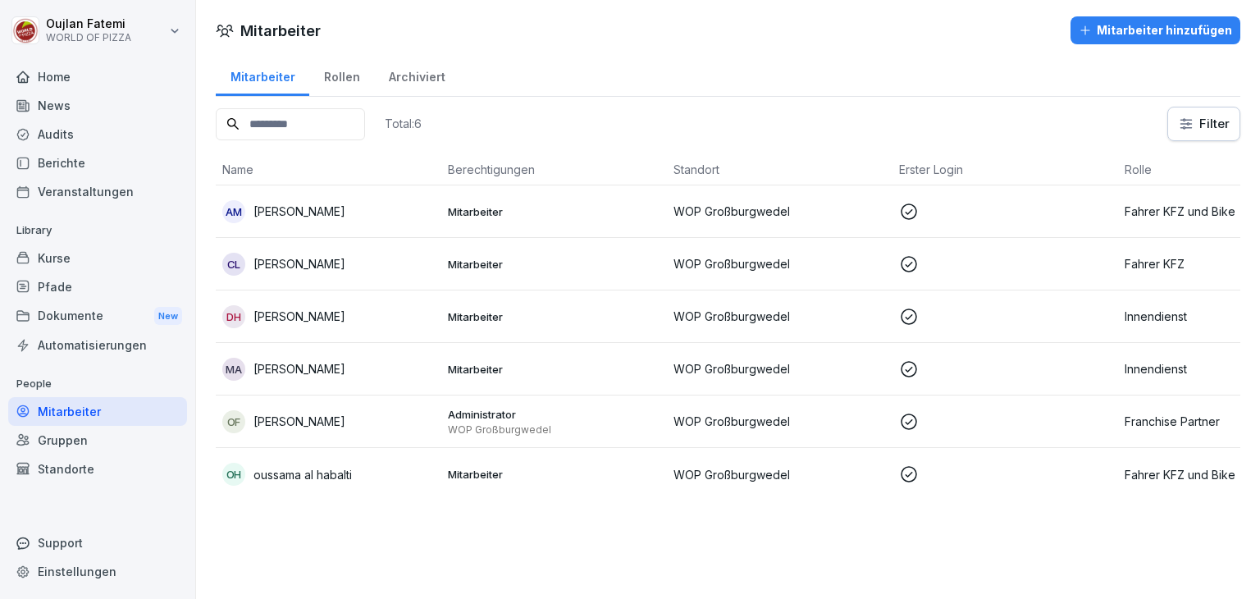
click at [88, 494] on div "Home News Audits Berichte Veranstaltungen Library Kurse Pfade Dokumente New Aut…" at bounding box center [97, 321] width 179 height 538
click at [105, 464] on div "Standorte" at bounding box center [97, 468] width 179 height 29
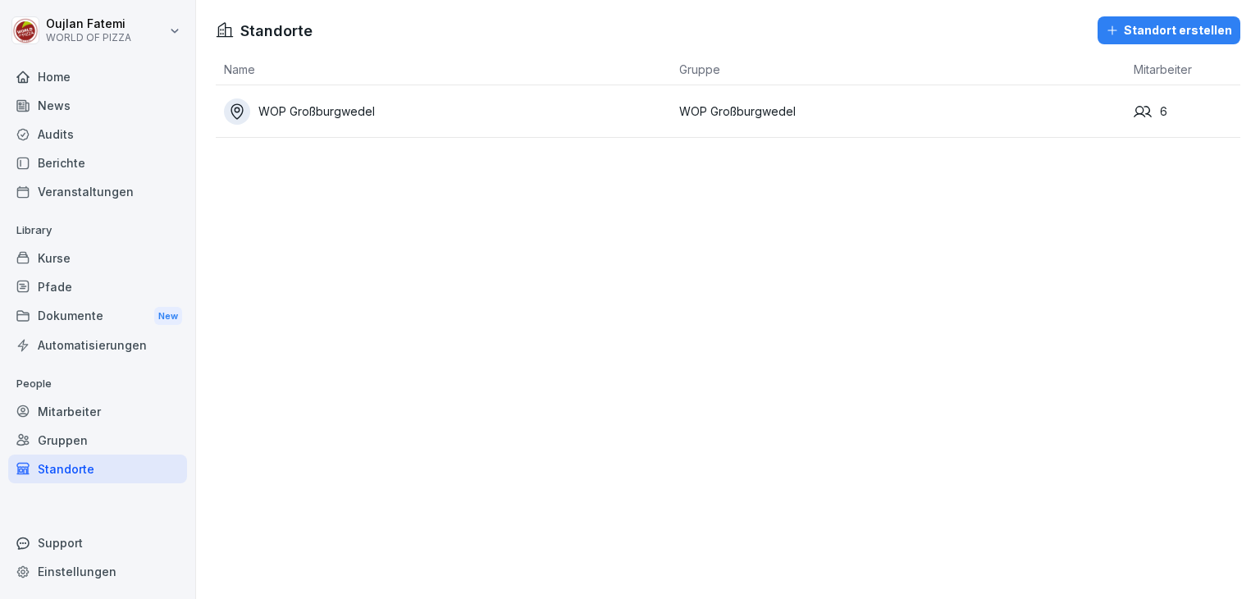
click at [476, 130] on td "WOP Großburgwedel" at bounding box center [443, 111] width 455 height 52
click at [1033, 94] on td "WOP Großburgwedel" at bounding box center [898, 111] width 455 height 52
click at [1171, 108] on div "6" at bounding box center [1187, 112] width 107 height 18
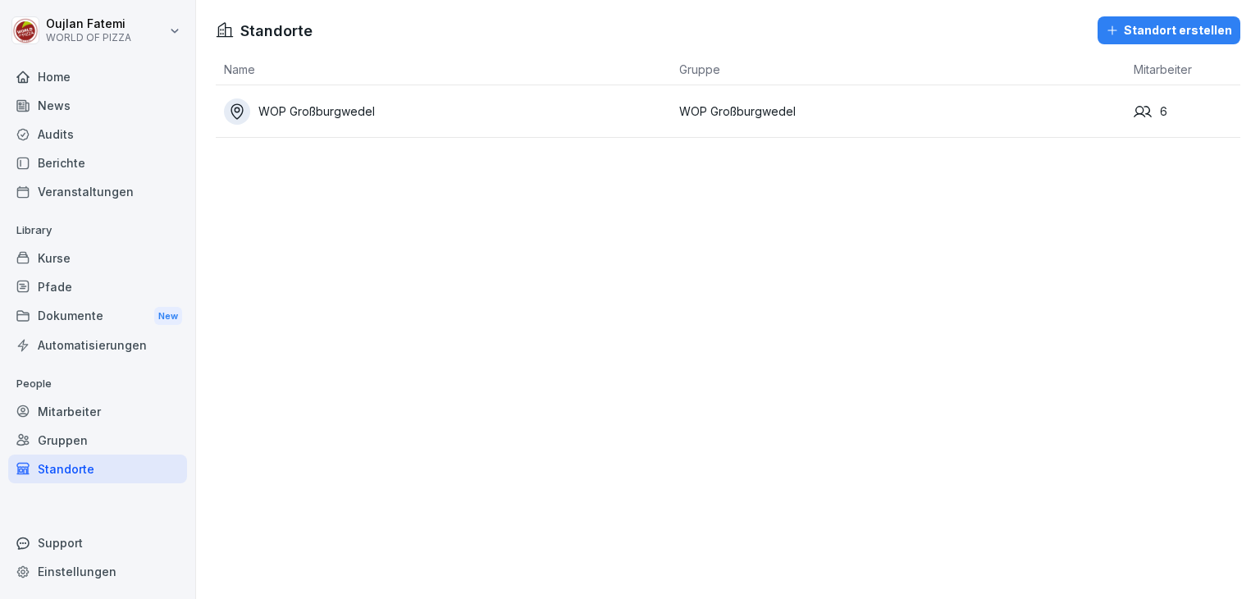
click at [327, 114] on div "WOP Großburgwedel" at bounding box center [447, 111] width 447 height 26
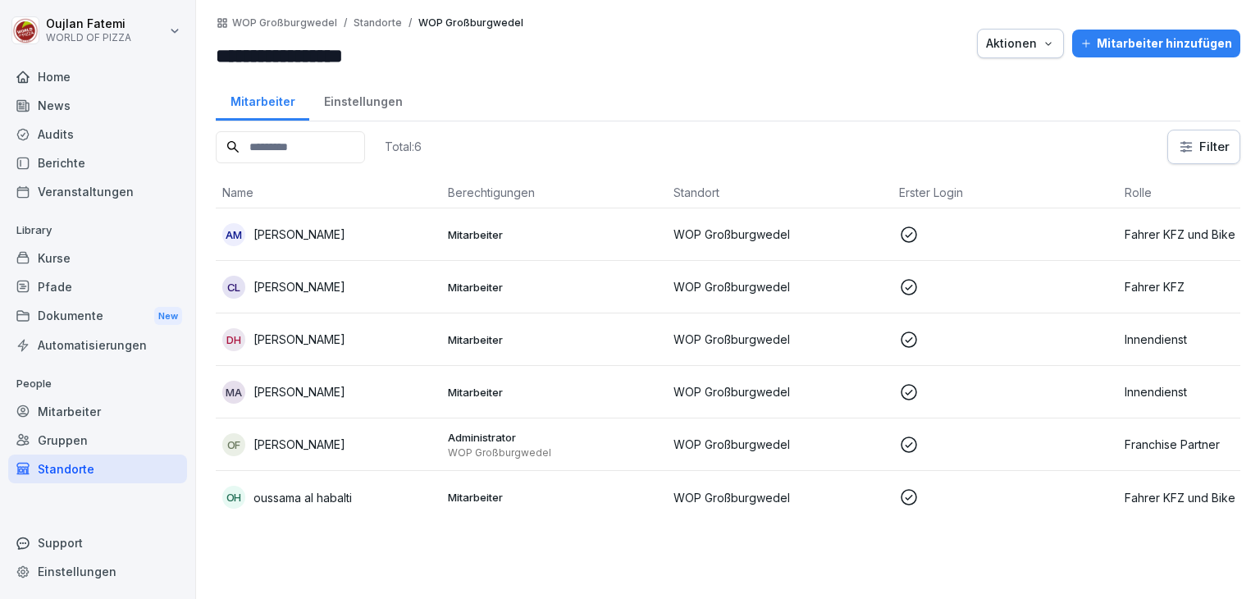
click at [390, 258] on td "AM Ali Mahmoud" at bounding box center [329, 234] width 226 height 52
click at [644, 374] on td "Mitarbeiter" at bounding box center [554, 392] width 226 height 52
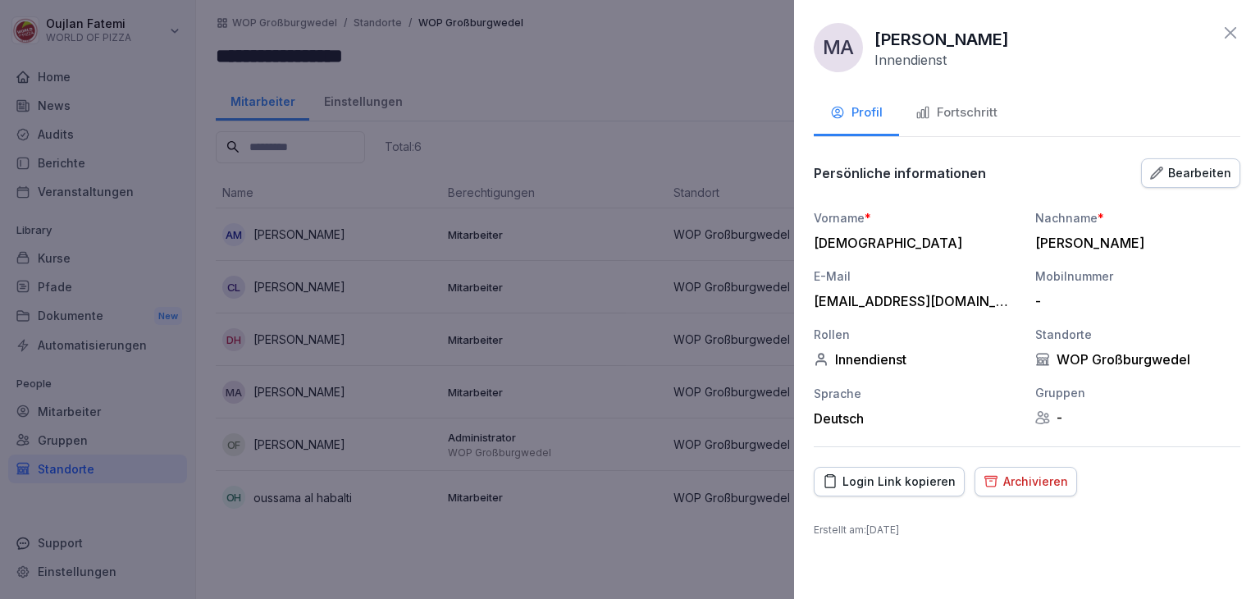
click at [970, 126] on button "Fortschritt" at bounding box center [956, 114] width 115 height 44
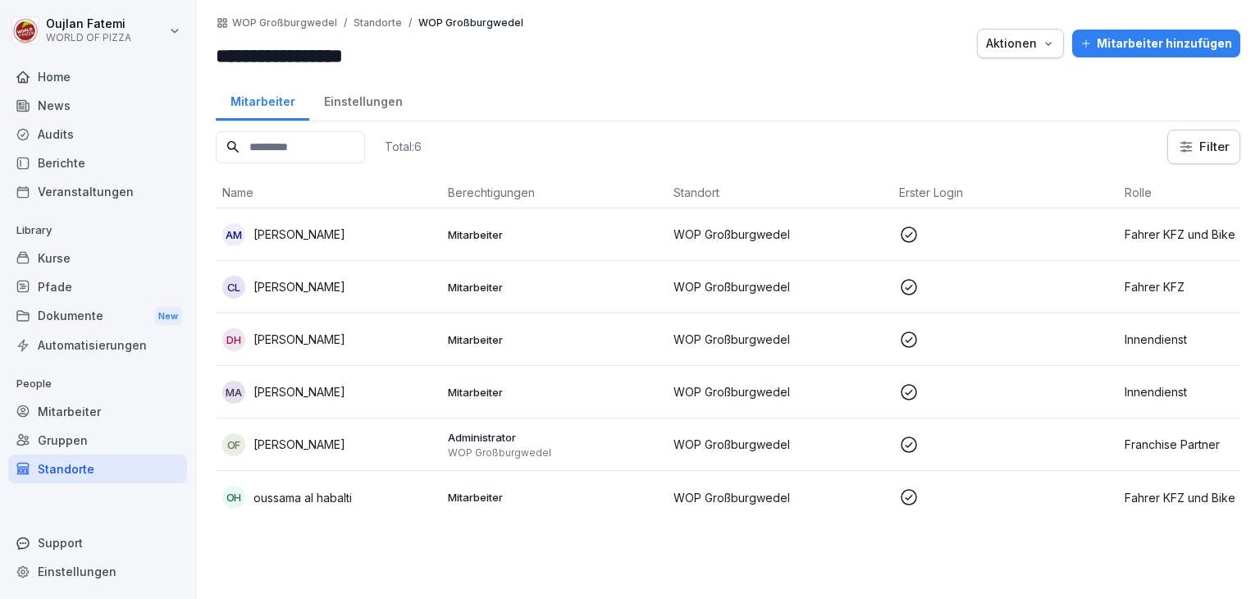
click at [573, 324] on td "Mitarbeiter" at bounding box center [554, 339] width 226 height 52
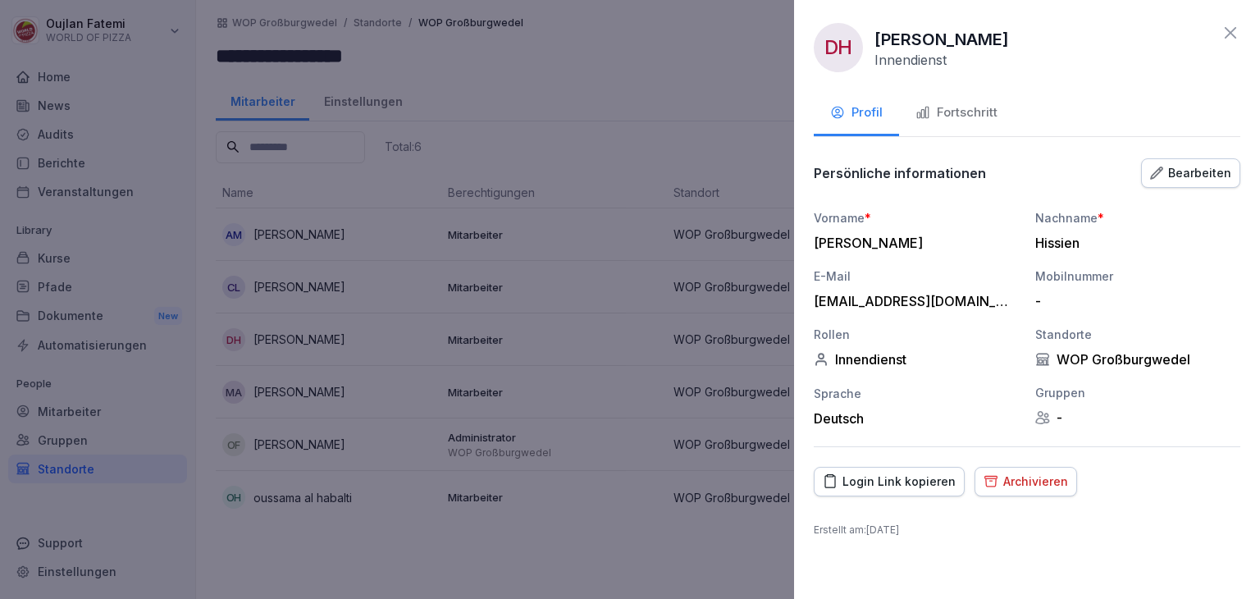
click at [965, 126] on button "Fortschritt" at bounding box center [956, 114] width 115 height 44
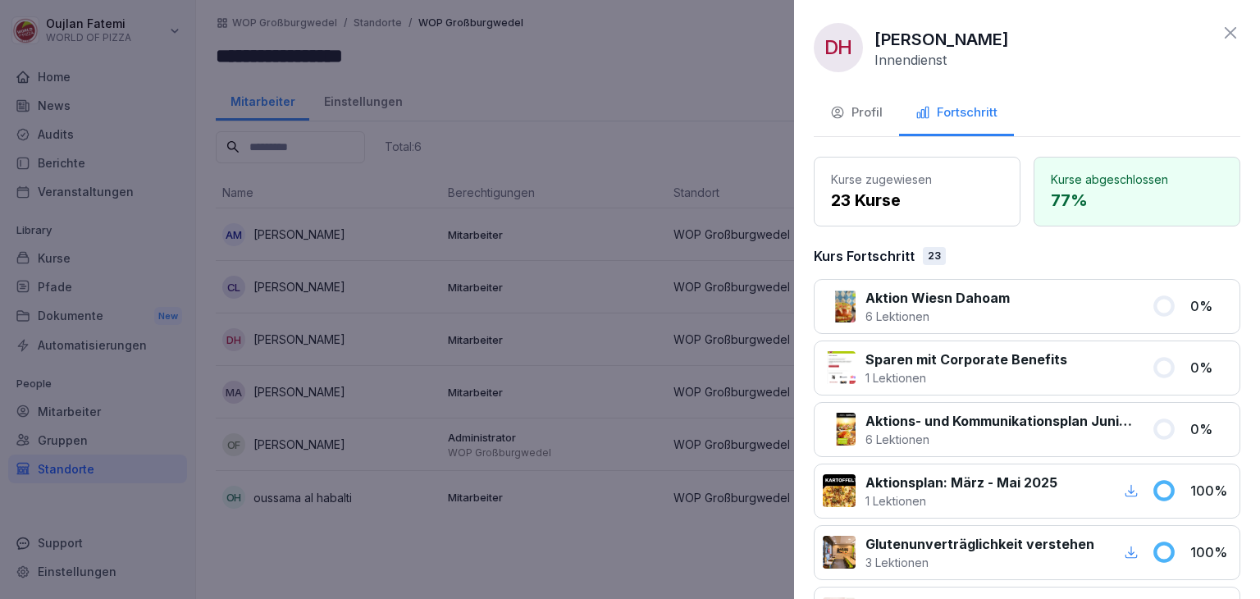
click at [874, 112] on div "Profil" at bounding box center [856, 112] width 52 height 19
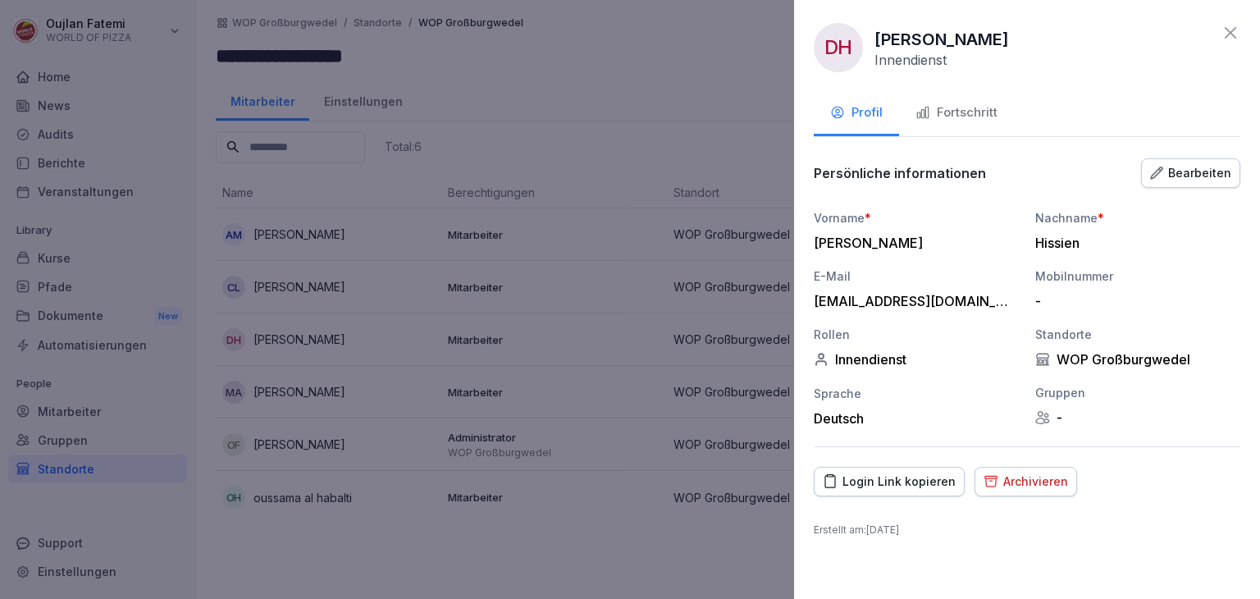
click at [1189, 165] on div "Bearbeiten" at bounding box center [1190, 173] width 81 height 18
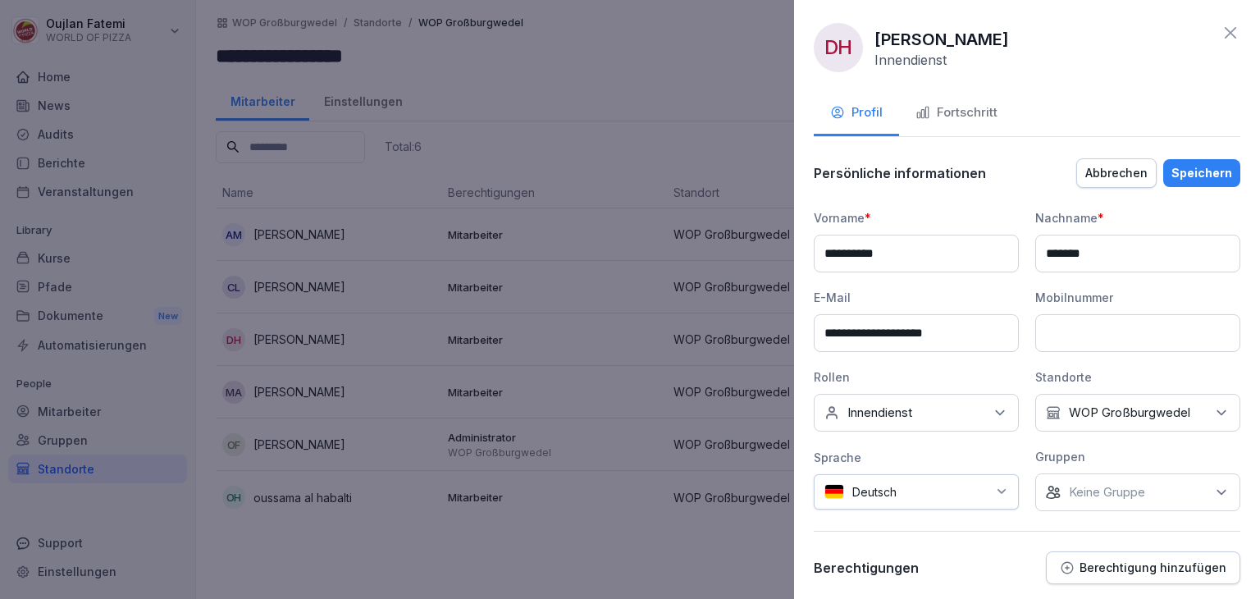
scroll to position [95, 0]
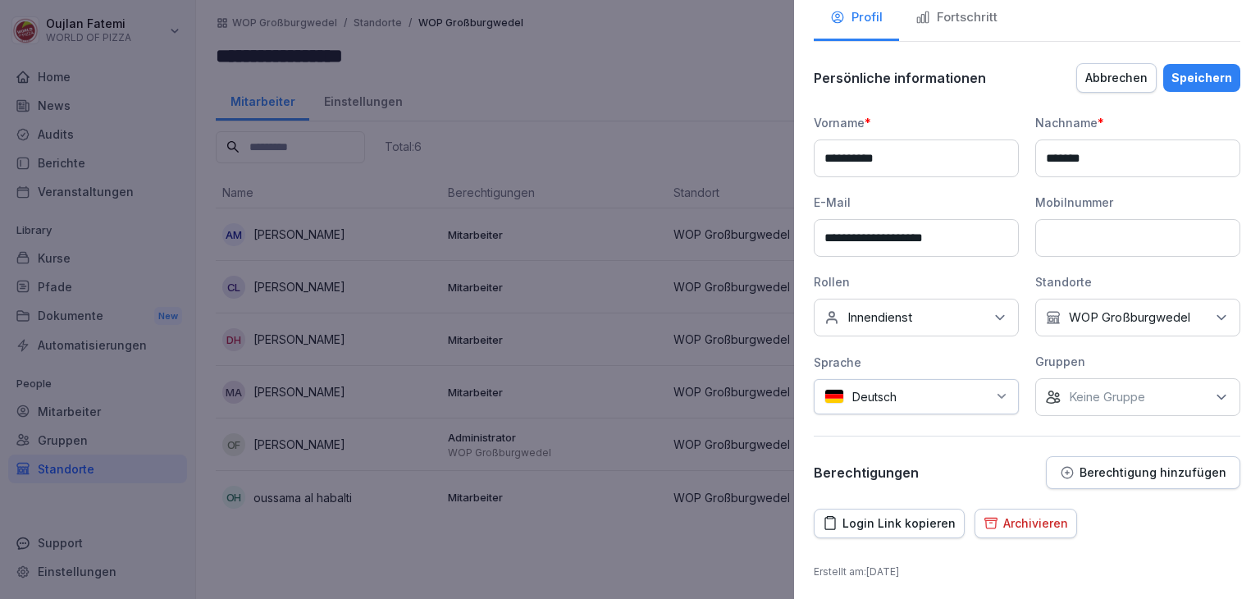
click at [1006, 525] on div "Archivieren" at bounding box center [1026, 523] width 84 height 18
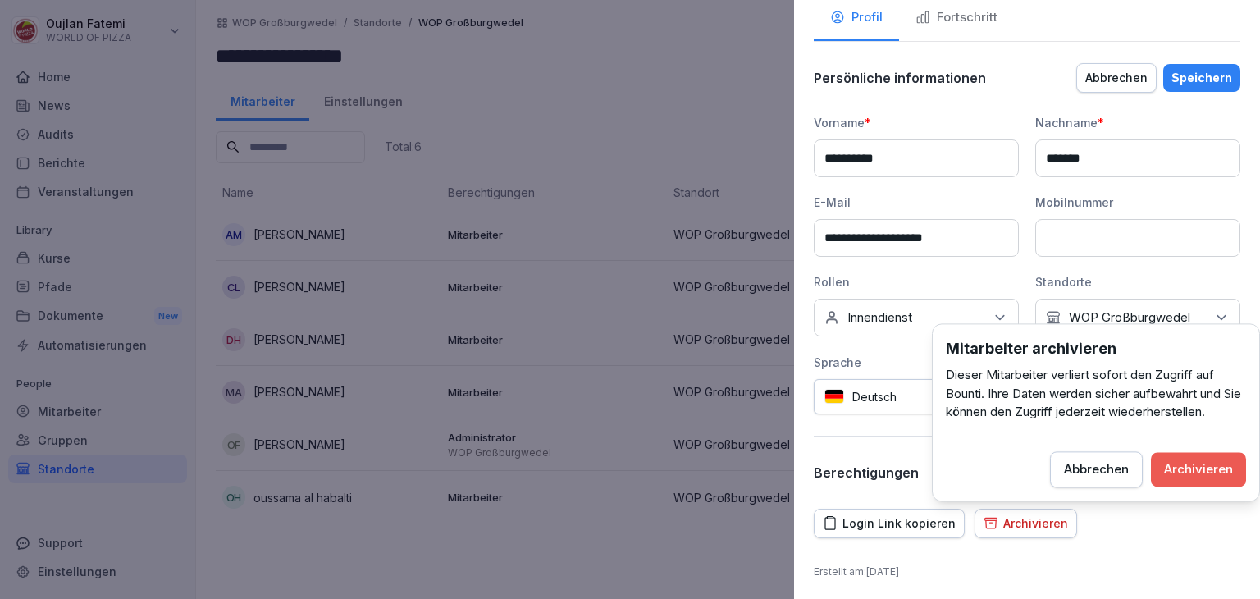
click at [1099, 457] on button "Abbrechen" at bounding box center [1096, 469] width 93 height 36
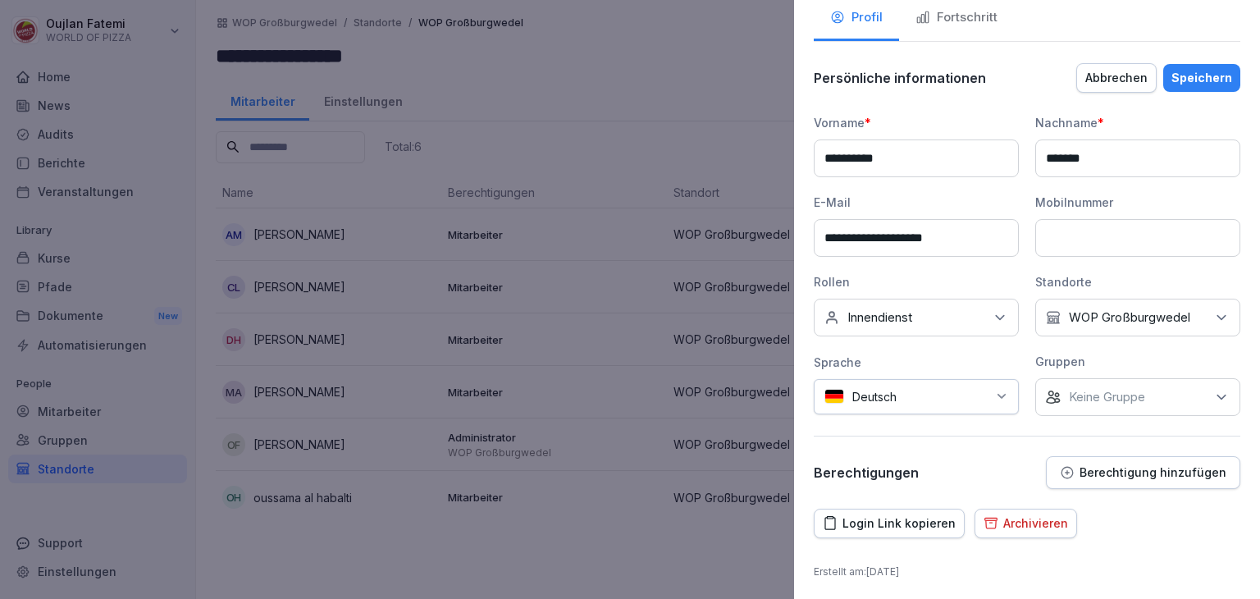
scroll to position [0, 0]
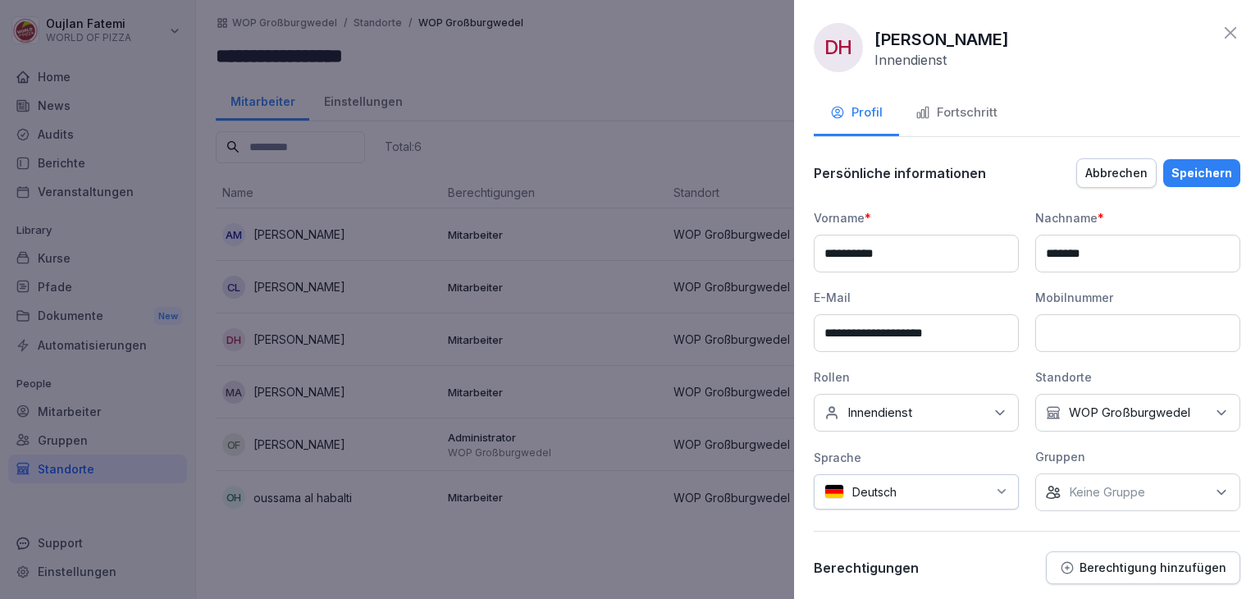
click at [988, 103] on button "Fortschritt" at bounding box center [956, 114] width 115 height 44
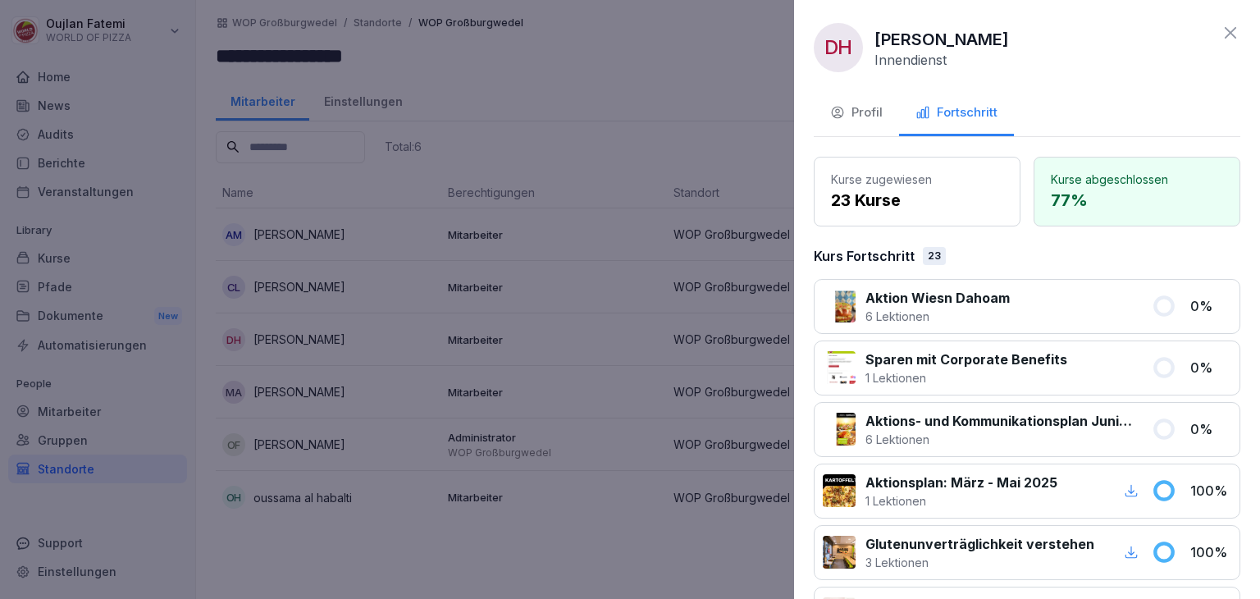
drag, startPoint x: 1025, startPoint y: 253, endPoint x: 864, endPoint y: 119, distance: 210.3
click at [864, 119] on div "Profil" at bounding box center [856, 112] width 52 height 19
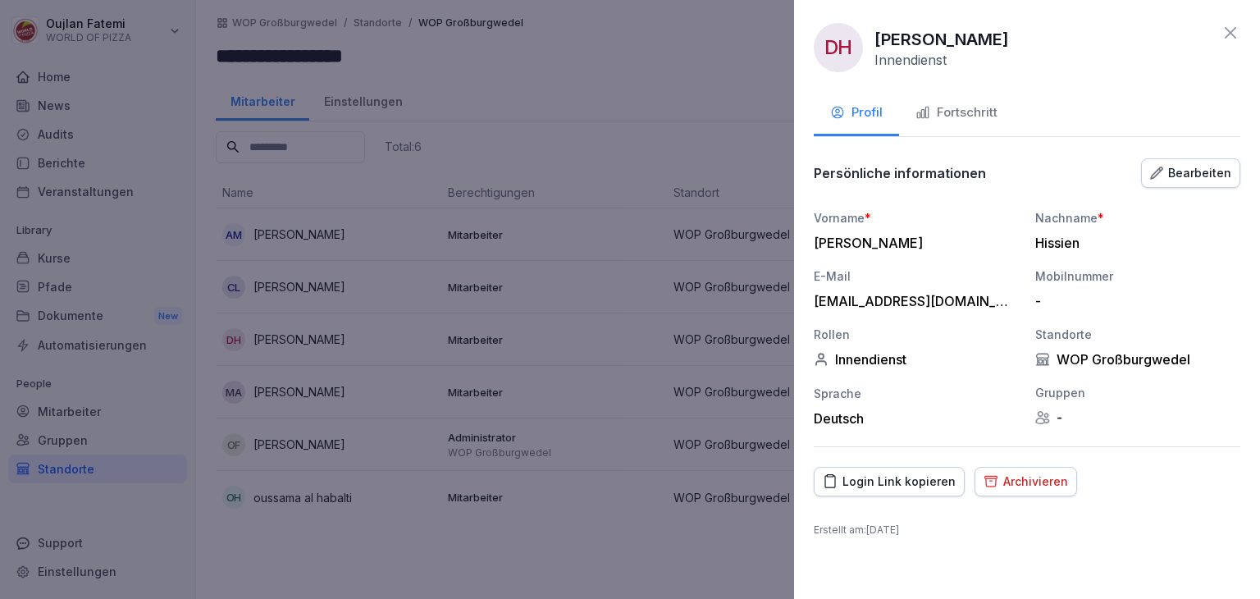
click at [864, 119] on div "Profil" at bounding box center [856, 112] width 52 height 19
click at [1182, 176] on div "Bearbeiten" at bounding box center [1190, 173] width 81 height 18
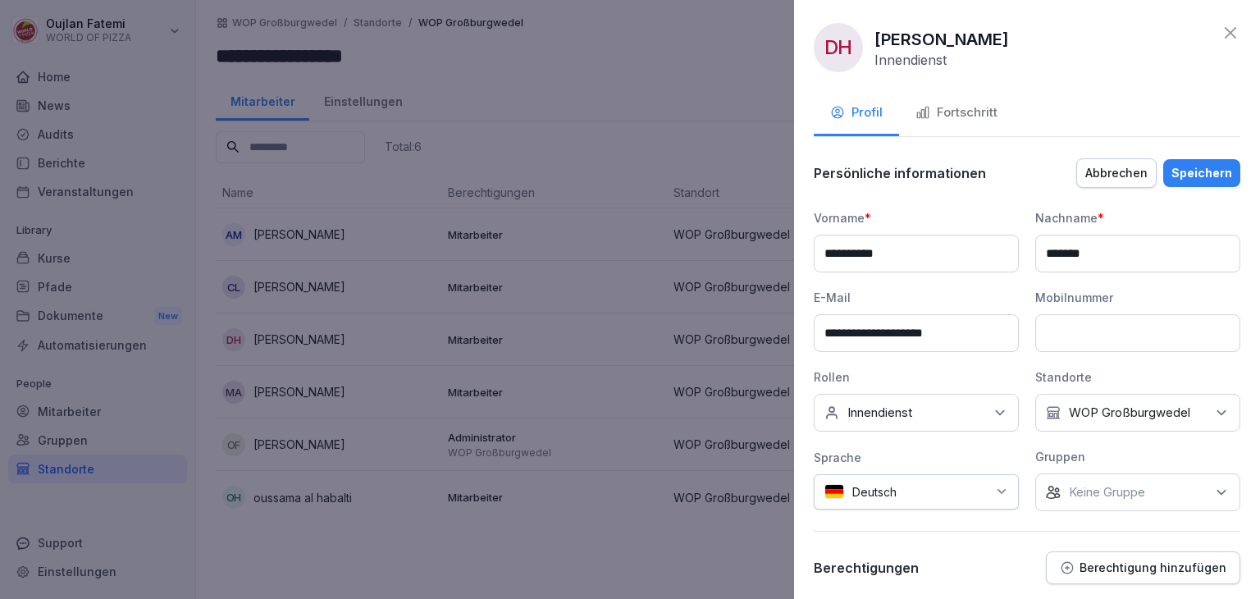
scroll to position [95, 0]
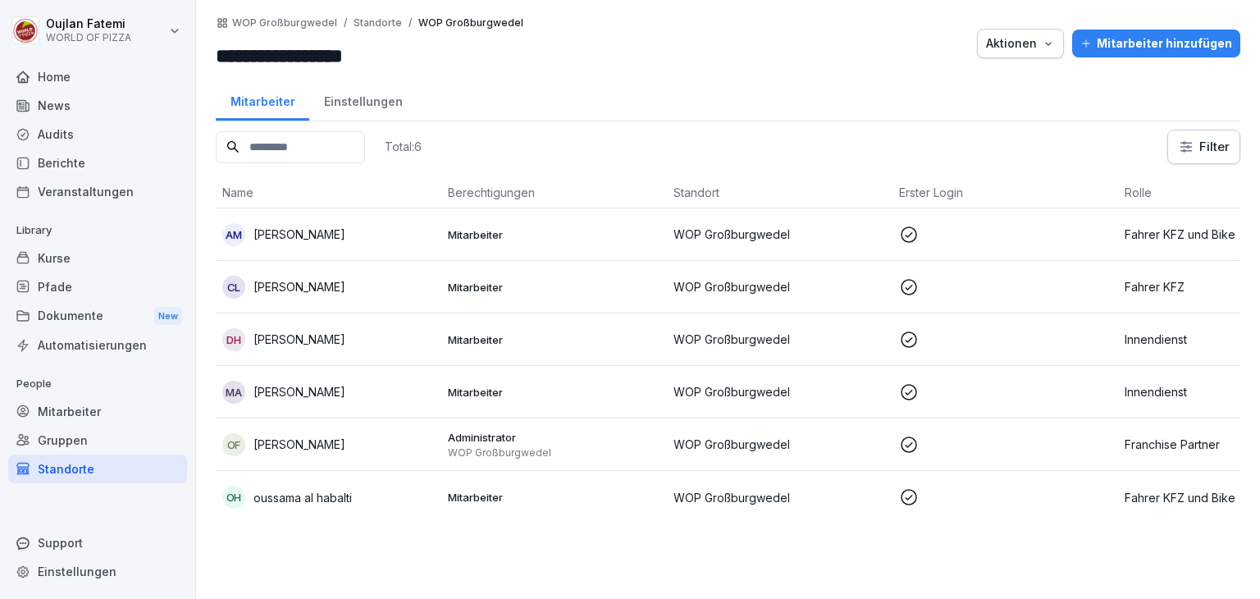
click at [368, 221] on td "AM Ali Mahmoud" at bounding box center [329, 234] width 226 height 52
click at [368, 221] on div at bounding box center [630, 299] width 1260 height 599
click at [404, 296] on div "CL Celina Lange" at bounding box center [328, 287] width 212 height 23
click at [404, 296] on div at bounding box center [630, 299] width 1260 height 599
click at [404, 347] on div "DH Diaa aldin Hissien" at bounding box center [328, 339] width 212 height 23
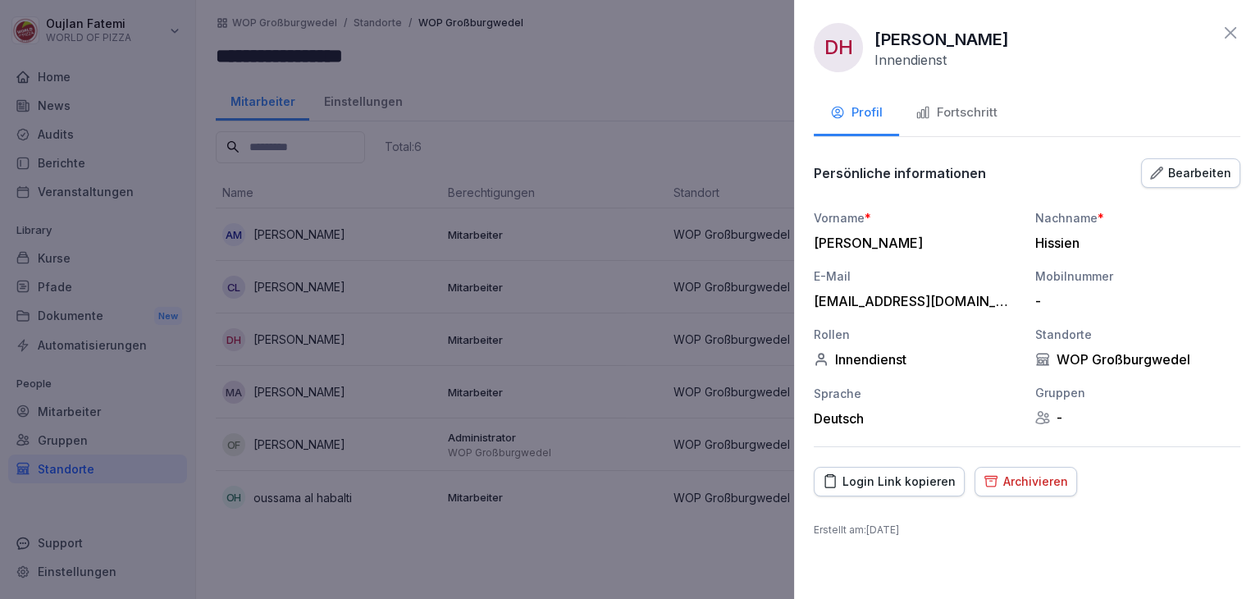
click at [558, 440] on div at bounding box center [630, 299] width 1260 height 599
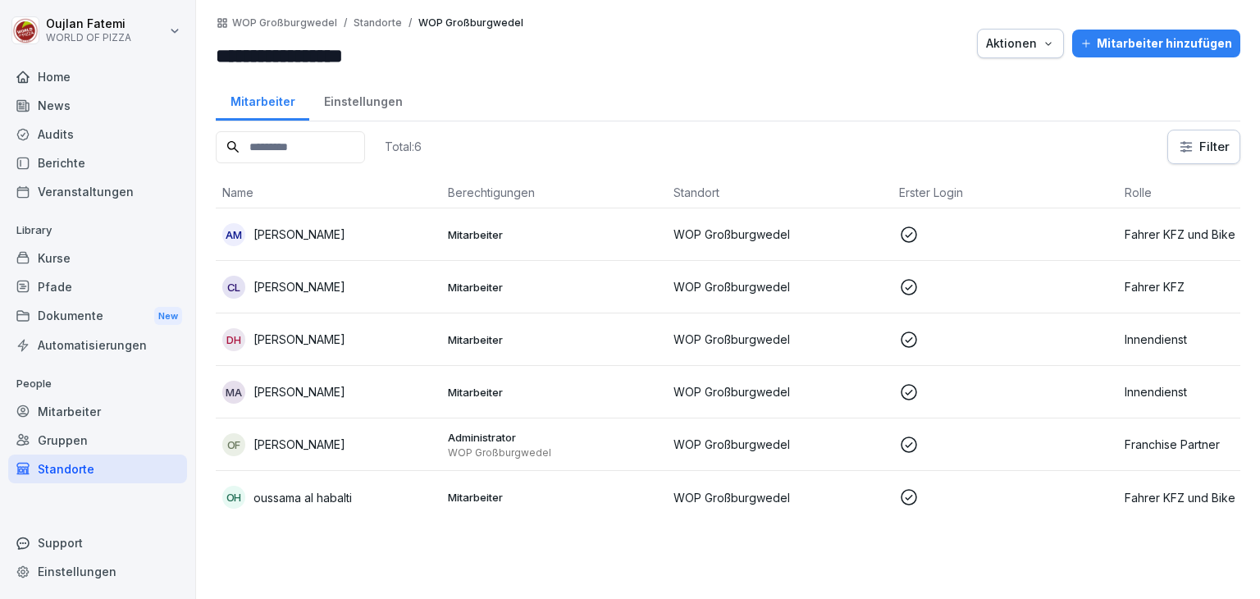
drag, startPoint x: 417, startPoint y: 432, endPoint x: 376, endPoint y: 434, distance: 41.0
click at [376, 434] on div "OF Oujlan Fatemi" at bounding box center [328, 444] width 212 height 23
click at [376, 434] on div at bounding box center [630, 299] width 1260 height 599
click at [376, 434] on div "OF Oujlan Fatemi" at bounding box center [328, 444] width 212 height 23
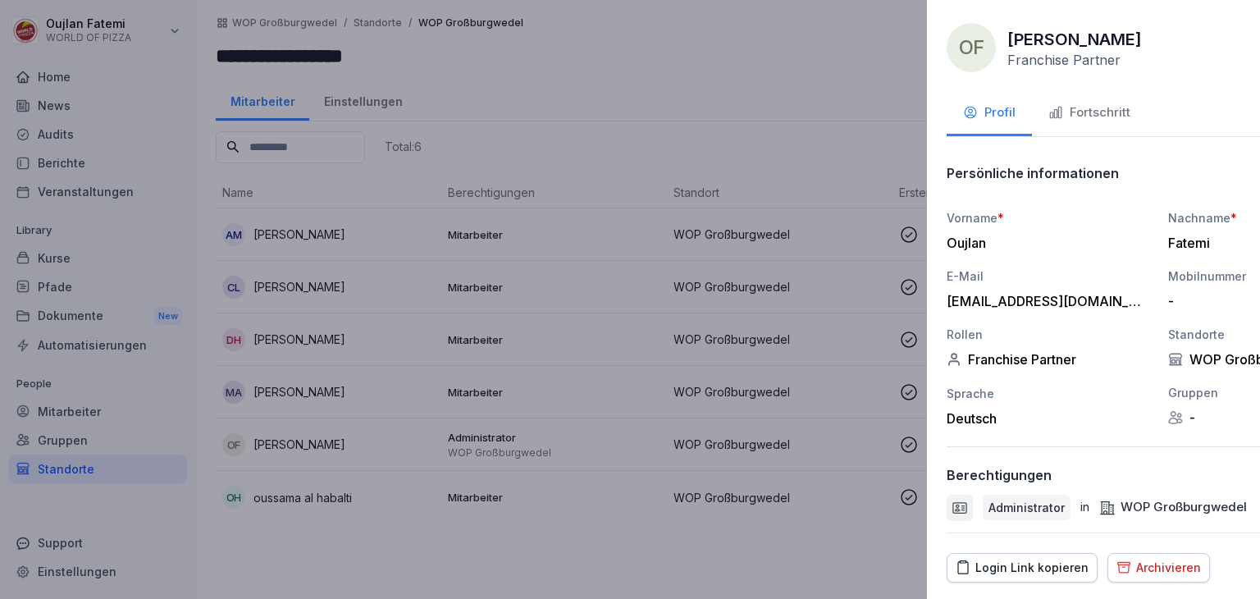
click at [551, 434] on div at bounding box center [630, 299] width 1260 height 599
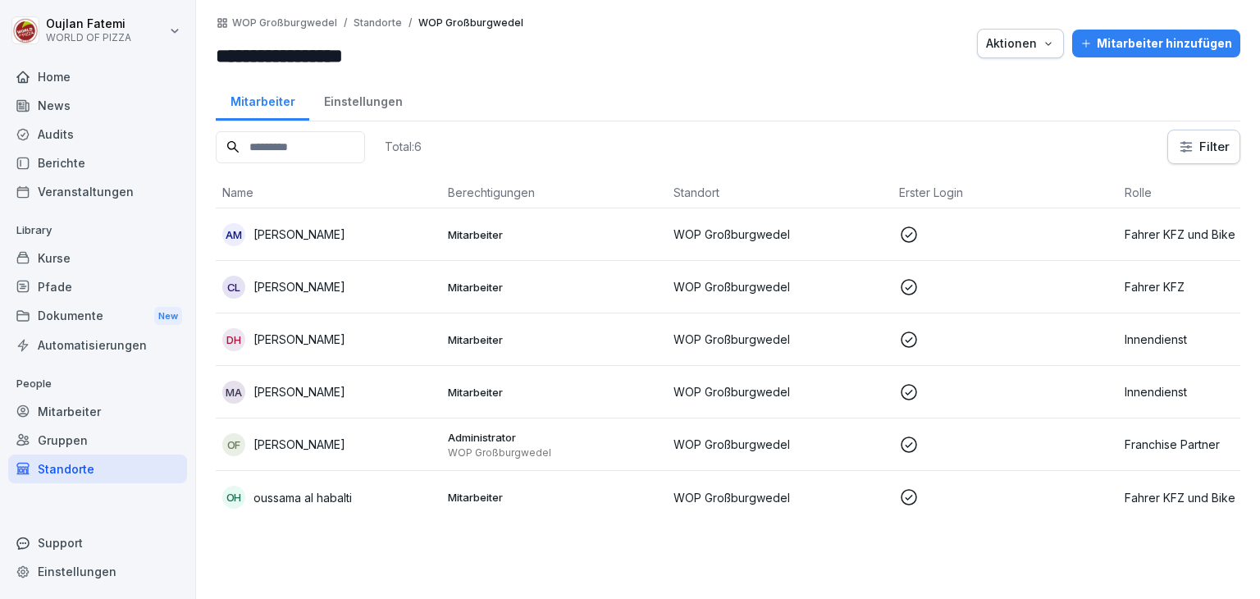
click at [524, 446] on p "WOP Großburgwedel" at bounding box center [554, 452] width 212 height 13
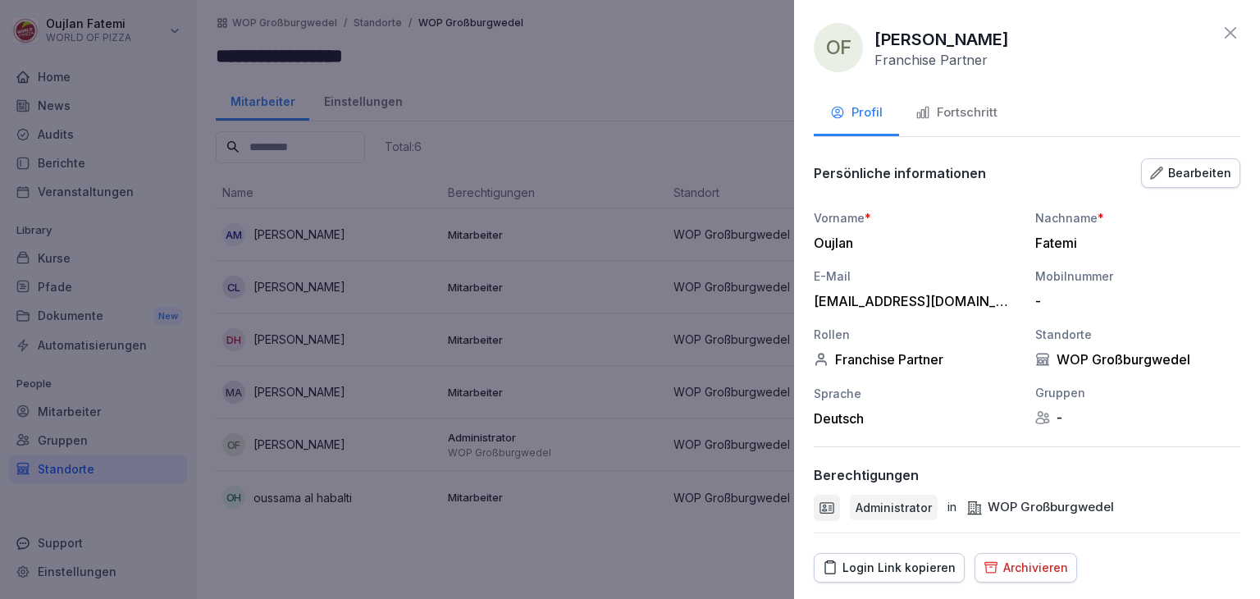
scroll to position [46, 0]
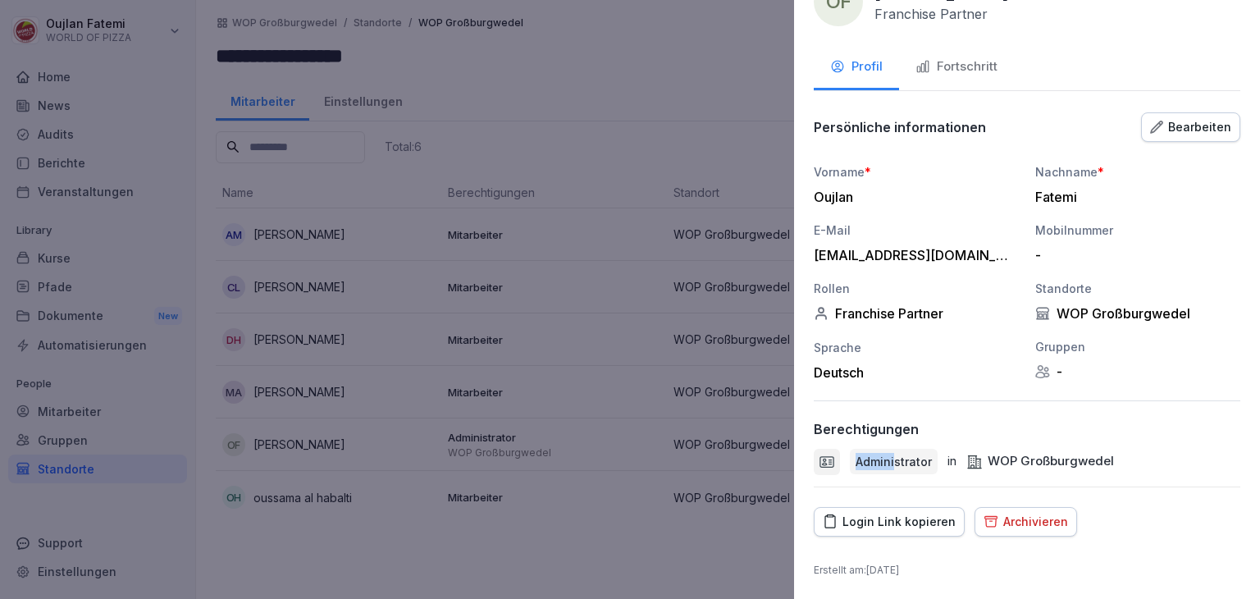
drag, startPoint x: 892, startPoint y: 463, endPoint x: 824, endPoint y: 459, distance: 68.3
click at [824, 459] on div "Administrator in WOP Großburgwedel" at bounding box center [1027, 462] width 427 height 26
click at [824, 459] on icon at bounding box center [827, 462] width 16 height 16
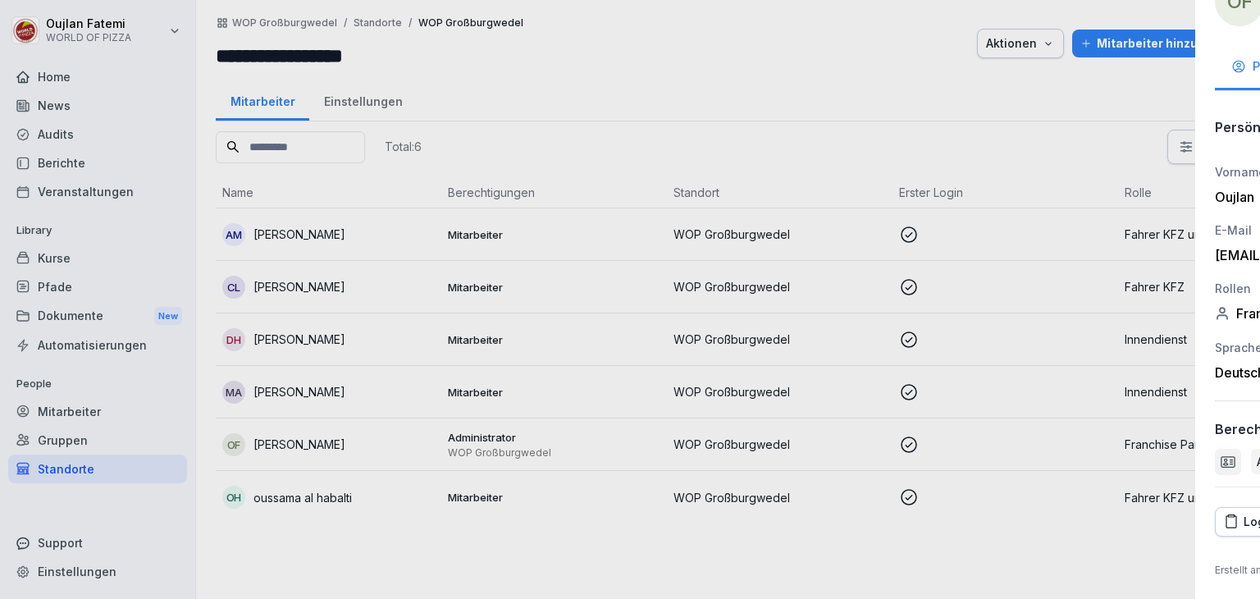
click at [512, 389] on div at bounding box center [630, 299] width 1260 height 599
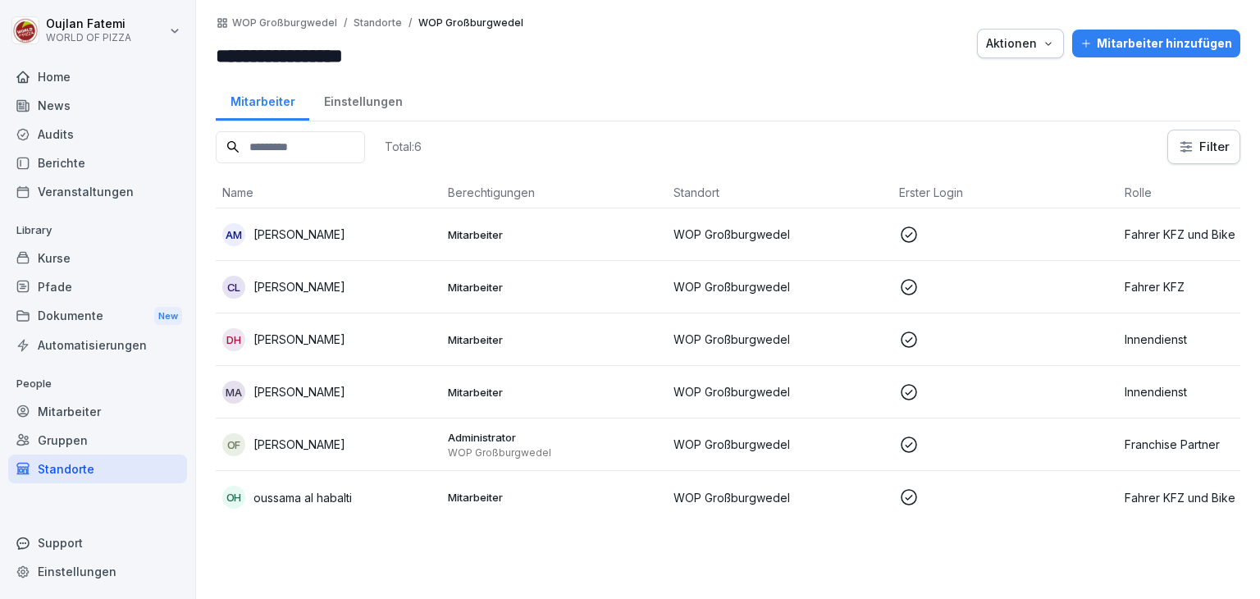
click at [449, 483] on td "Mitarbeiter" at bounding box center [554, 497] width 226 height 52
click at [421, 335] on div "DH Diaa aldin Hissien" at bounding box center [328, 339] width 212 height 23
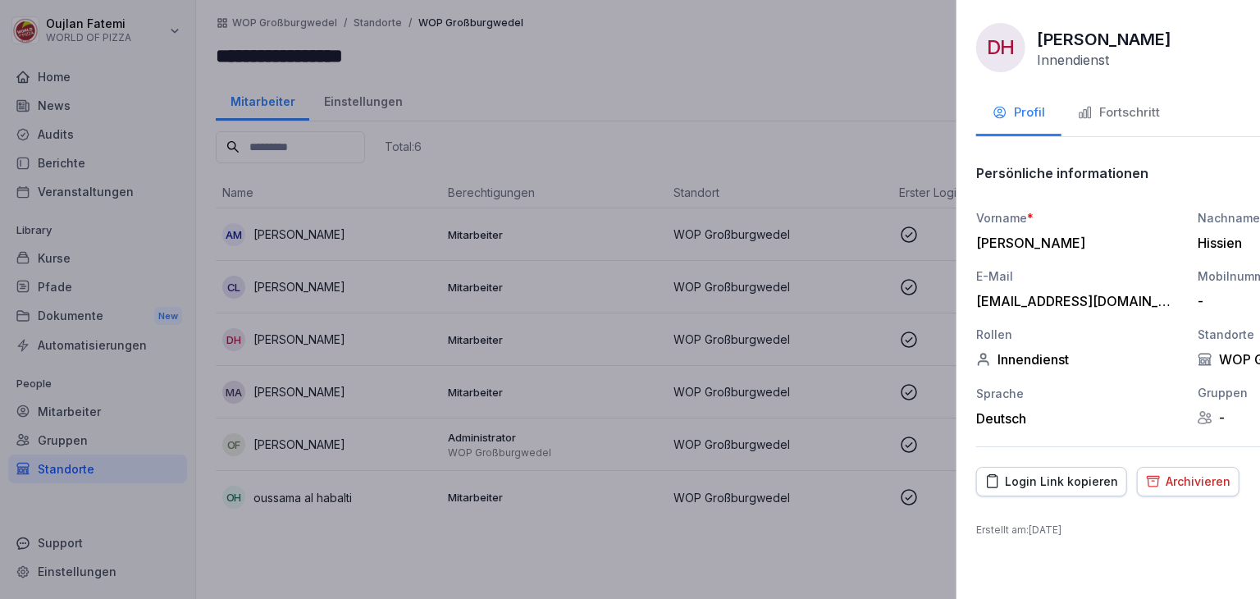
click at [421, 335] on div at bounding box center [630, 299] width 1260 height 599
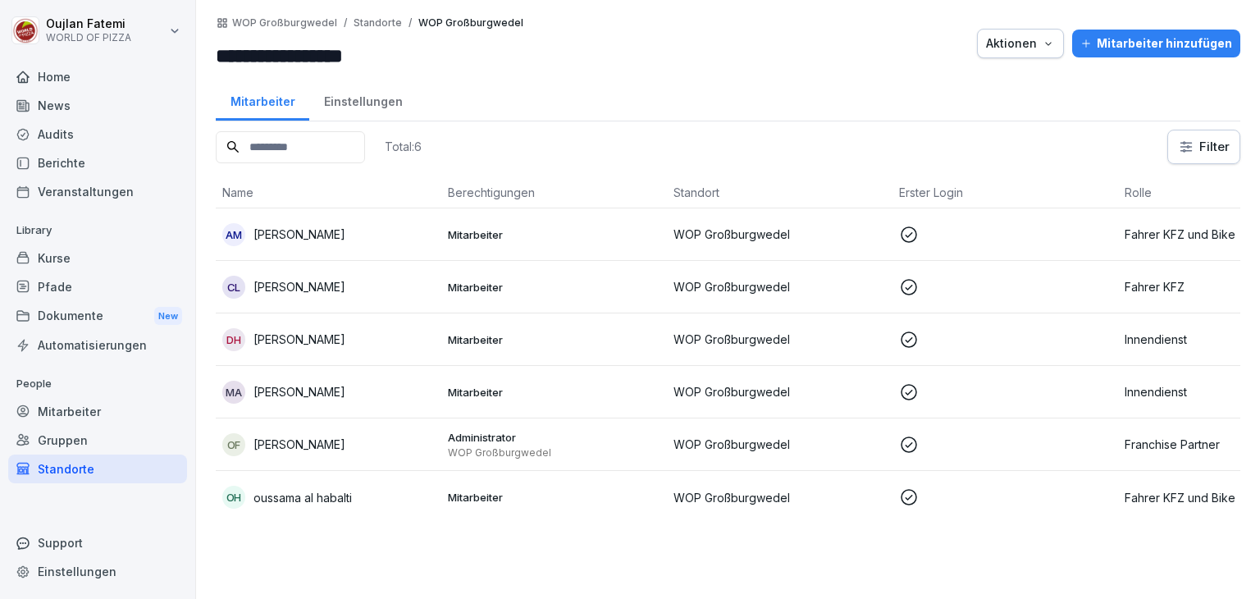
click at [418, 250] on td "AM Ali Mahmoud" at bounding box center [329, 234] width 226 height 52
click at [416, 250] on td "AM Ali Mahmoud" at bounding box center [329, 234] width 226 height 52
click at [409, 286] on div "CL Celina Lange" at bounding box center [328, 287] width 212 height 23
click at [431, 398] on div "ma mohammed alhag abdullah" at bounding box center [328, 392] width 212 height 23
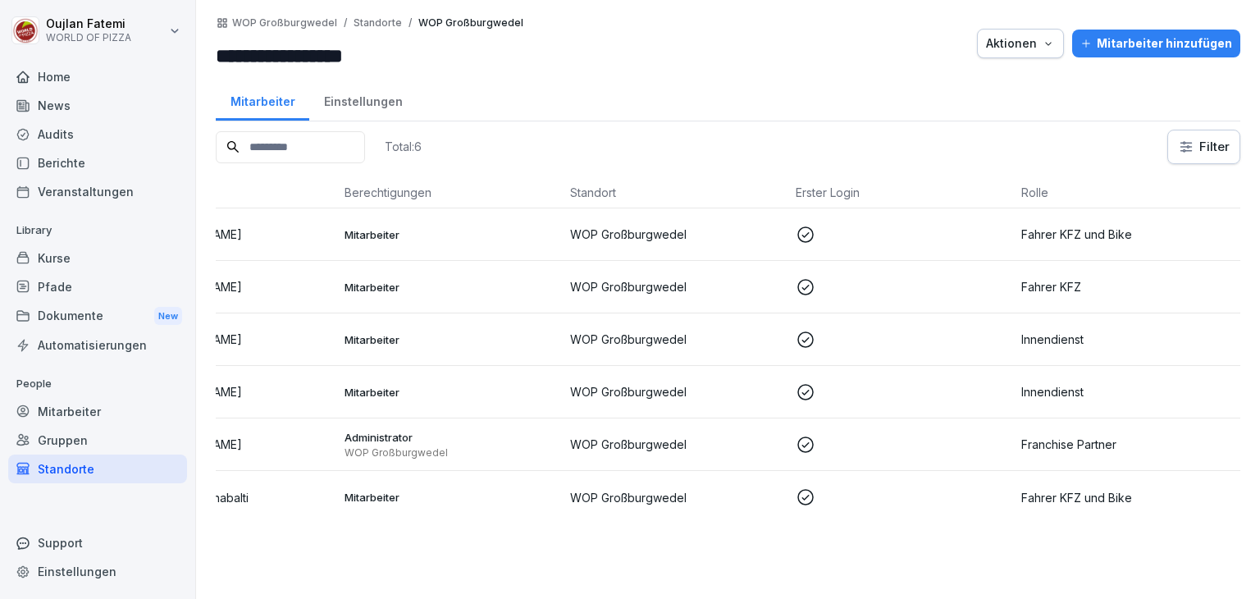
scroll to position [0, 0]
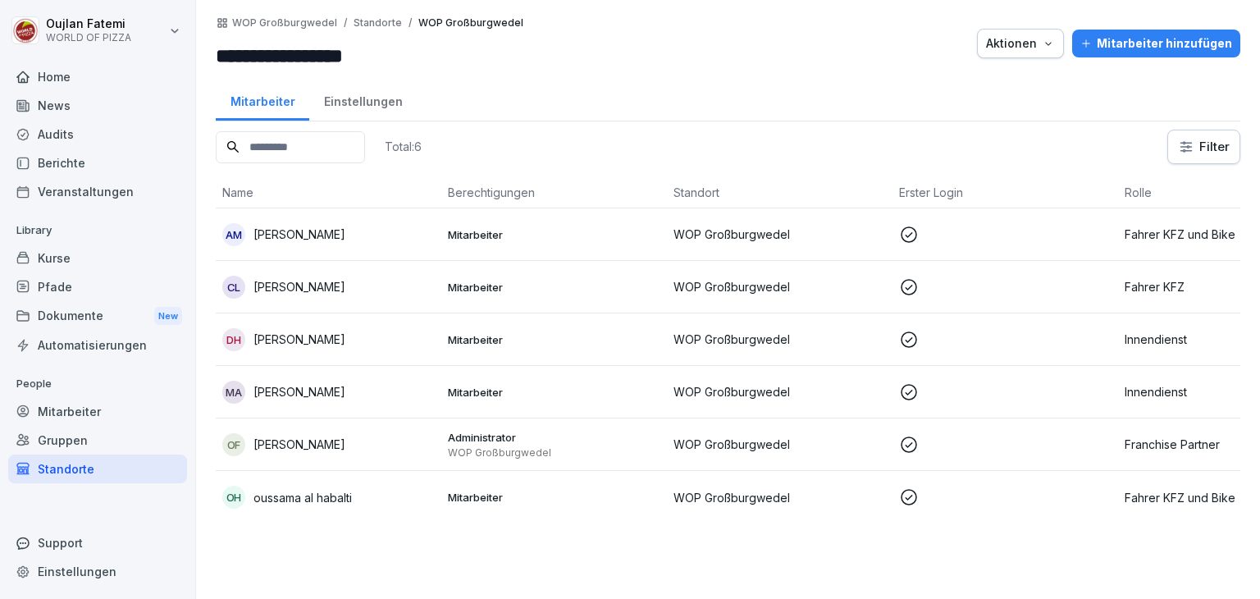
click at [539, 273] on td "Mitarbeiter" at bounding box center [554, 287] width 226 height 52
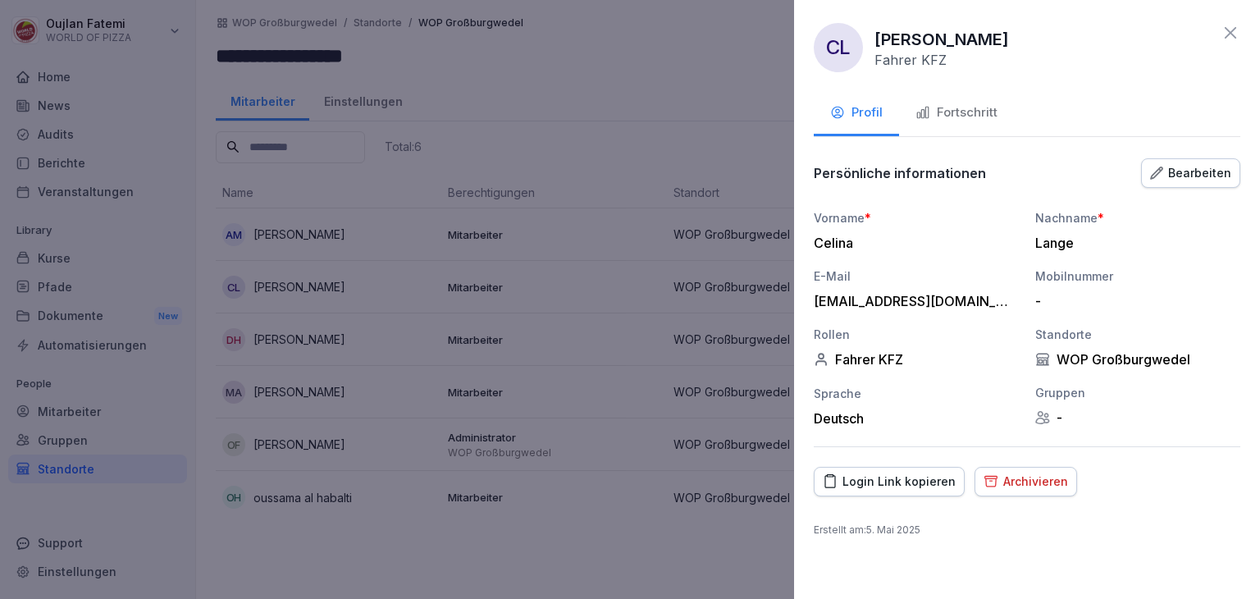
click at [975, 116] on div "Fortschritt" at bounding box center [956, 112] width 82 height 19
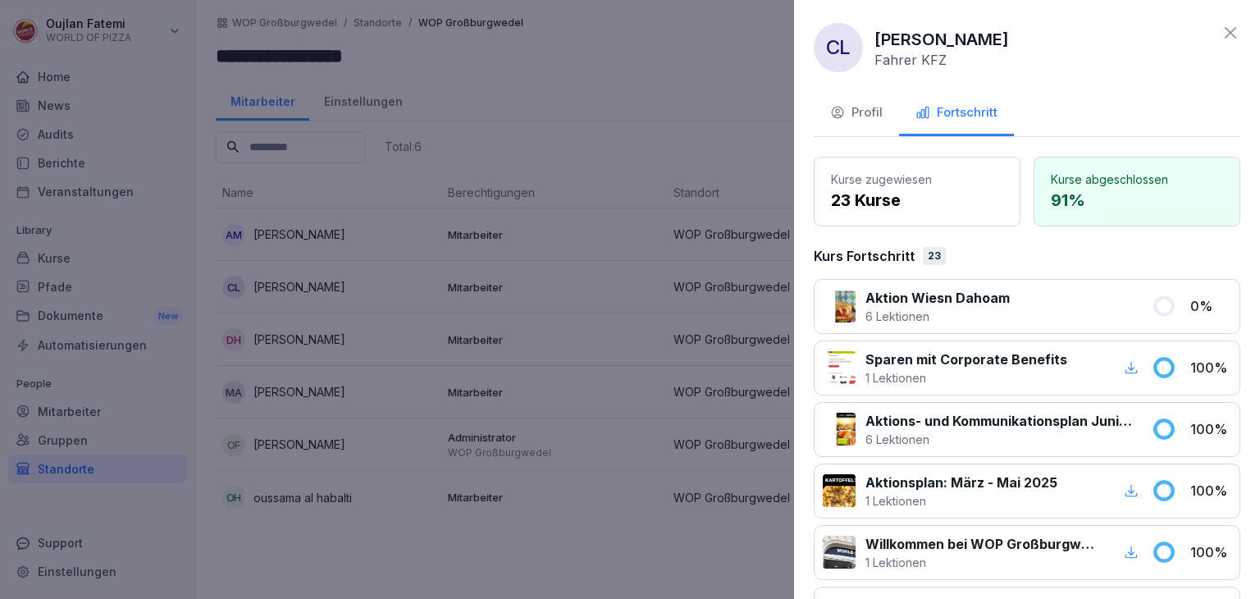
click at [1052, 194] on p "91 %" at bounding box center [1137, 200] width 172 height 25
click at [875, 204] on p "23 Kurse" at bounding box center [917, 200] width 172 height 25
click at [862, 130] on button "Profil" at bounding box center [856, 114] width 85 height 44
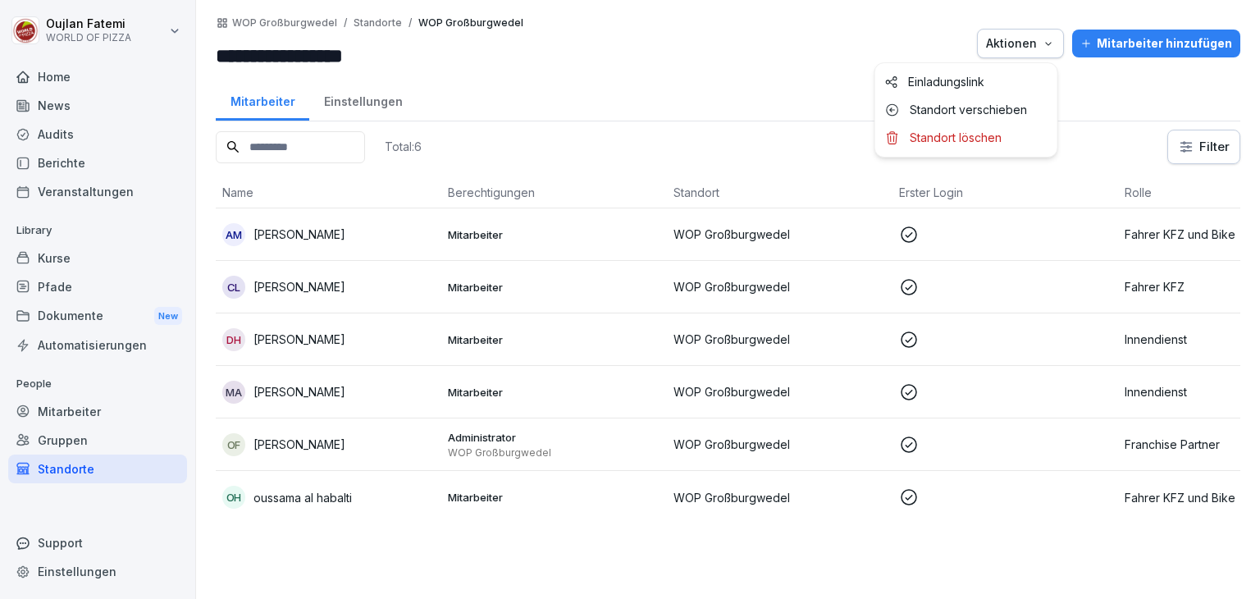
click at [1040, 34] on div "Aktionen" at bounding box center [1020, 43] width 69 height 18
click at [756, 48] on html "**********" at bounding box center [630, 299] width 1260 height 599
click at [1042, 42] on icon "button" at bounding box center [1048, 43] width 13 height 13
click at [724, 66] on html "**********" at bounding box center [630, 299] width 1260 height 599
click at [381, 18] on p "Standorte" at bounding box center [378, 22] width 48 height 11
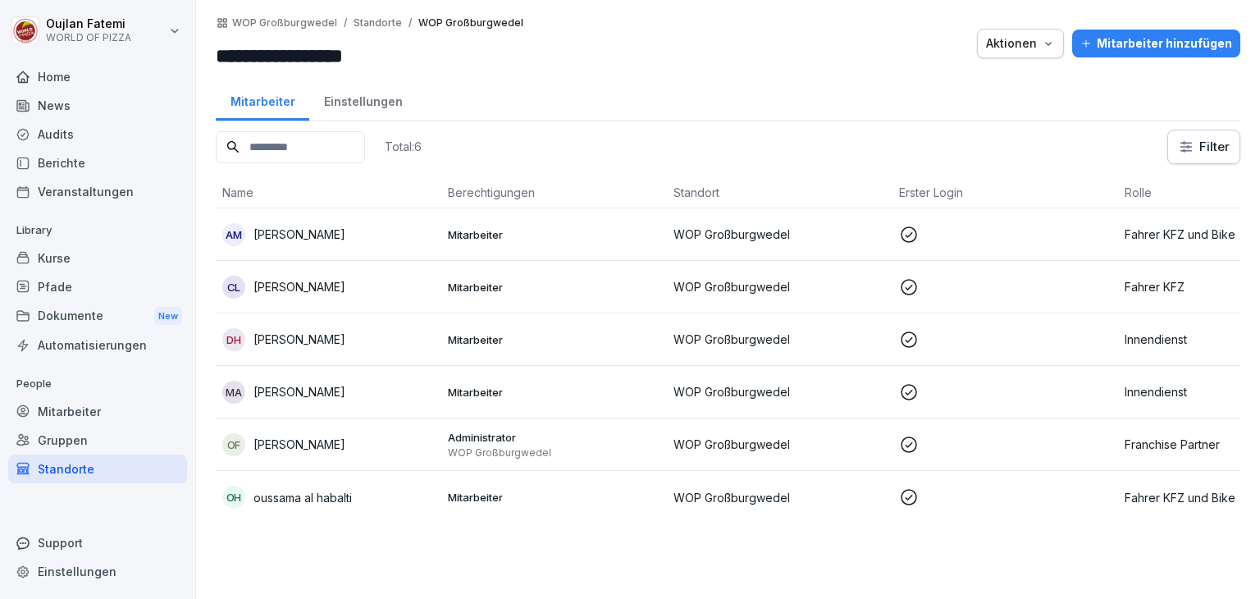
click at [261, 49] on input "**********" at bounding box center [314, 56] width 197 height 30
click at [262, 26] on p "WOP Großburgwedel" at bounding box center [284, 22] width 105 height 11
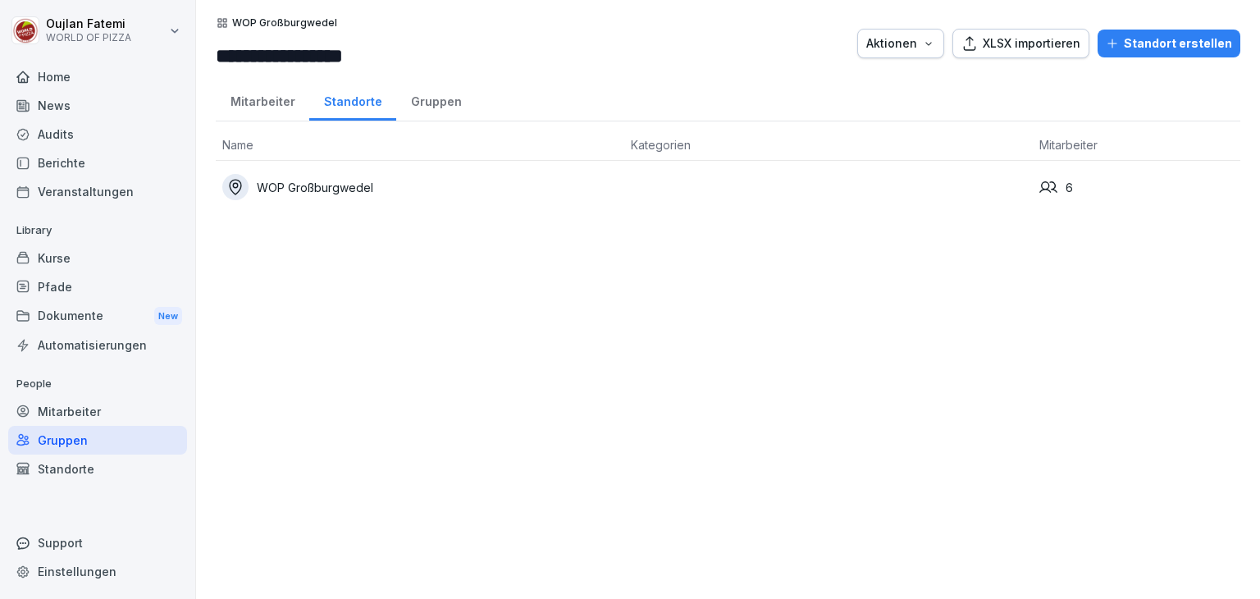
click at [112, 342] on div "Automatisierungen" at bounding box center [97, 345] width 179 height 29
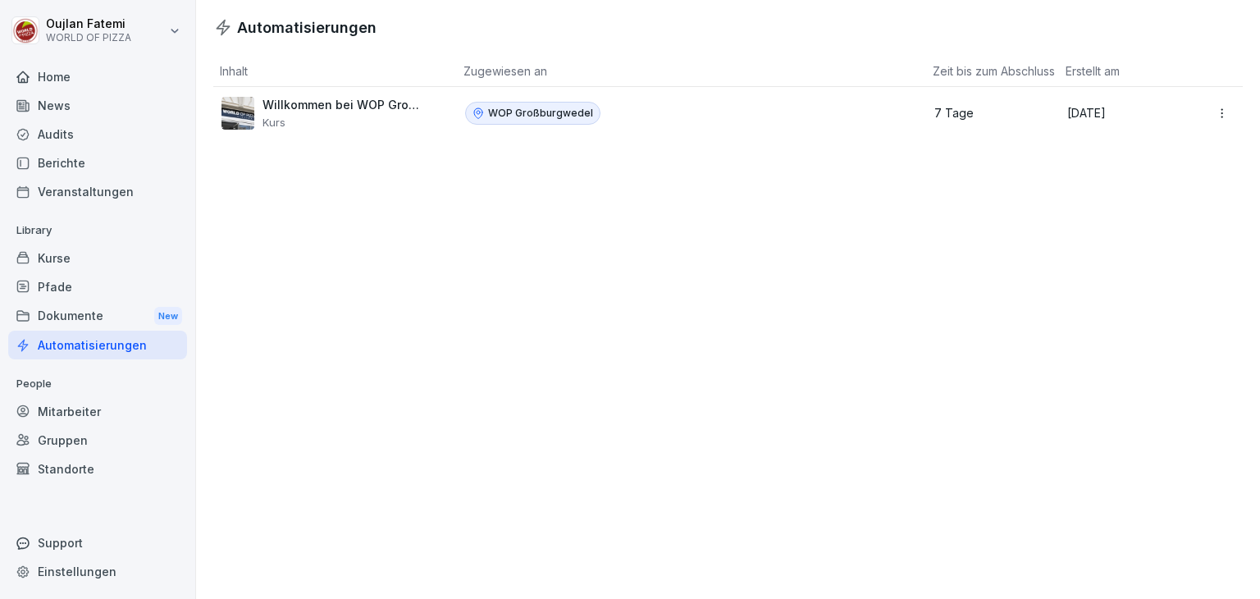
click at [128, 308] on div "Dokumente New" at bounding box center [97, 316] width 179 height 30
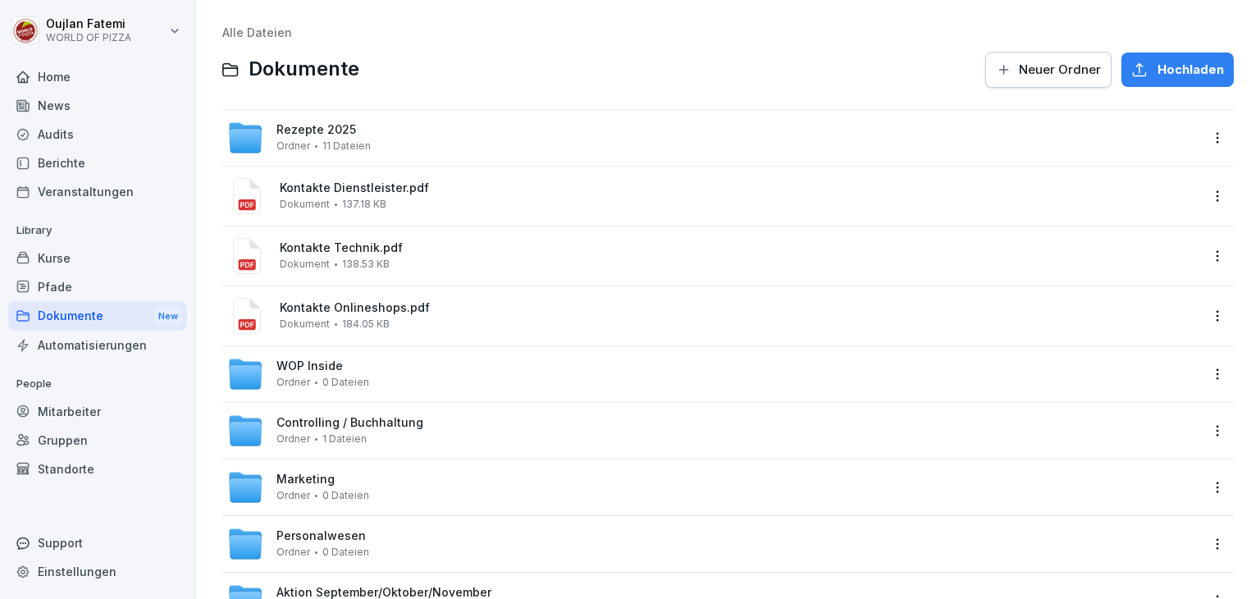
click at [338, 139] on div "Rezepte 2025 Ordner 11 Dateien" at bounding box center [323, 137] width 94 height 29
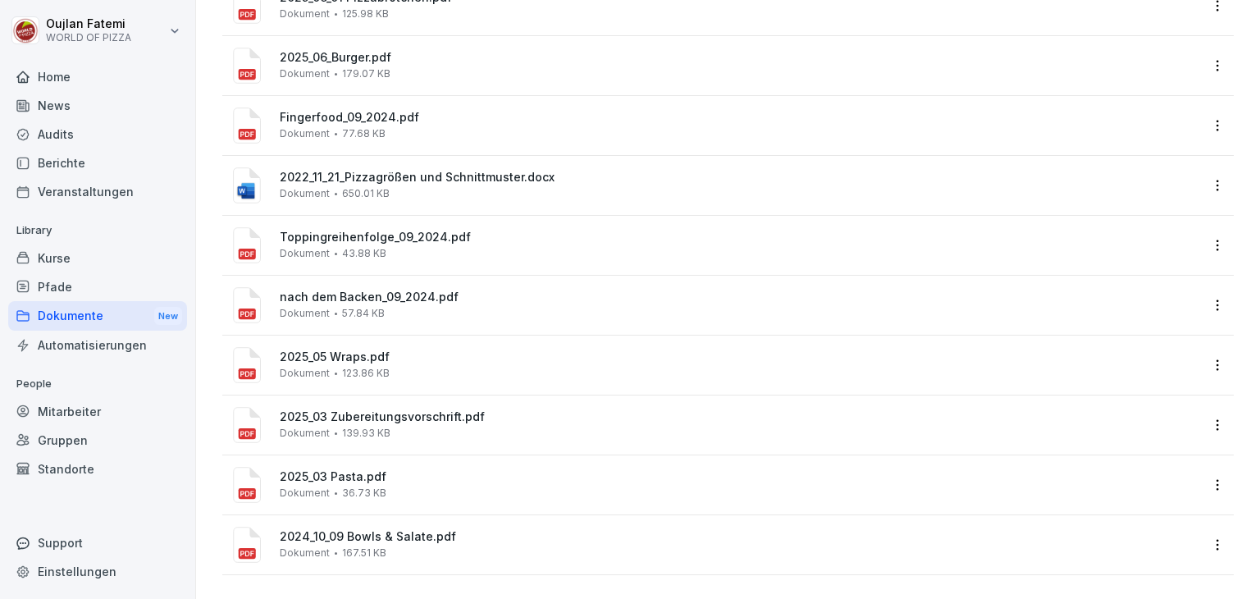
scroll to position [208, 0]
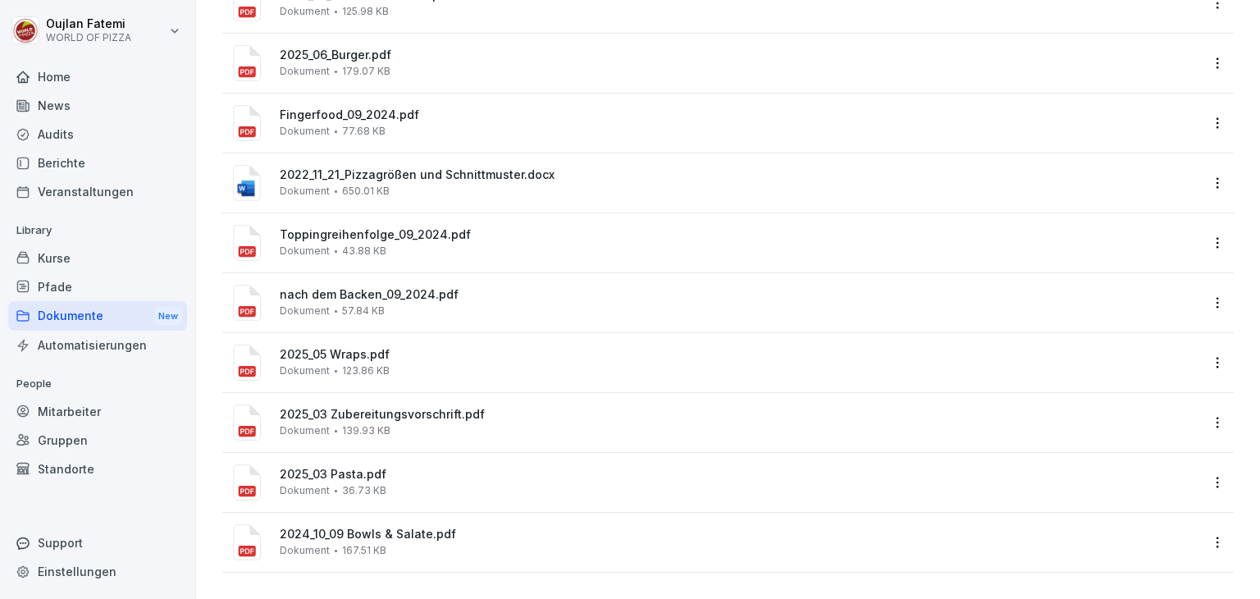
click at [104, 241] on p "Library" at bounding box center [97, 230] width 179 height 26
click at [90, 290] on div "Pfade" at bounding box center [97, 286] width 179 height 29
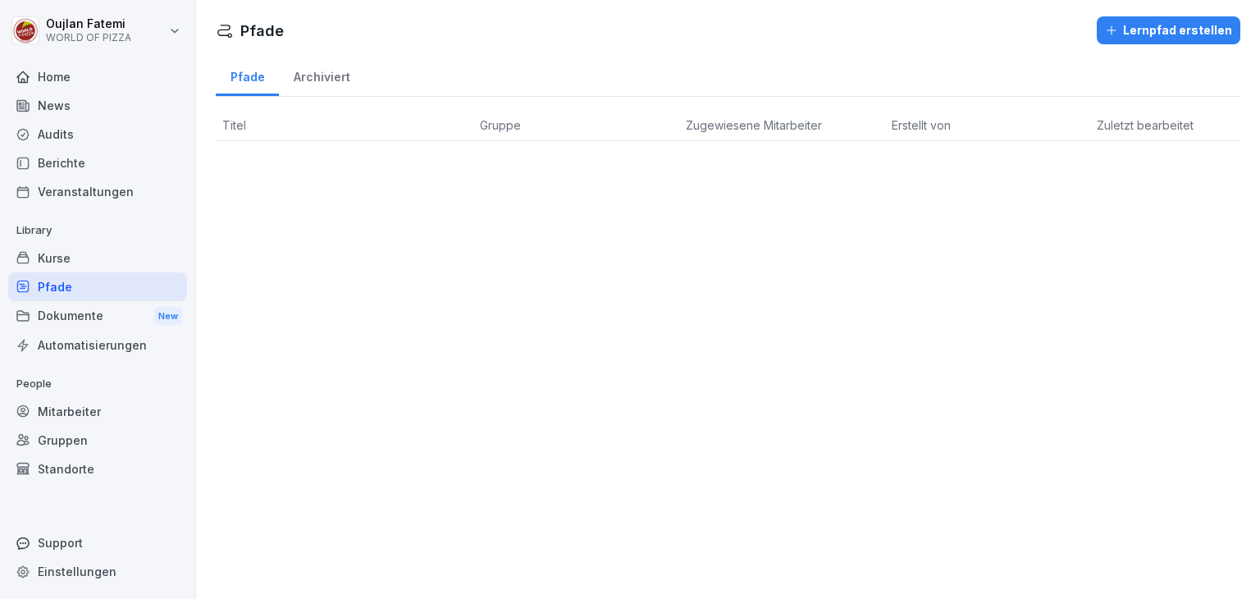
click at [112, 244] on div "Kurse" at bounding box center [97, 258] width 179 height 29
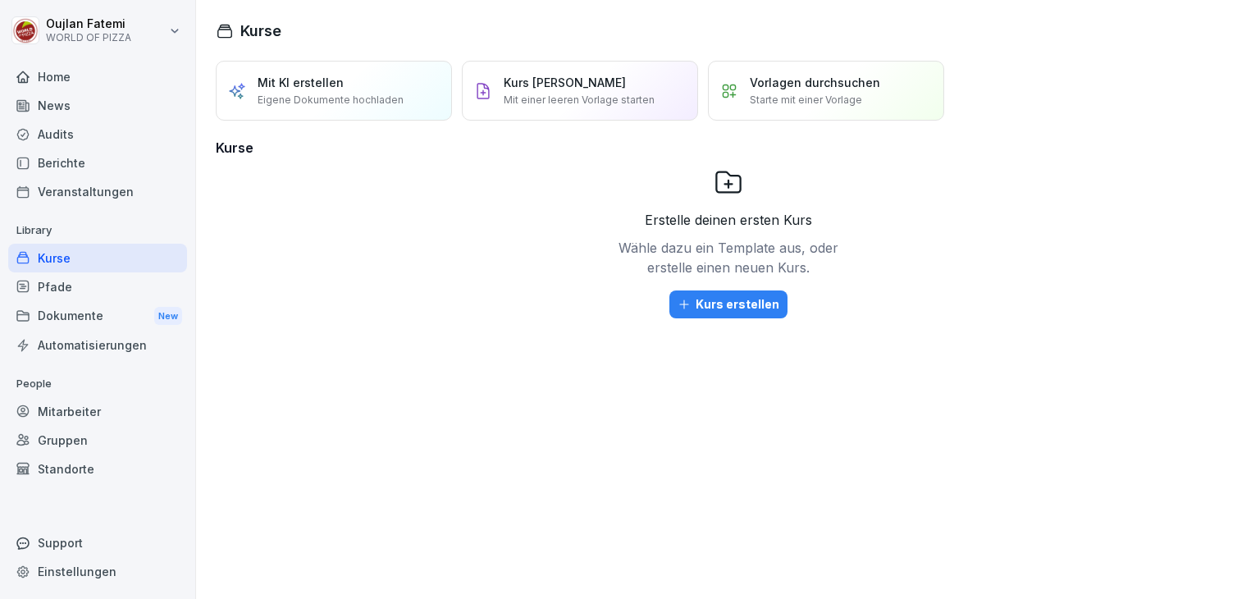
click at [144, 114] on div "News" at bounding box center [97, 105] width 179 height 29
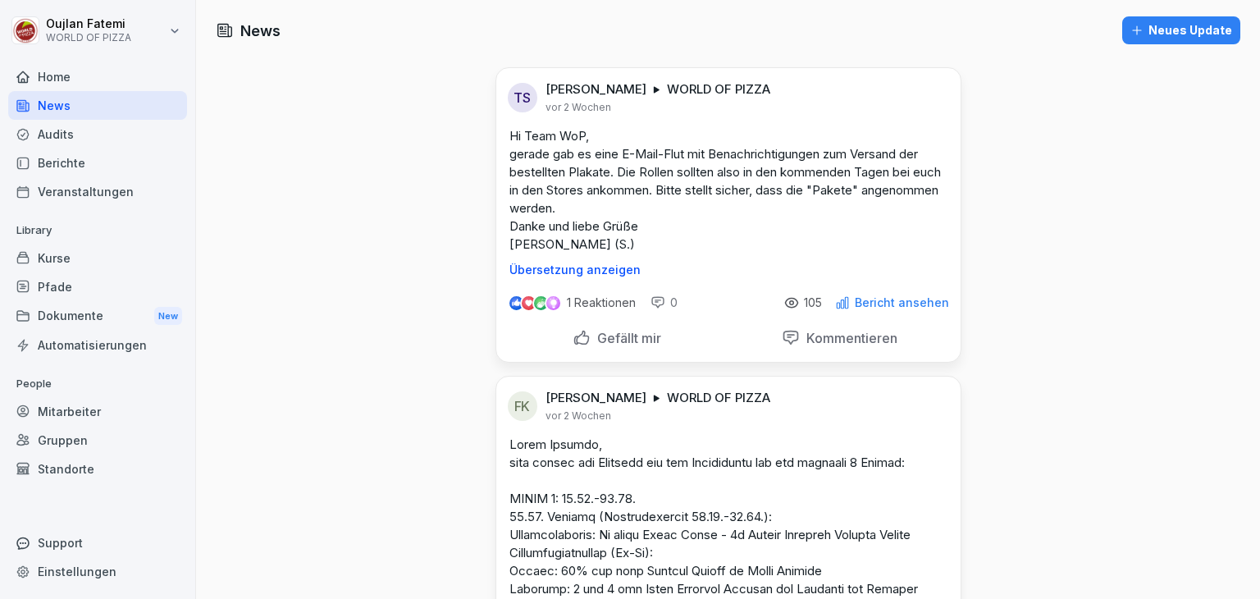
click at [113, 76] on div "Home" at bounding box center [97, 76] width 179 height 29
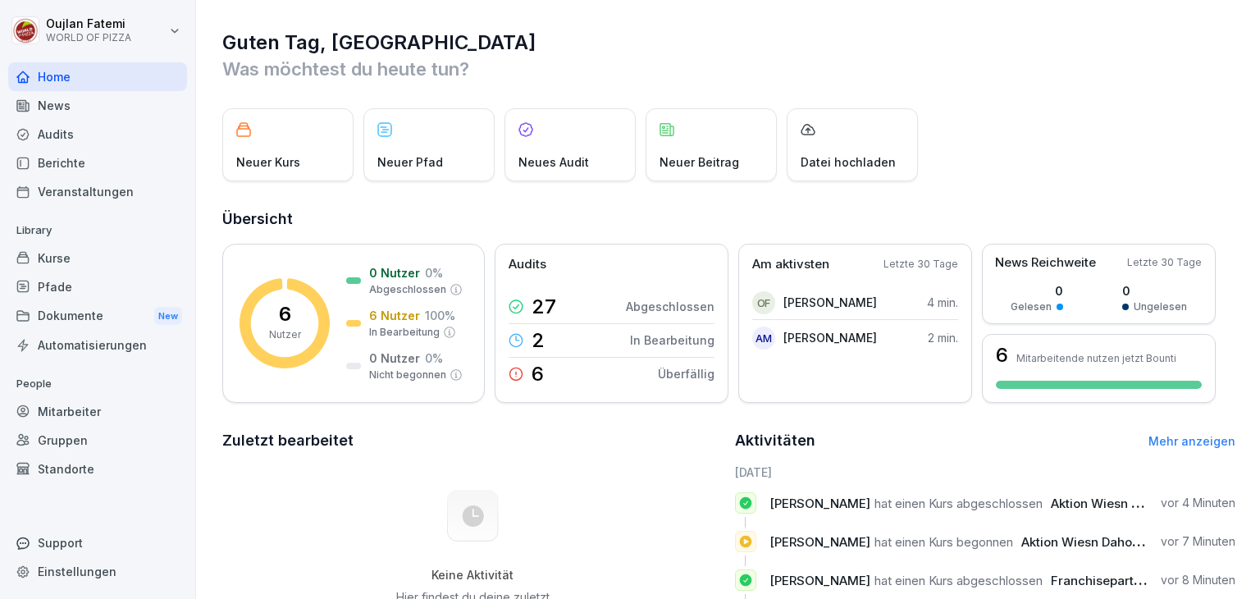
click at [126, 107] on div "News" at bounding box center [97, 105] width 179 height 29
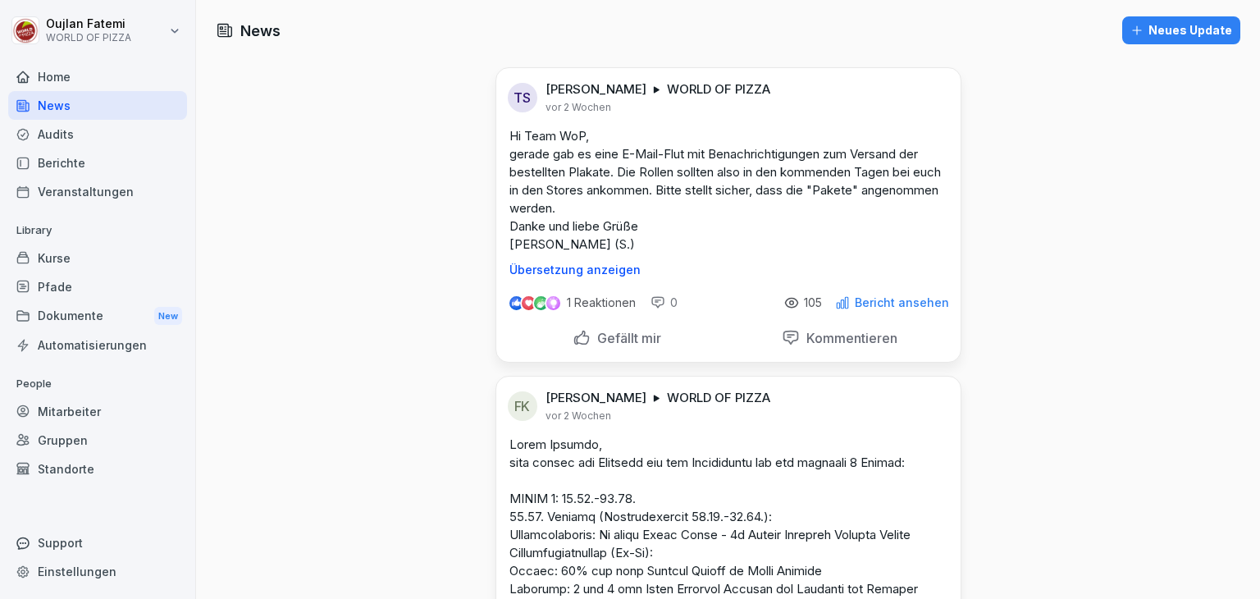
click at [592, 208] on p "Hi Team WoP, gerade gab es eine E-Mail-Flut mit Benachrichtigungen zum Versand …" at bounding box center [728, 190] width 438 height 126
click at [89, 83] on div "Home" at bounding box center [97, 76] width 179 height 29
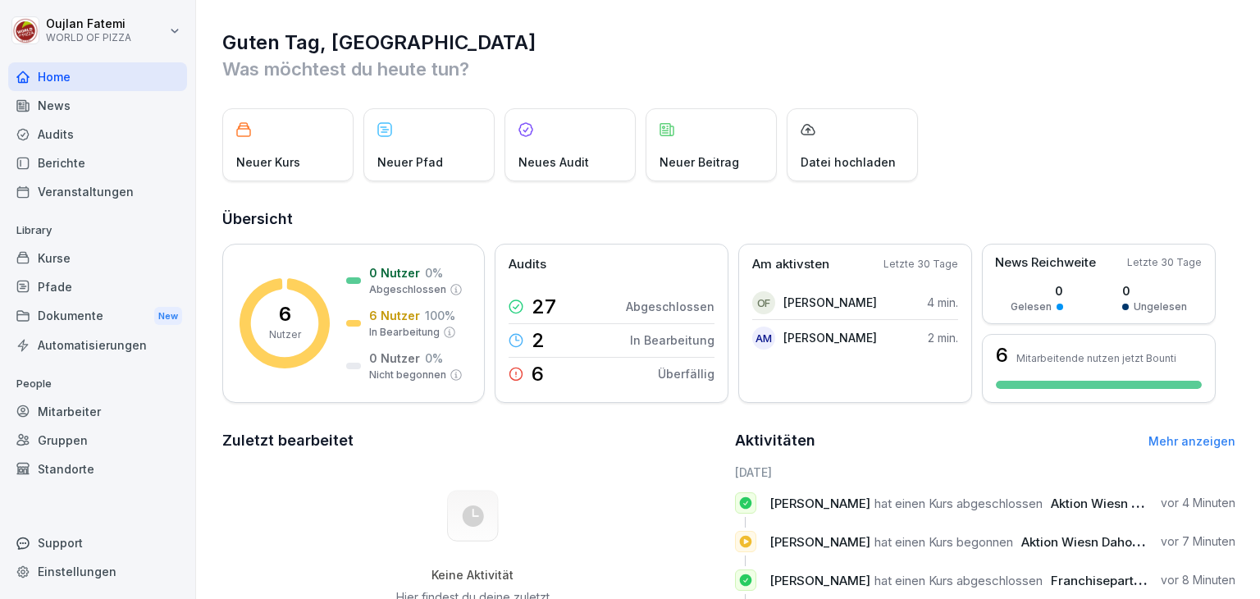
click at [89, 204] on div "Veranstaltungen" at bounding box center [97, 191] width 179 height 29
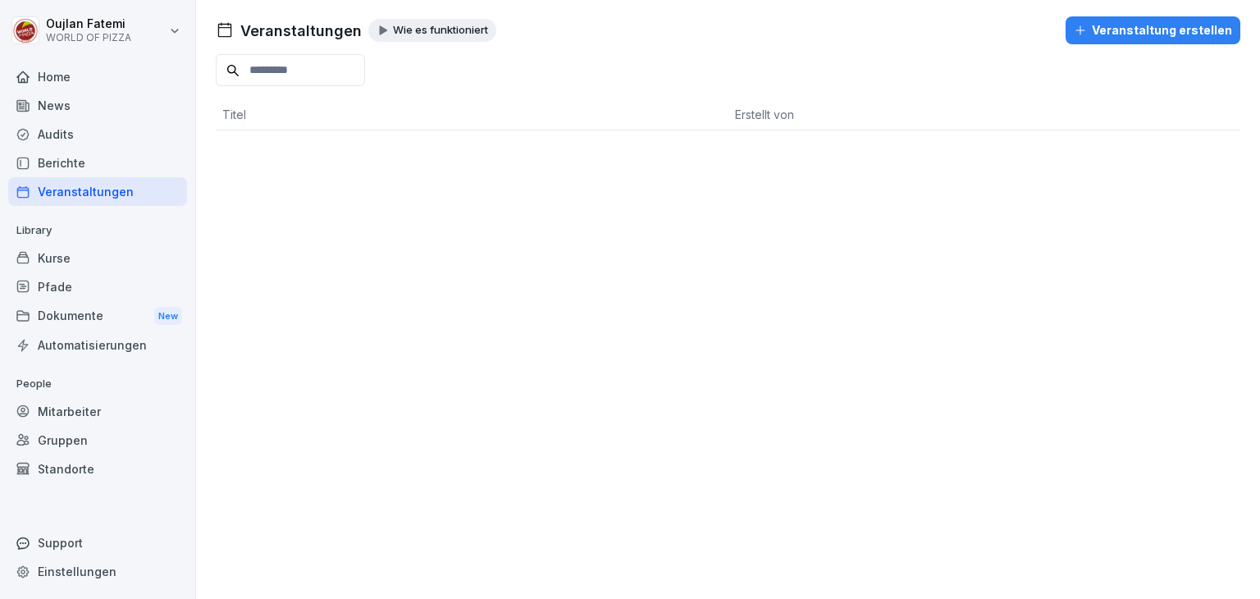
click at [85, 170] on div "Berichte" at bounding box center [97, 162] width 179 height 29
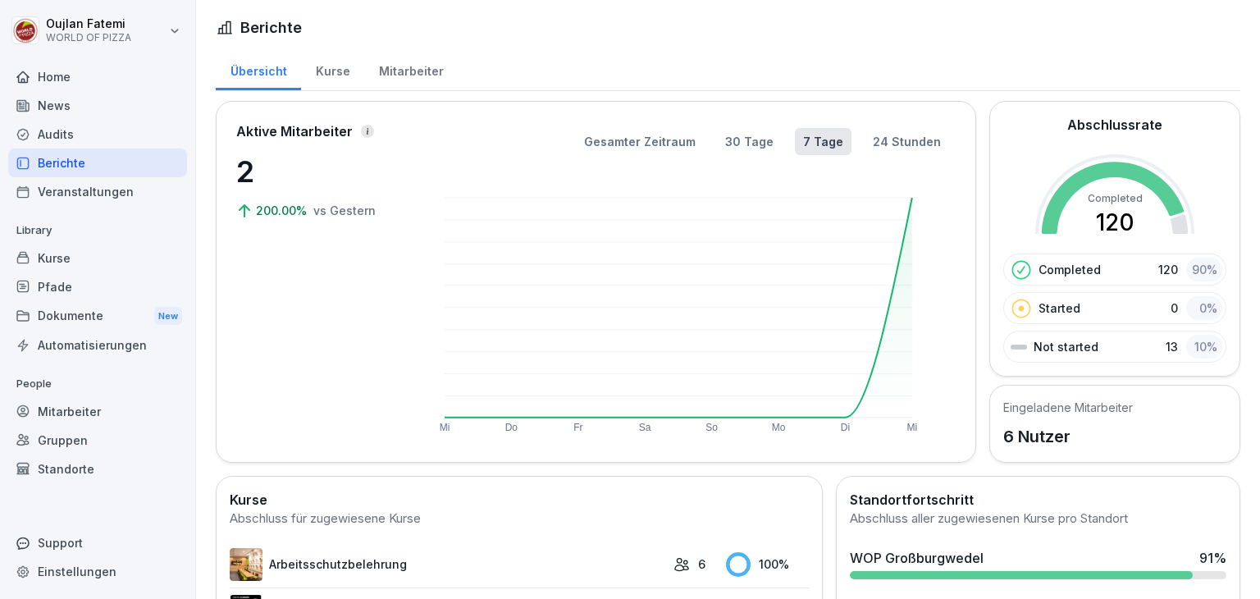
click at [339, 80] on div "Kurse" at bounding box center [332, 69] width 63 height 42
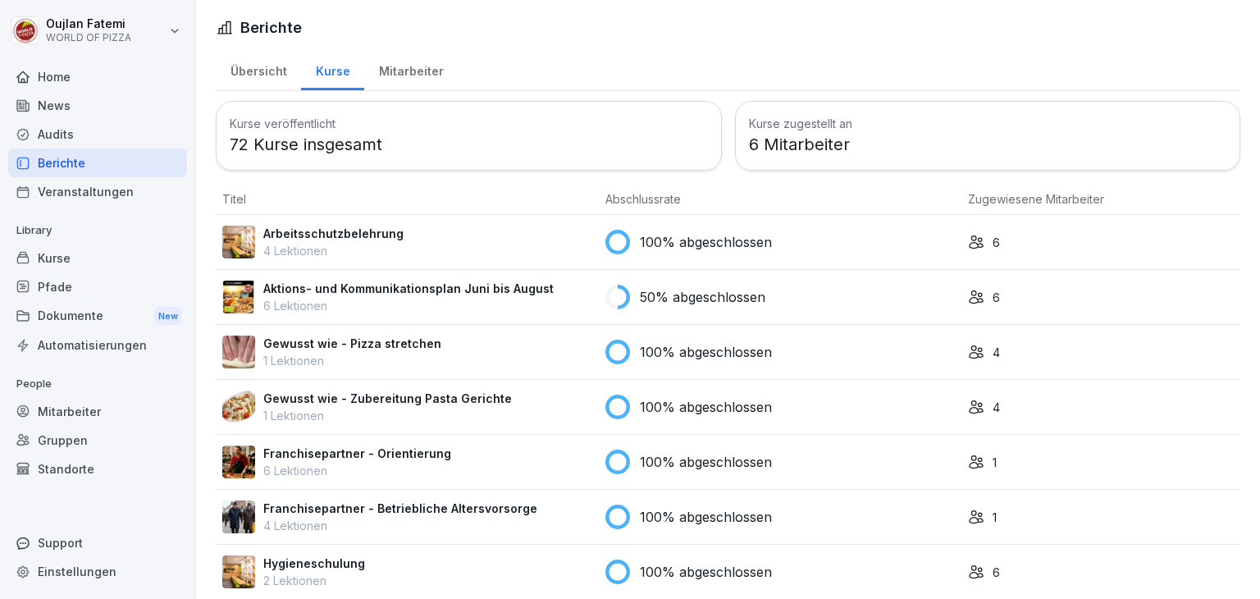
click at [435, 70] on div "Mitarbeiter" at bounding box center [411, 69] width 94 height 42
